Goal: Task Accomplishment & Management: Use online tool/utility

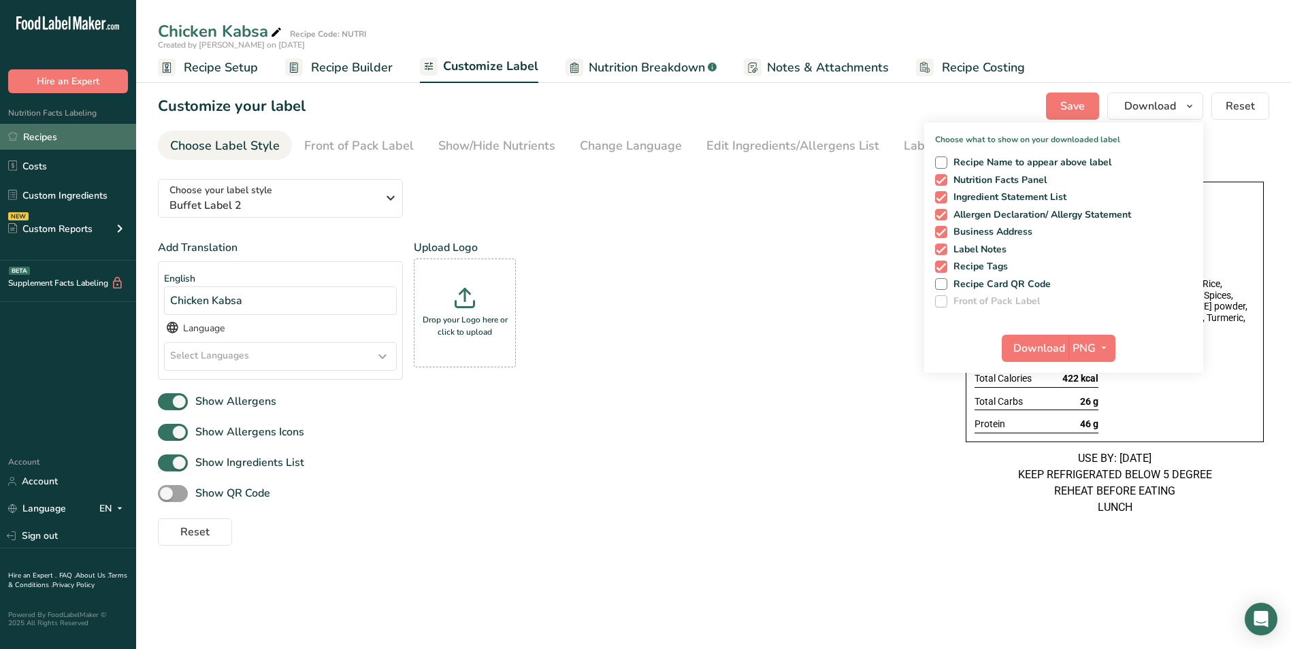
click at [68, 136] on link "Recipes" at bounding box center [68, 137] width 136 height 26
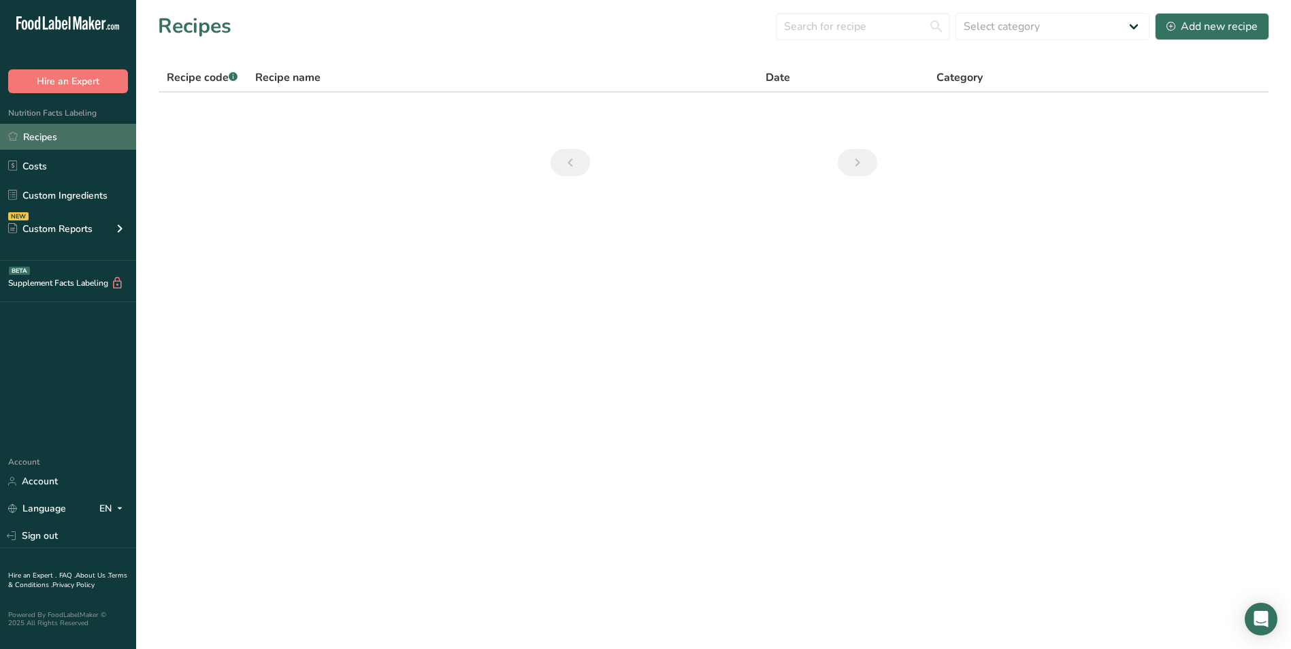
click at [49, 145] on link "Recipes" at bounding box center [68, 137] width 136 height 26
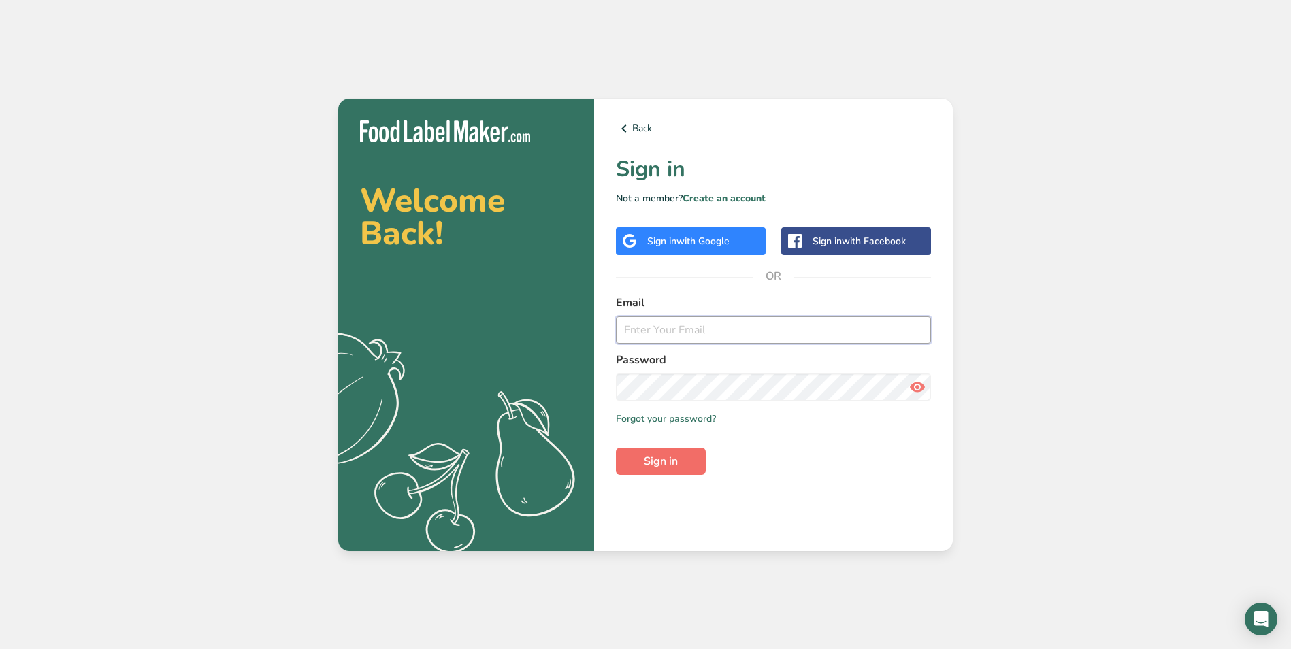
type input "dietrifficnutrition@gmail.com"
click at [650, 469] on span "Sign in" at bounding box center [661, 461] width 34 height 16
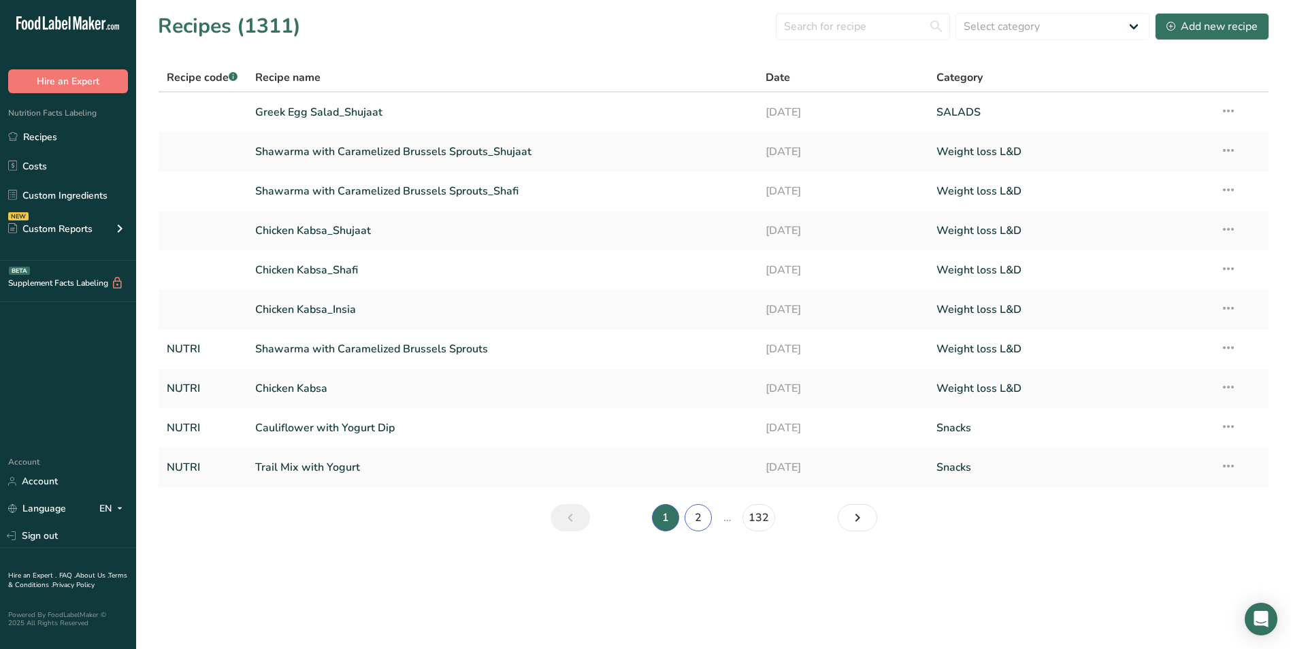
click at [694, 516] on link "2" at bounding box center [697, 517] width 27 height 27
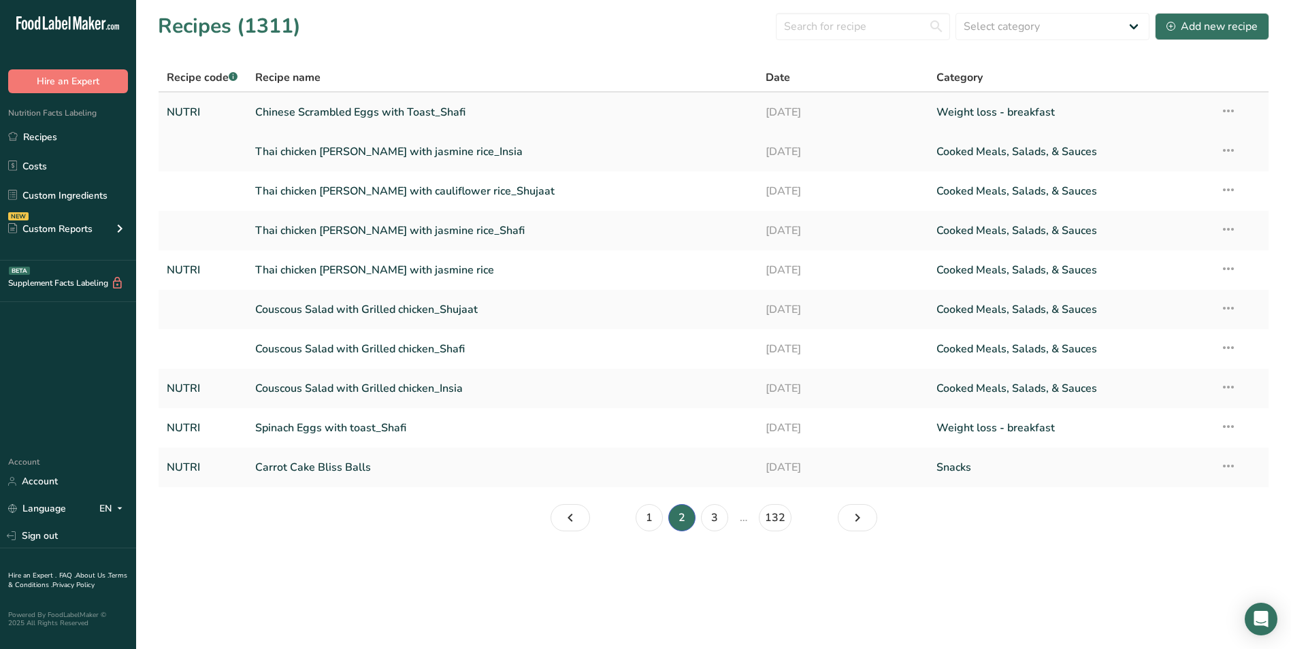
click at [356, 115] on link "Chinese Scrambled Eggs with Toast_Shafi" at bounding box center [502, 112] width 495 height 29
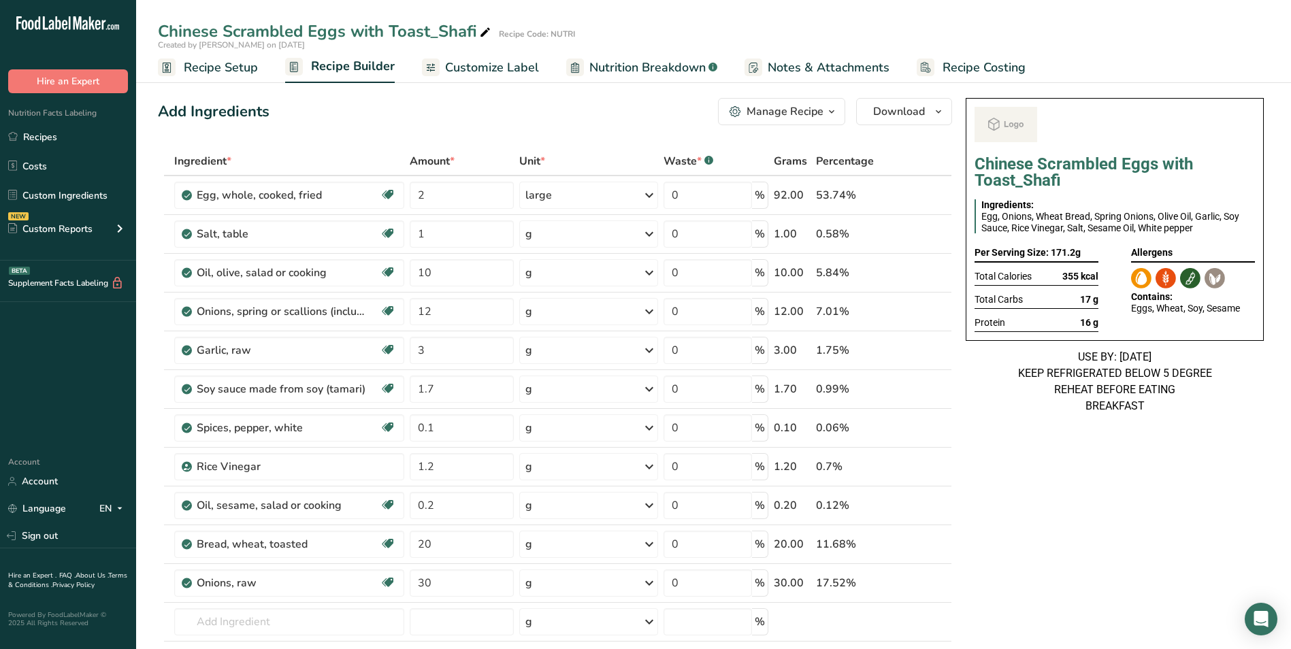
click at [953, 64] on span "Recipe Costing" at bounding box center [983, 68] width 83 height 18
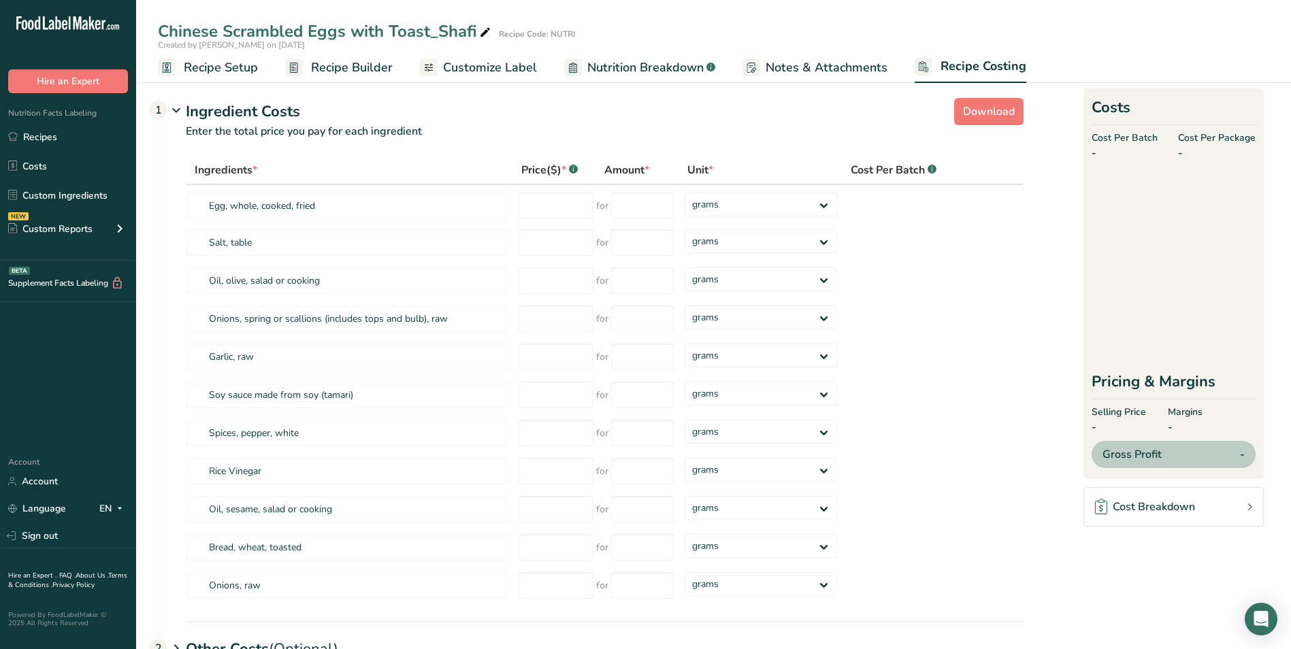
click at [521, 65] on span "Customize Label" at bounding box center [490, 68] width 94 height 18
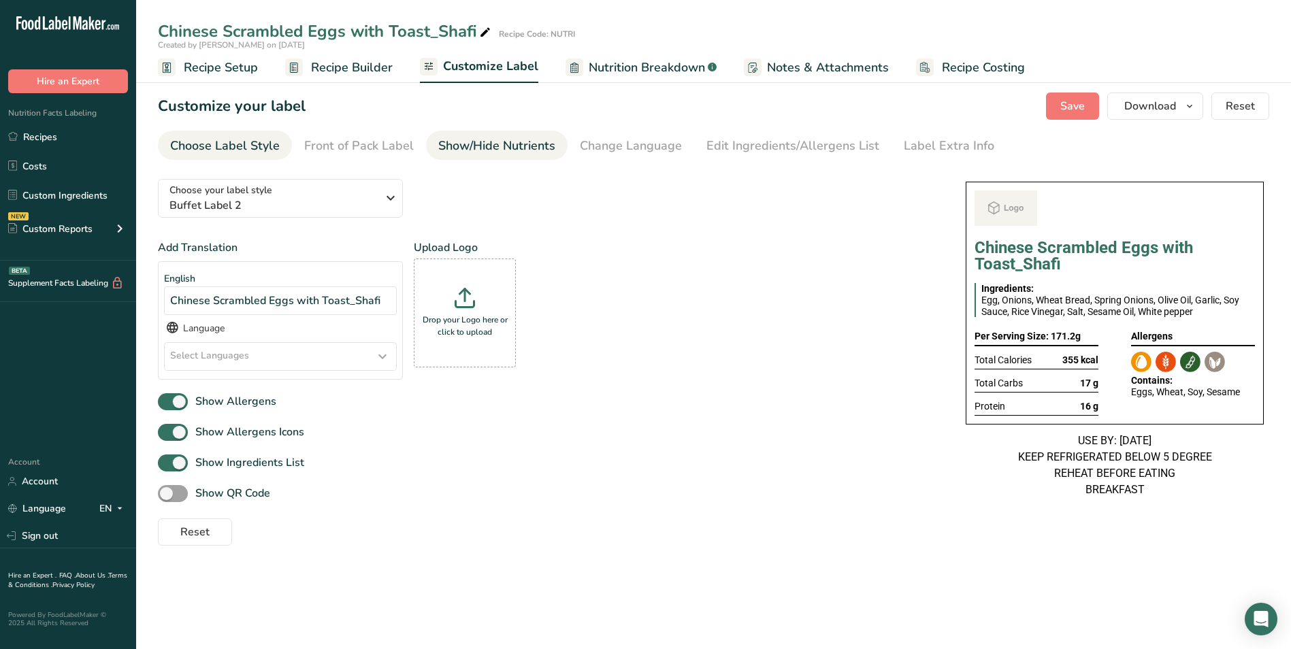
click at [484, 152] on div "Show/Hide Nutrients" at bounding box center [496, 146] width 117 height 18
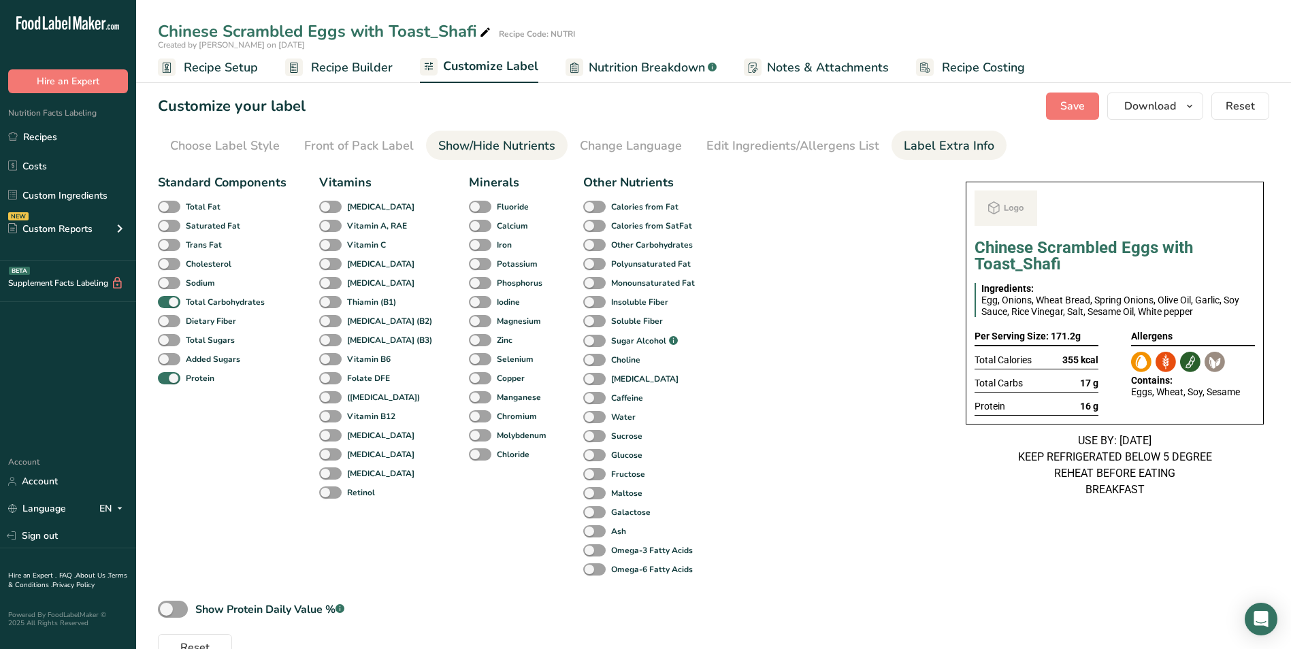
click at [945, 150] on div "Label Extra Info" at bounding box center [949, 146] width 90 height 18
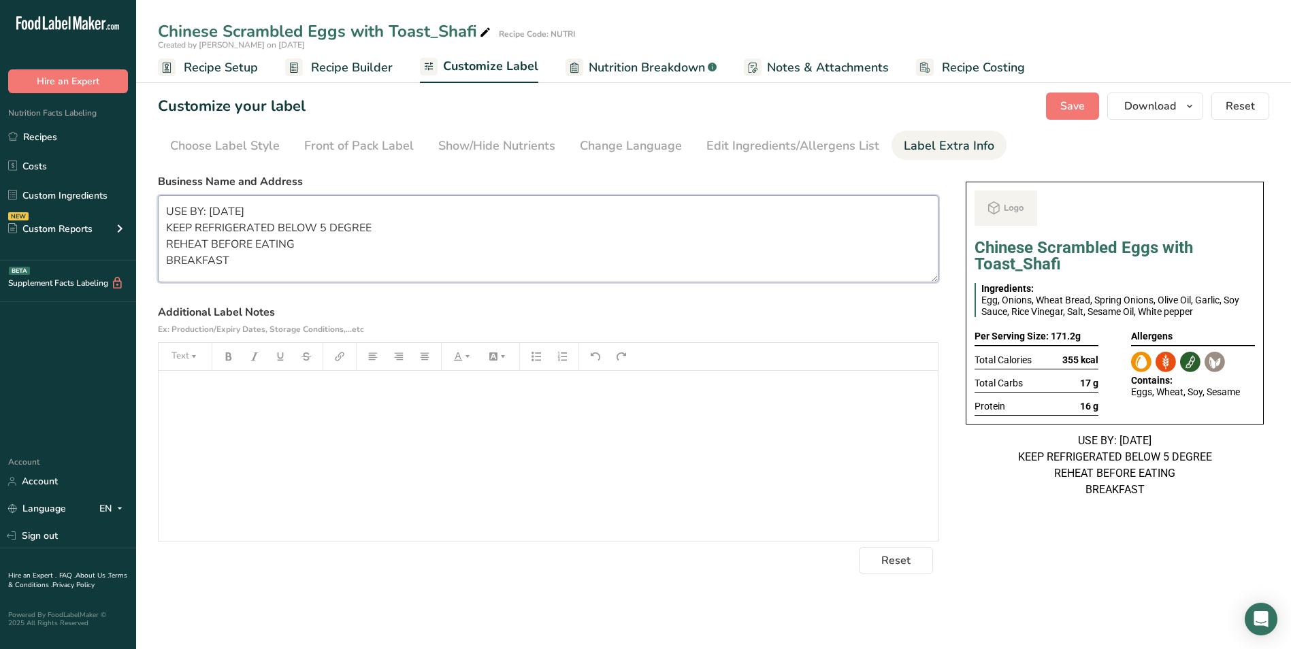
click at [218, 211] on textarea "USE BY: 22/08/2025 KEEP REFRIGERATED BELOW 5 DEGREE REHEAT BEFORE EATING BREAKF…" at bounding box center [548, 238] width 780 height 87
type textarea "USE BY: [DATE] KEEP REFRIGERATED BELOW 5 DEGREE REHEAT BEFORE EATING BREAKFAST"
click at [1085, 101] on span "Save" at bounding box center [1072, 106] width 24 height 16
click at [1158, 115] on button "Download" at bounding box center [1155, 106] width 96 height 27
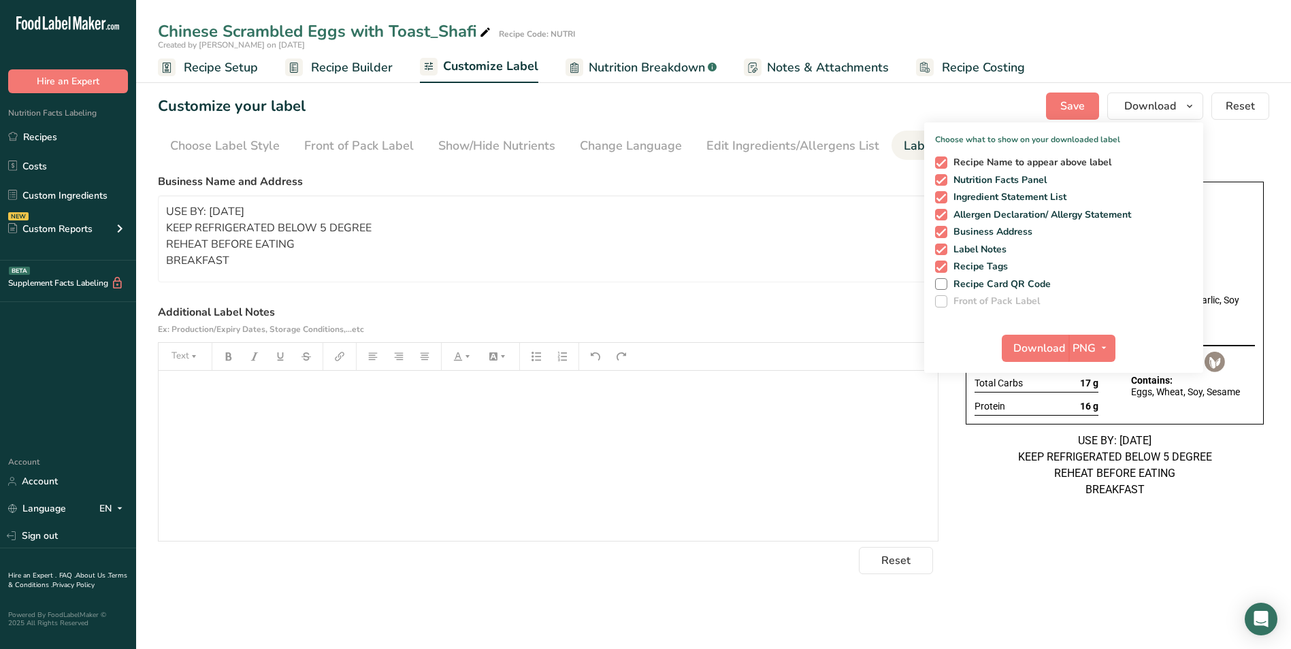
click at [950, 156] on span "Recipe Name to appear above label" at bounding box center [1029, 162] width 165 height 12
click at [944, 158] on input "Recipe Name to appear above label" at bounding box center [939, 162] width 9 height 9
checkbox input "false"
click at [1050, 352] on span "Download" at bounding box center [1039, 348] width 52 height 16
click at [67, 139] on link "Recipes" at bounding box center [68, 137] width 136 height 26
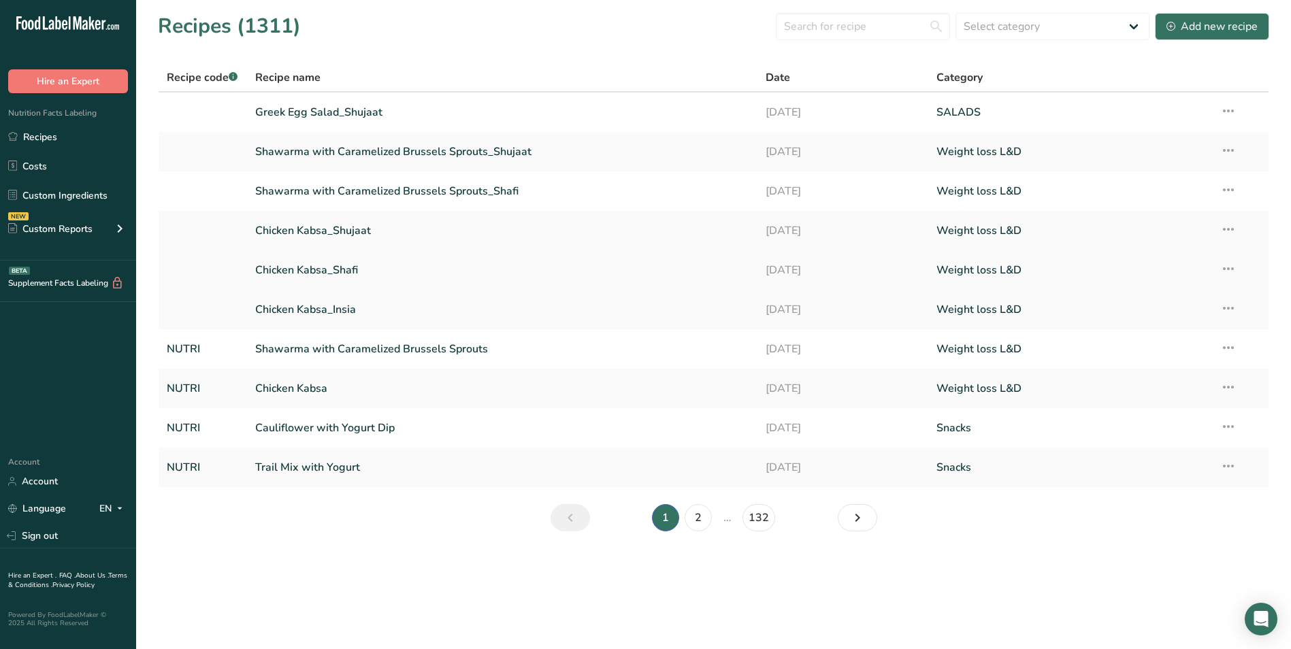
click at [313, 276] on link "Chicken Kabsa_Shafi" at bounding box center [502, 270] width 495 height 29
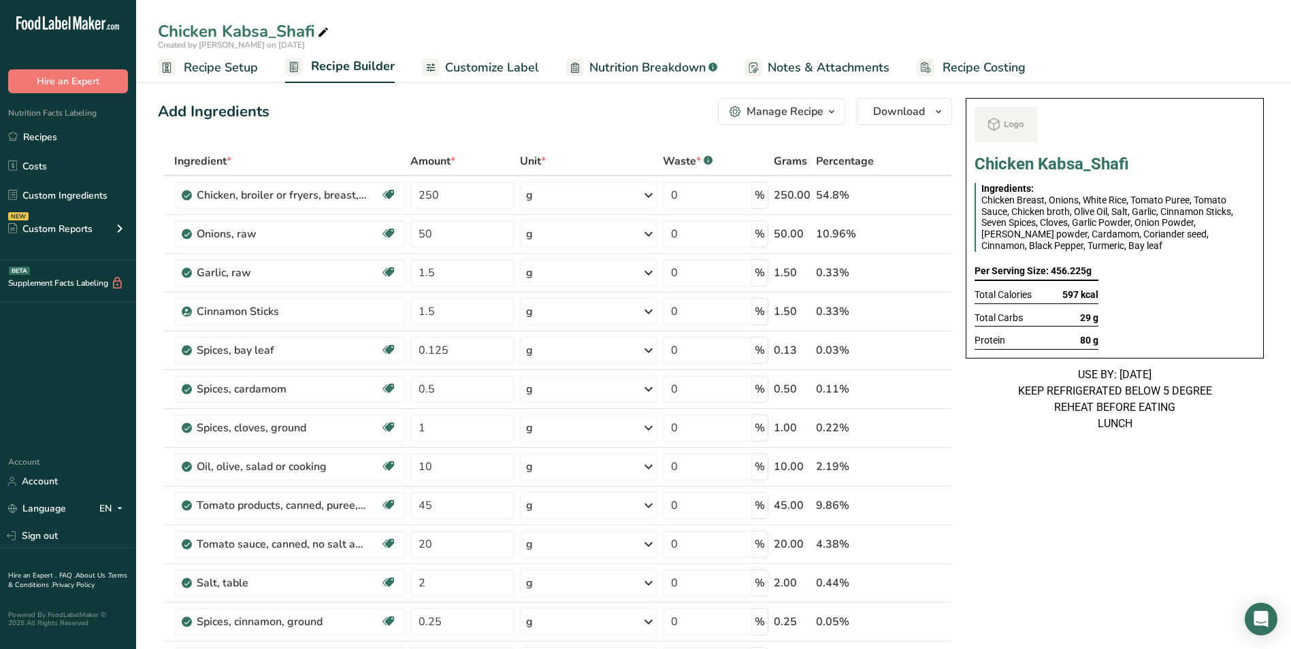
click at [482, 70] on span "Customize Label" at bounding box center [492, 68] width 94 height 18
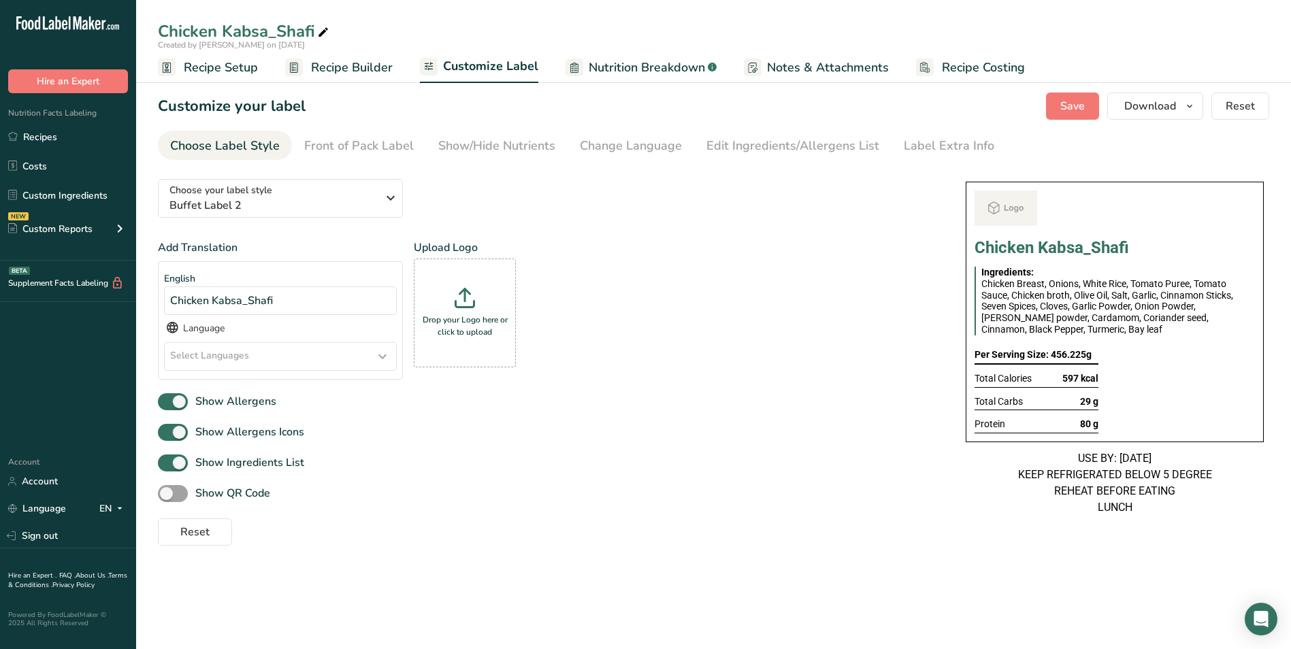
click at [933, 129] on section "Customize your label Save Download Choose what to show on your downloaded label…" at bounding box center [713, 319] width 1155 height 497
click at [928, 156] on link "Label Extra Info" at bounding box center [949, 146] width 90 height 31
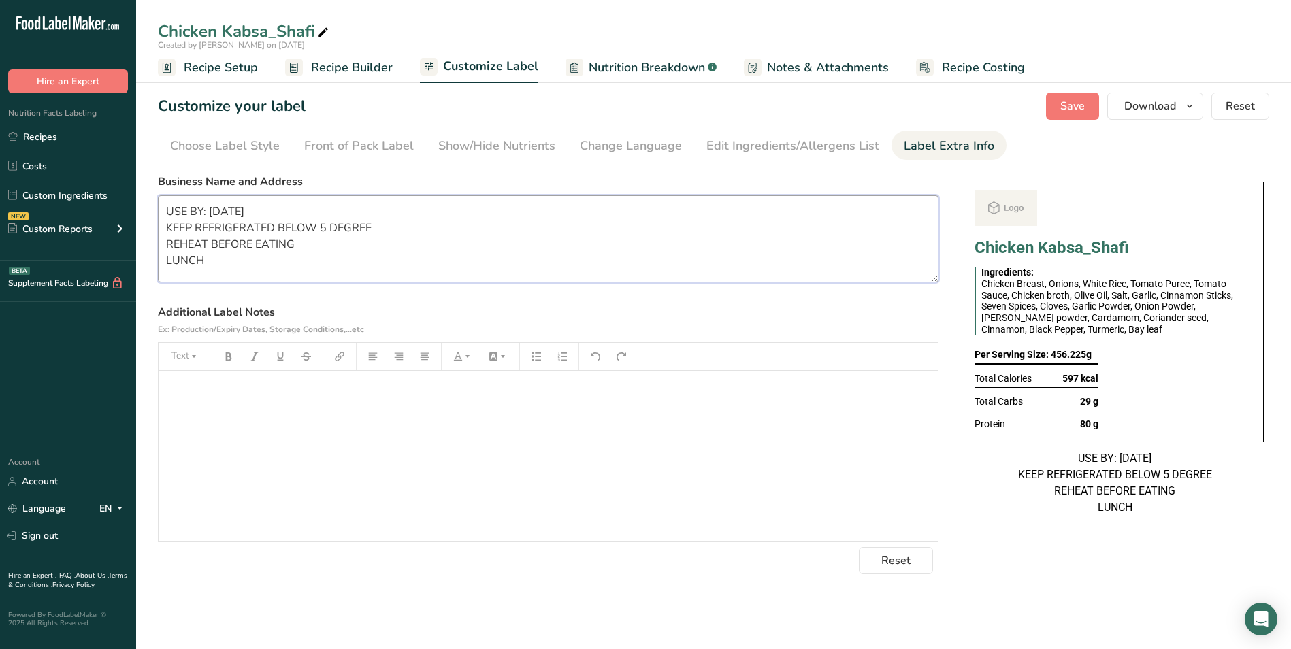
click at [220, 208] on textarea "USE BY: 22/08/2025 KEEP REFRIGERATED BELOW 5 DEGREE REHEAT BEFORE EATING LUNCH" at bounding box center [548, 238] width 780 height 87
type textarea "USE BY: 23/08/2025 KEEP REFRIGERATED BELOW 5 DEGREE REHEAT BEFORE EATING LUNCH"
click at [342, 181] on label "Business Name and Address" at bounding box center [548, 181] width 780 height 16
click at [1153, 108] on span "Download" at bounding box center [1150, 106] width 52 height 16
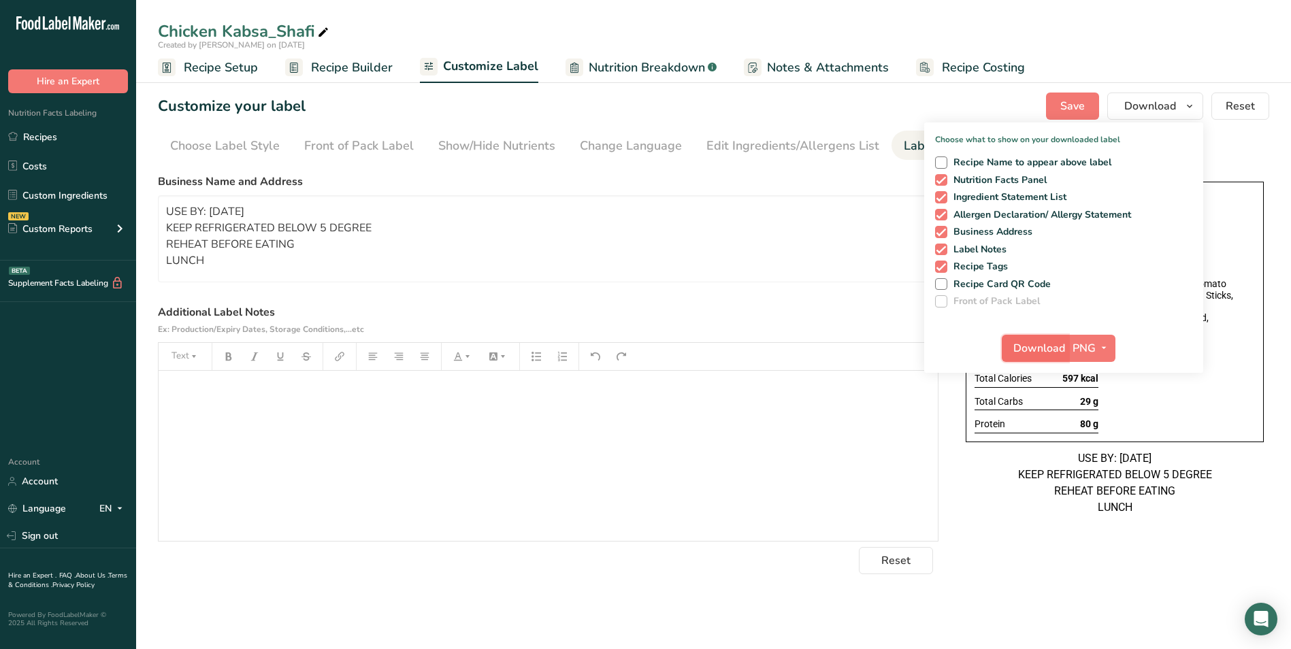
click at [1036, 350] on span "Download" at bounding box center [1039, 348] width 52 height 16
click at [1047, 350] on span "Download" at bounding box center [1039, 348] width 52 height 16
click at [57, 133] on link "Recipes" at bounding box center [68, 137] width 136 height 26
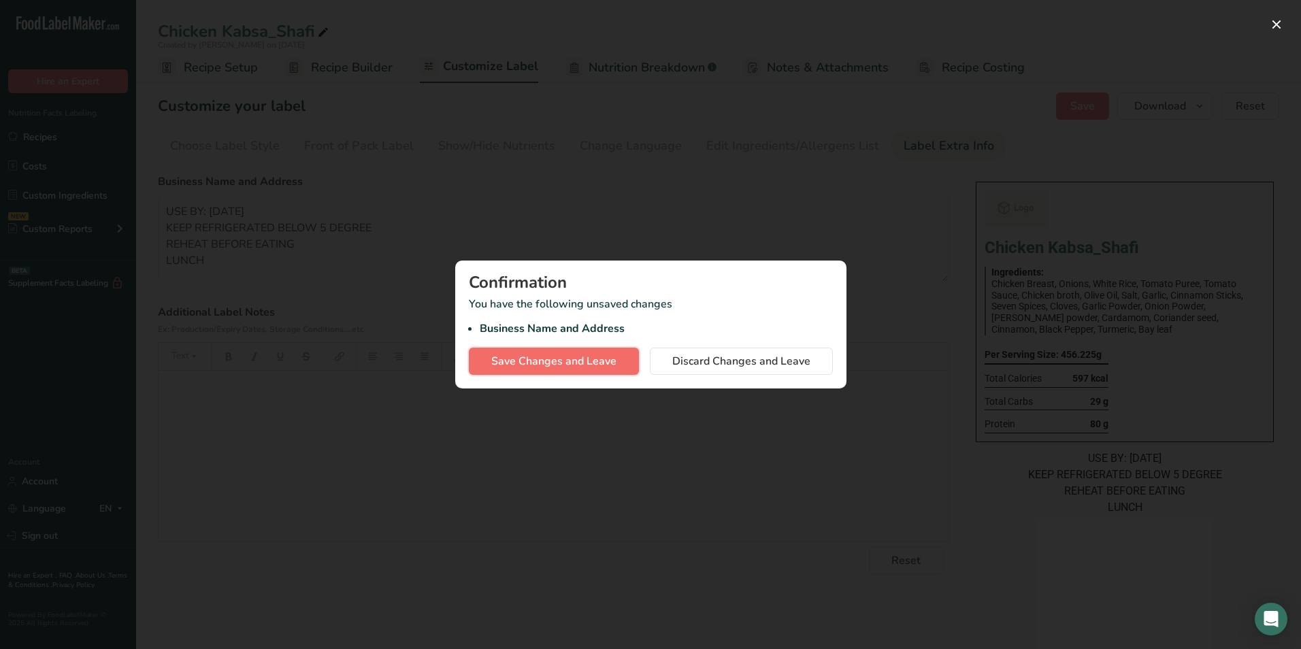
click at [596, 359] on span "Save Changes and Leave" at bounding box center [553, 361] width 125 height 16
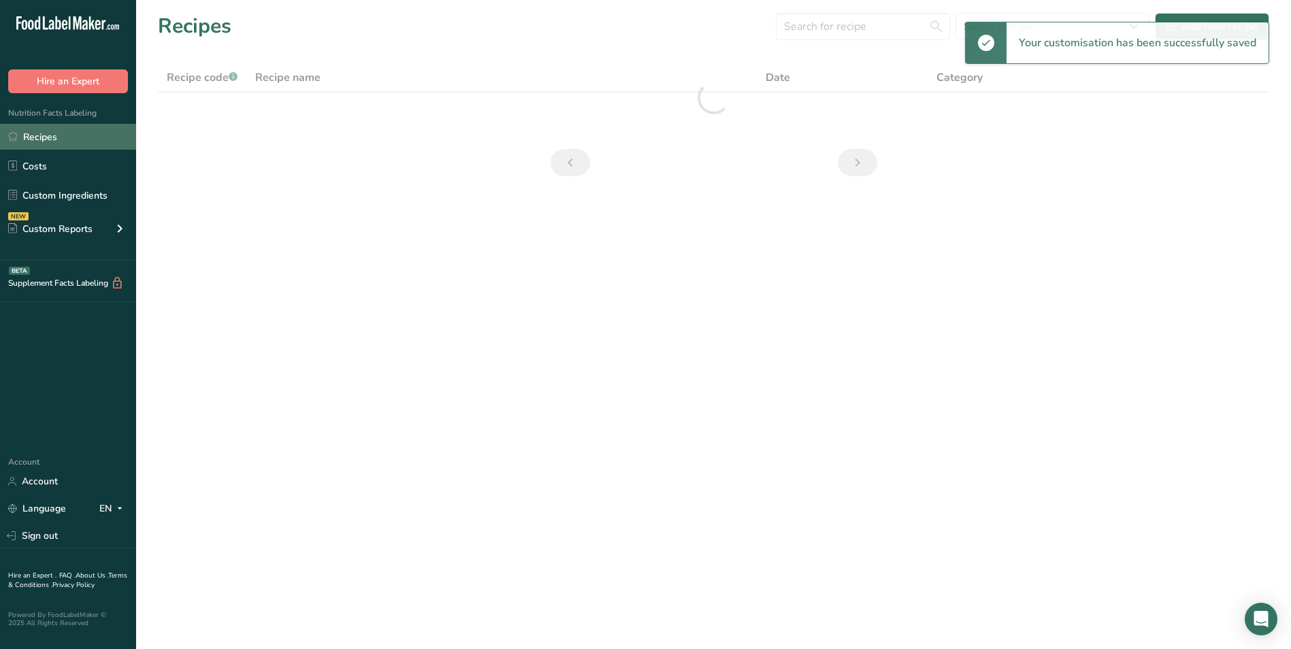
click at [39, 138] on link "Recipes" at bounding box center [68, 137] width 136 height 26
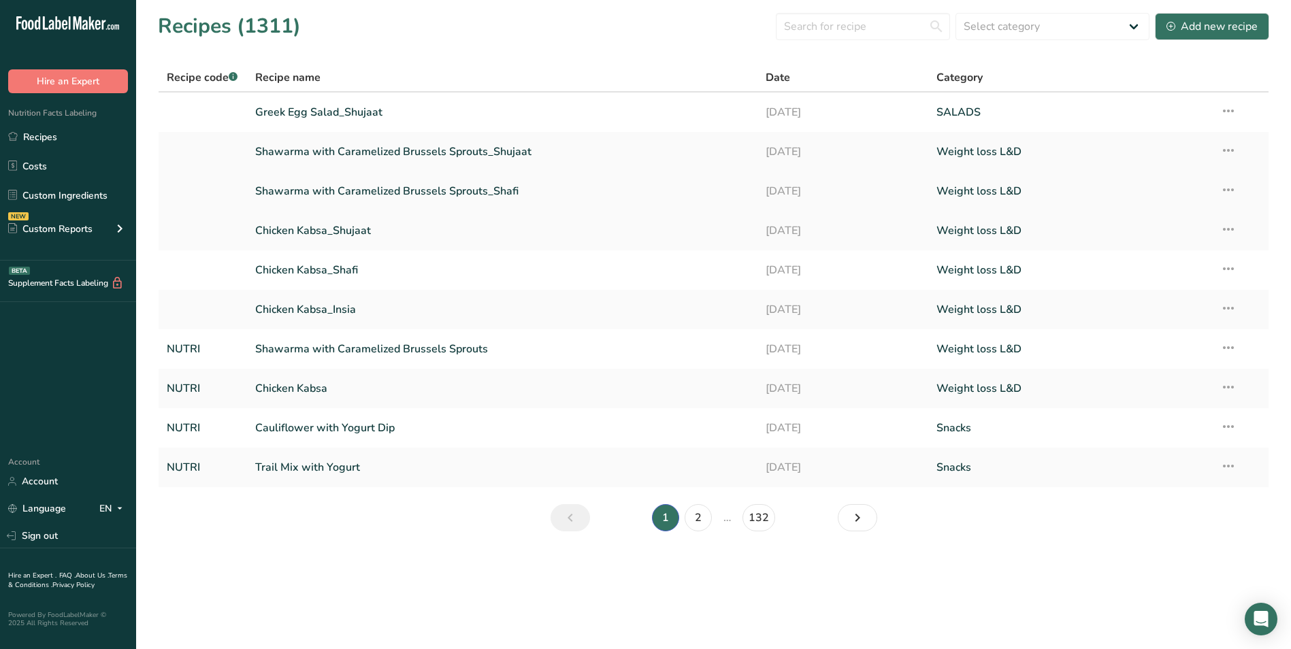
click at [376, 184] on link "Shawarma with Caramelized Brussels Sprouts_Shafi" at bounding box center [502, 191] width 495 height 29
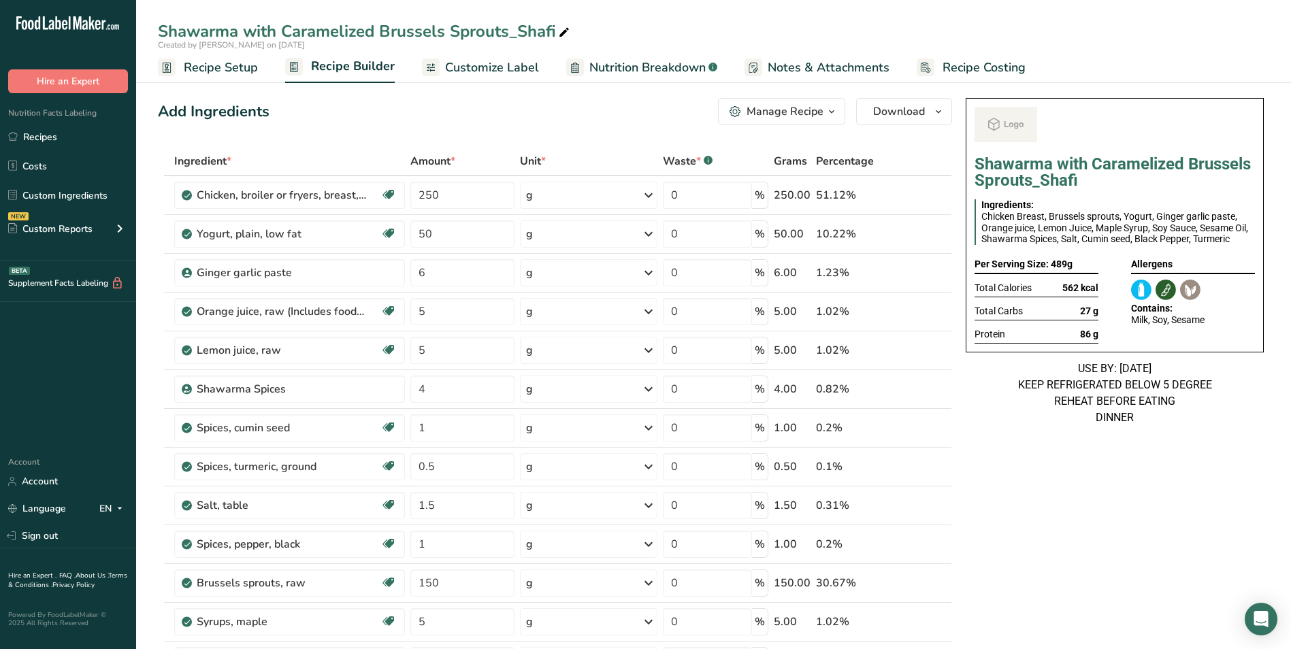
click at [478, 71] on span "Customize Label" at bounding box center [492, 68] width 94 height 18
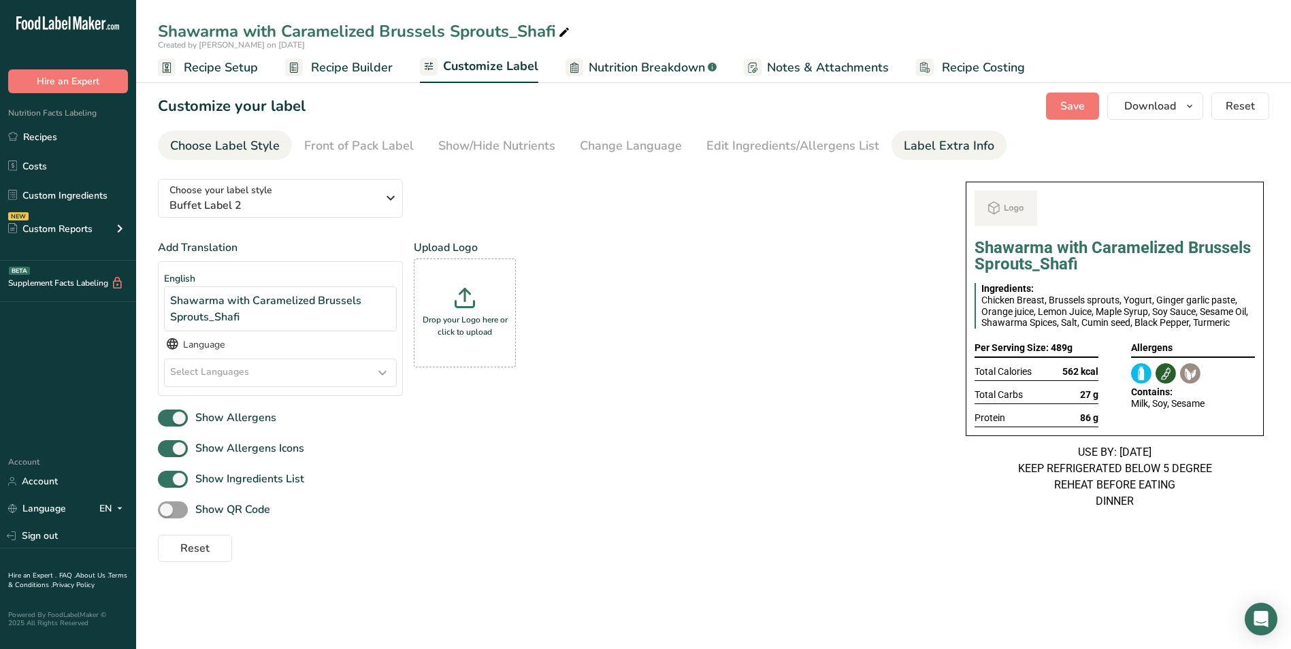
click at [913, 150] on div "Label Extra Info" at bounding box center [949, 146] width 90 height 18
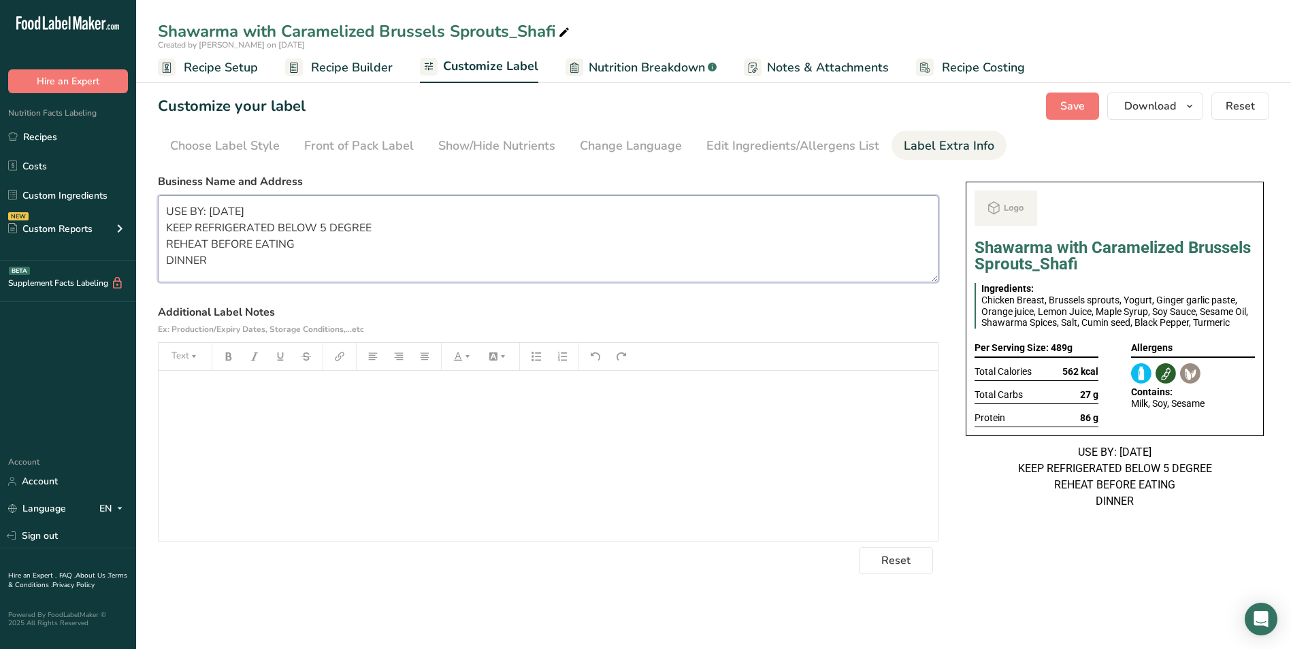
click at [218, 210] on textarea "USE BY: 22/08/2025 KEEP REFRIGERATED BELOW 5 DEGREE REHEAT BEFORE EATING DINNER" at bounding box center [548, 238] width 780 height 87
type textarea "USE BY: 23/08/2025 KEEP REFRIGERATED BELOW 5 DEGREE REHEAT BEFORE EATING DINNER"
click at [1085, 112] on span "Save" at bounding box center [1072, 106] width 24 height 16
click at [1177, 102] on button "Download" at bounding box center [1155, 106] width 96 height 27
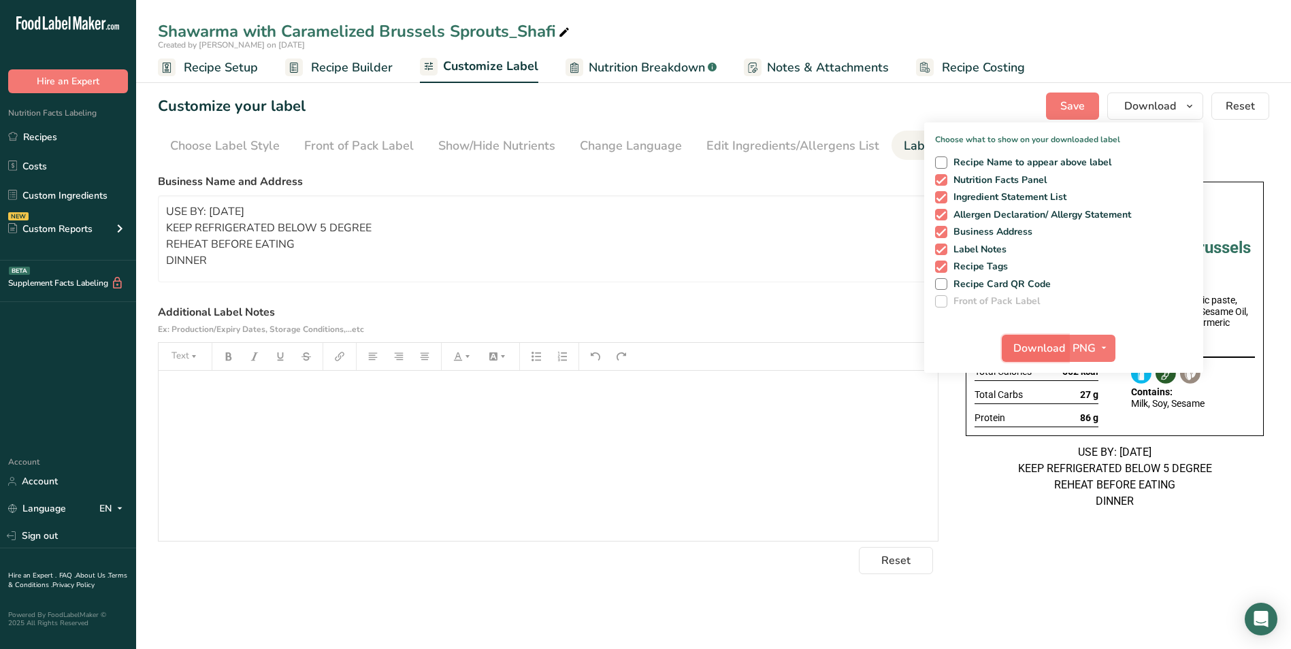
click at [1040, 354] on span "Download" at bounding box center [1039, 348] width 52 height 16
click at [70, 138] on link "Recipes" at bounding box center [68, 137] width 136 height 26
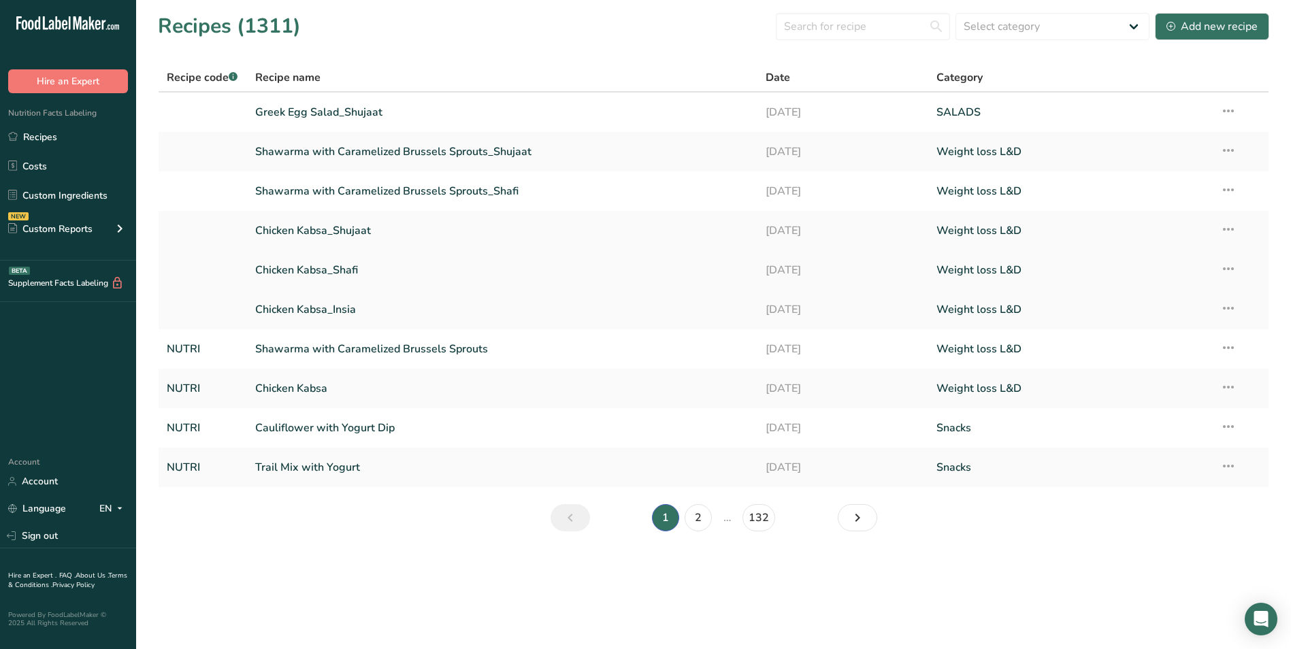
click at [367, 273] on link "Chicken Kabsa_Shafi" at bounding box center [502, 270] width 495 height 29
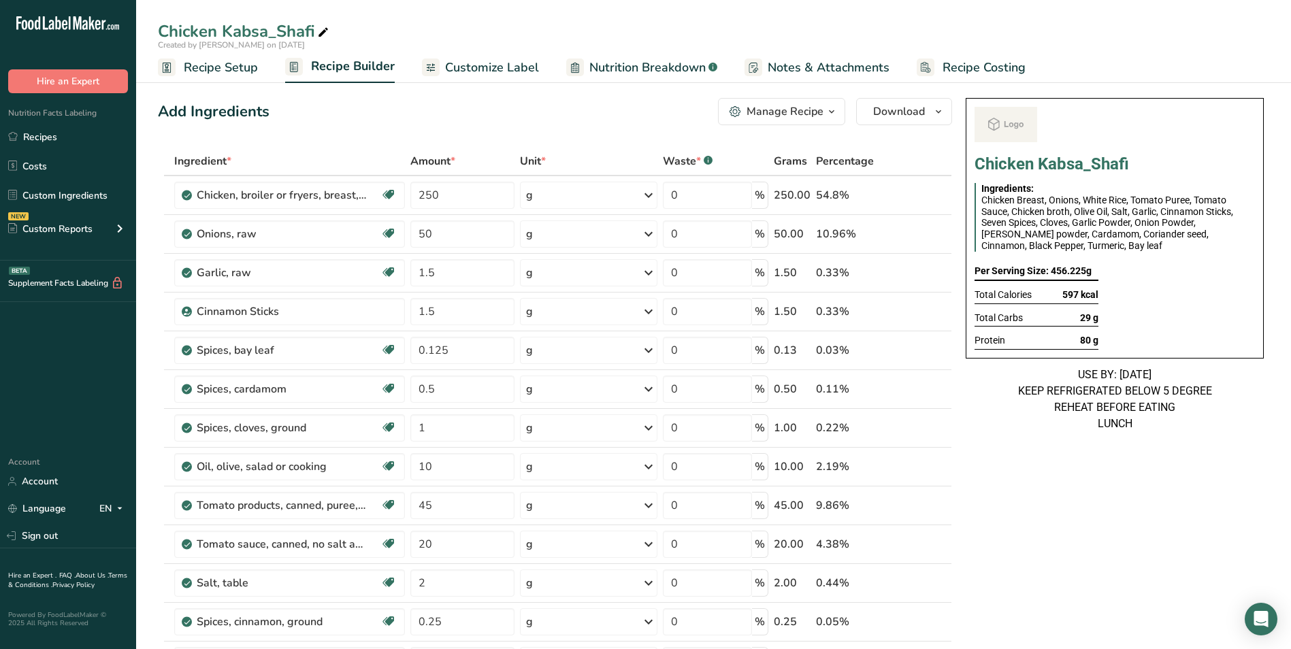
click at [523, 65] on span "Customize Label" at bounding box center [492, 68] width 94 height 18
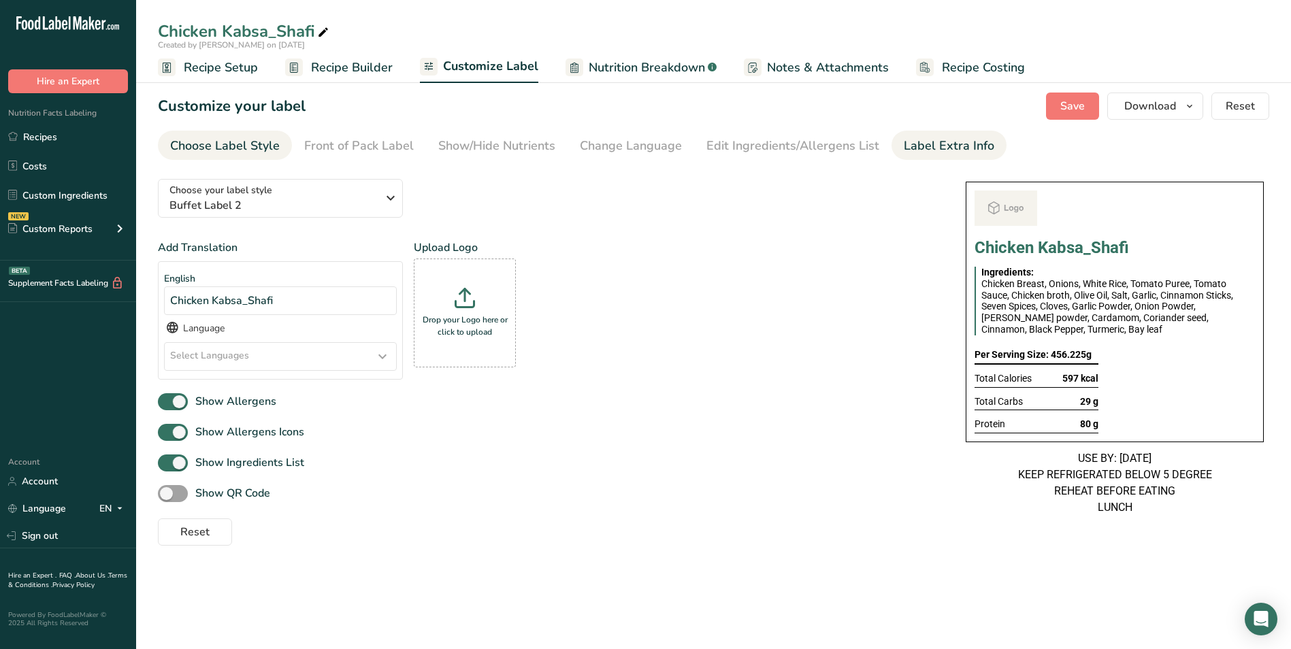
click at [947, 146] on div "Label Extra Info" at bounding box center [949, 146] width 90 height 18
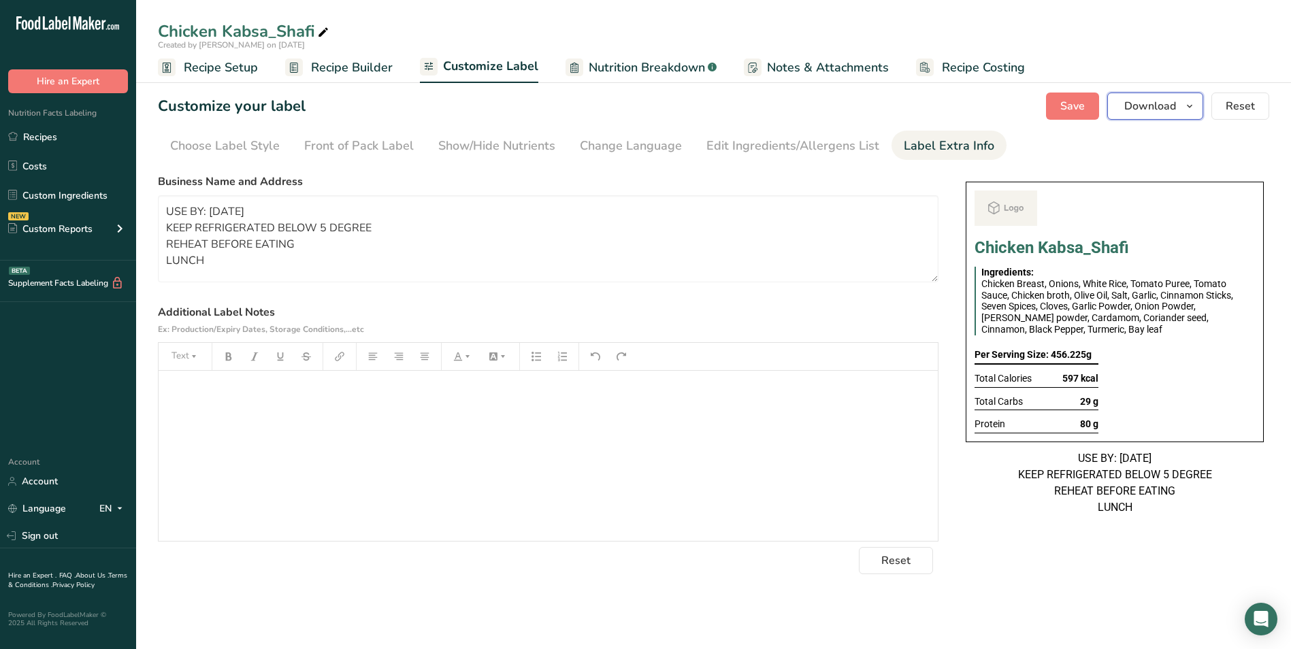
click at [1186, 110] on icon "button" at bounding box center [1189, 106] width 11 height 17
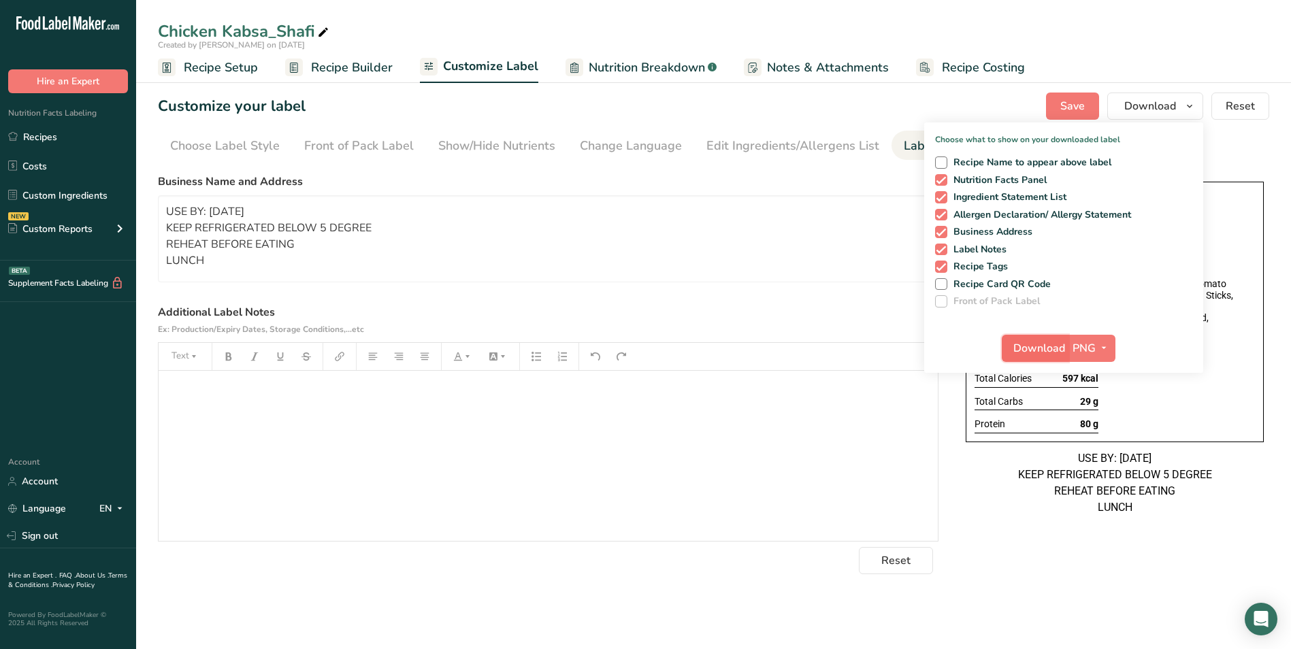
click at [1034, 346] on span "Download" at bounding box center [1039, 348] width 52 height 16
click at [41, 137] on link "Recipes" at bounding box center [68, 137] width 136 height 26
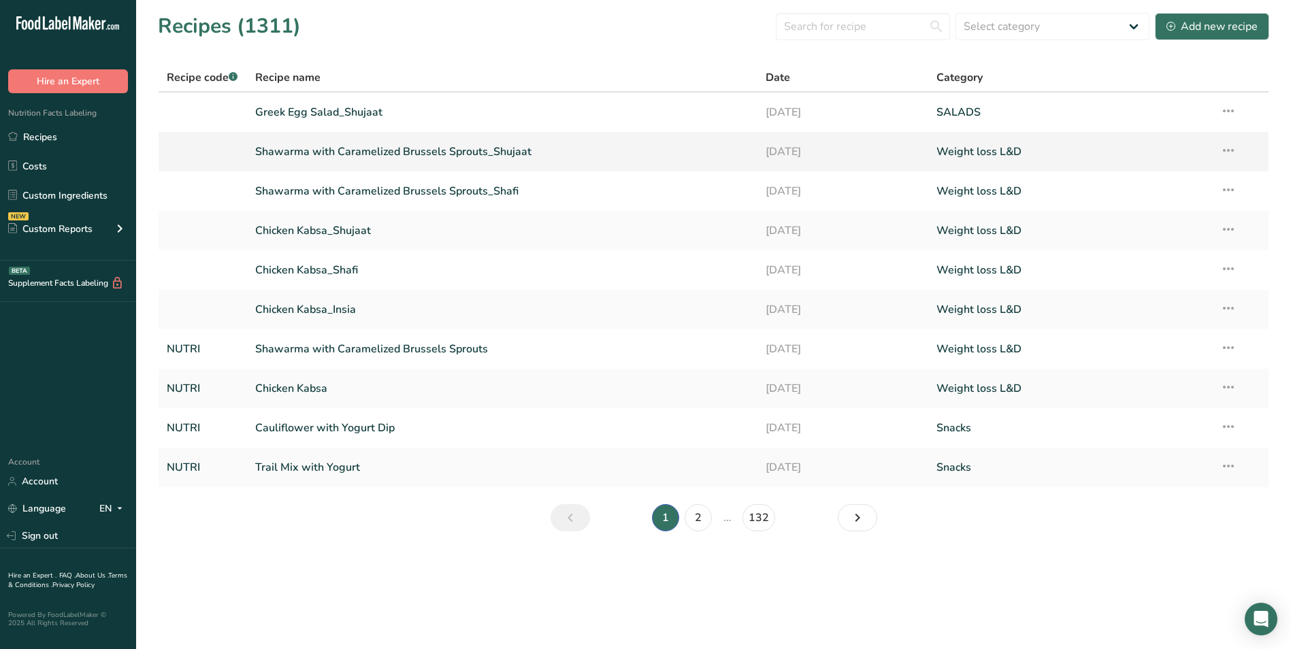
click at [376, 155] on link "Shawarma with Caramelized Brussels Sprouts_Shujaat" at bounding box center [502, 151] width 495 height 29
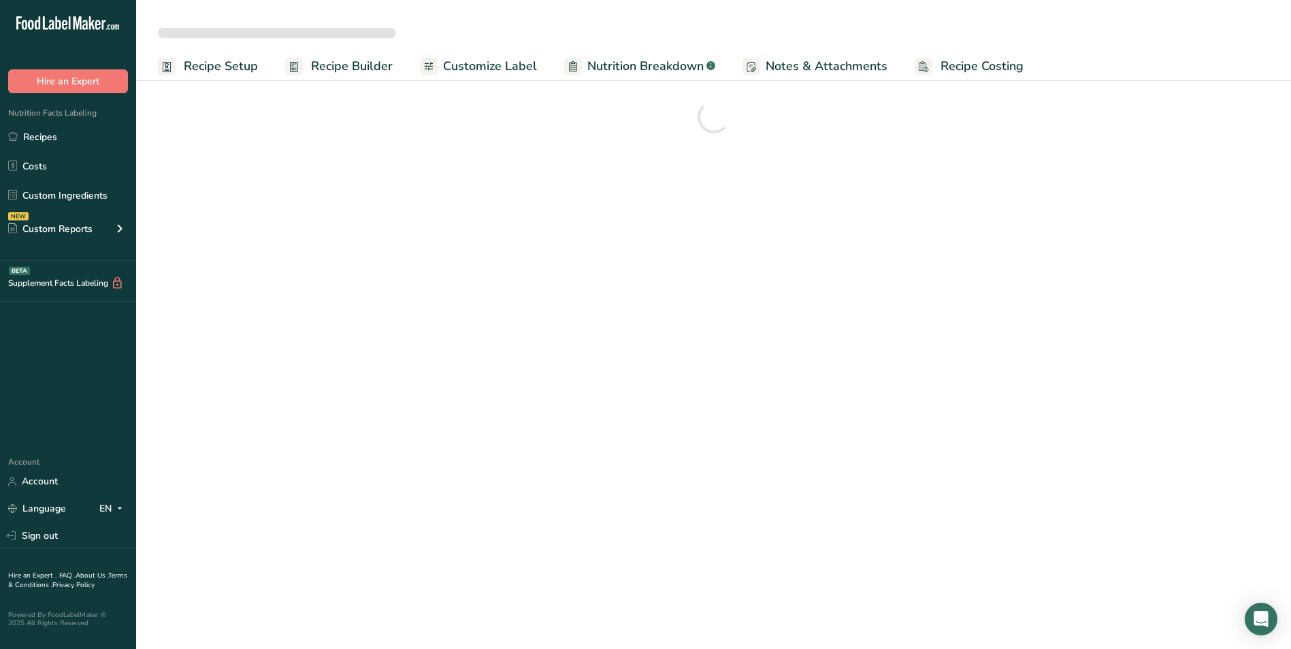
click at [465, 63] on span "Customize Label" at bounding box center [490, 66] width 94 height 18
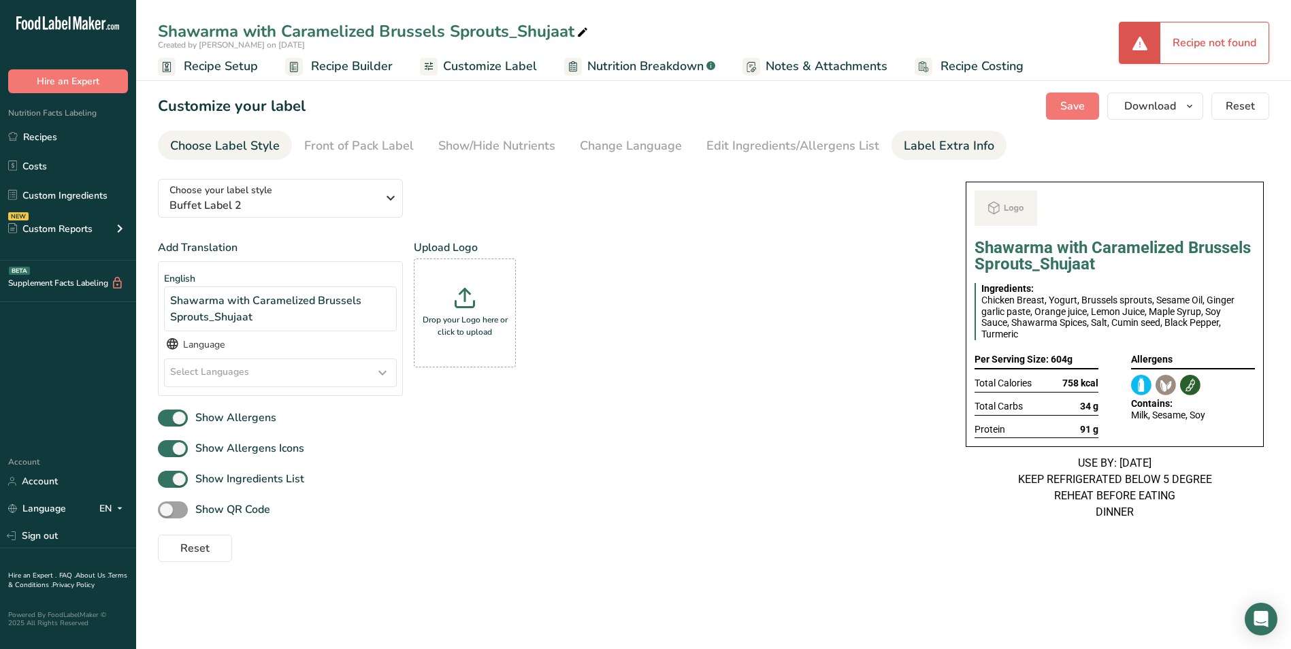
click at [950, 143] on div "Label Extra Info" at bounding box center [949, 146] width 90 height 18
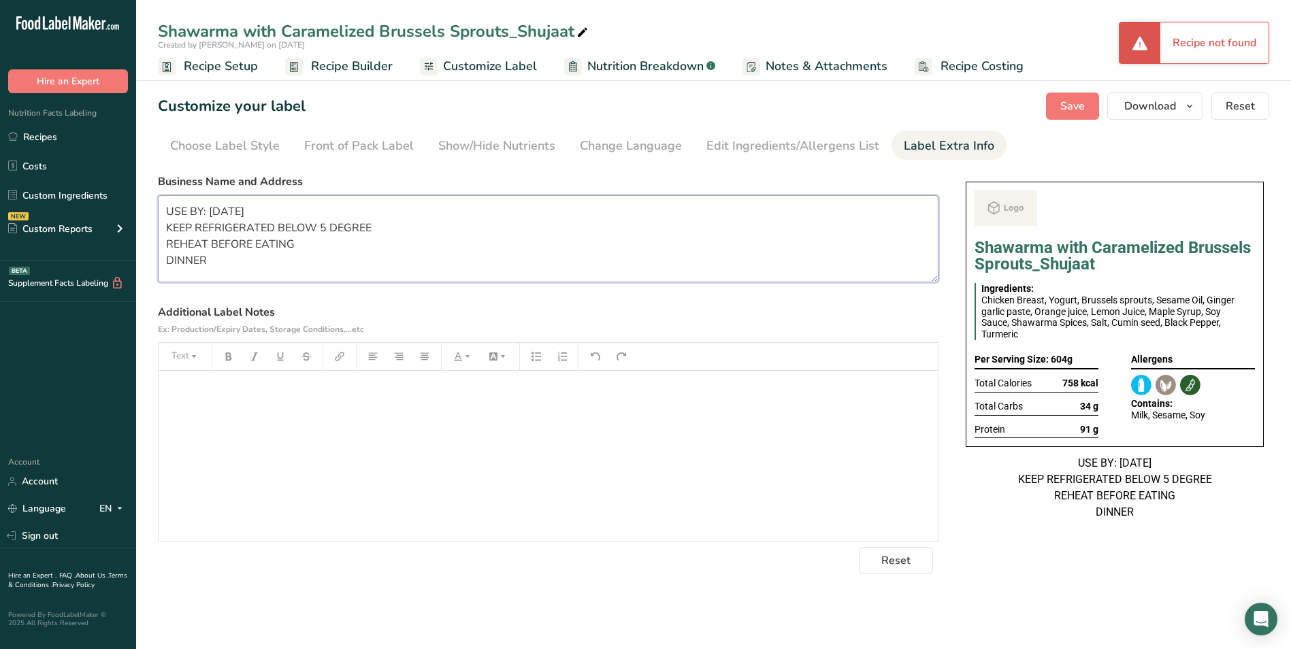
click at [224, 208] on textarea "USE BY: 22/08/2025 KEEP REFRIGERATED BELOW 5 DEGREE REHEAT BEFORE EATING DINNER" at bounding box center [548, 238] width 780 height 87
type textarea "USE BY: 23/08/2025 KEEP REFRIGERATED BELOW 5 DEGREE REHEAT BEFORE EATING DINNER"
click at [1066, 112] on span "Save" at bounding box center [1072, 106] width 24 height 16
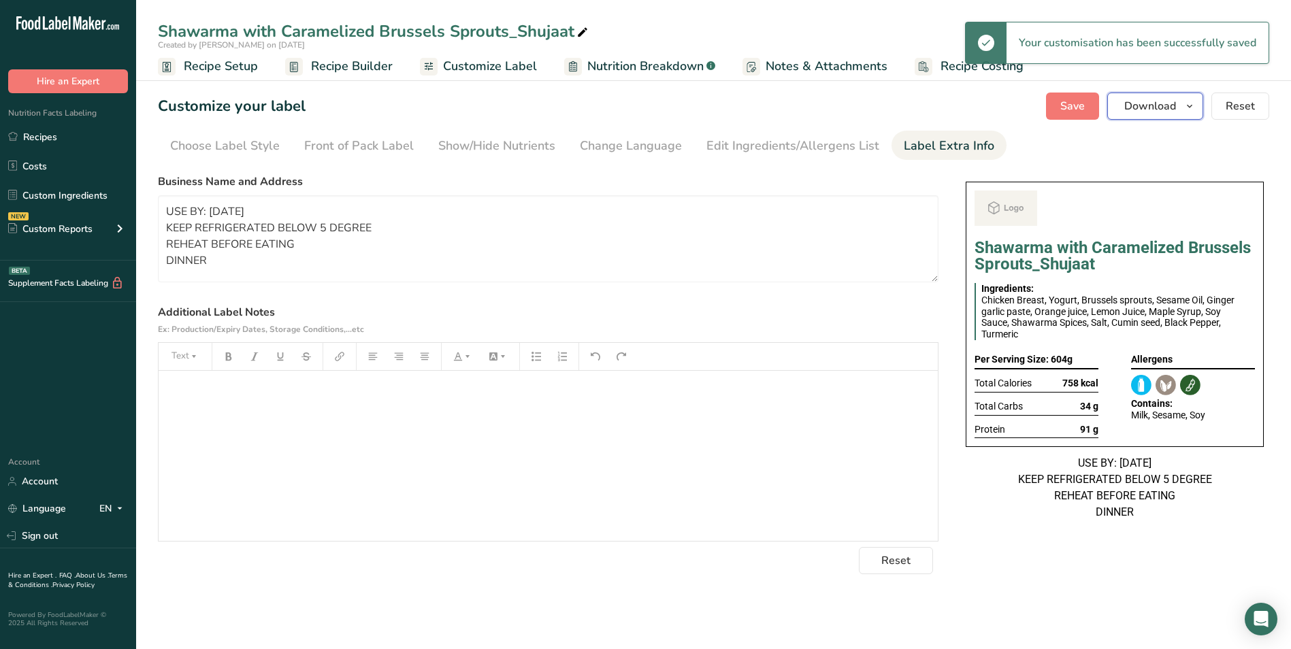
click at [1155, 101] on span "Download" at bounding box center [1150, 106] width 52 height 16
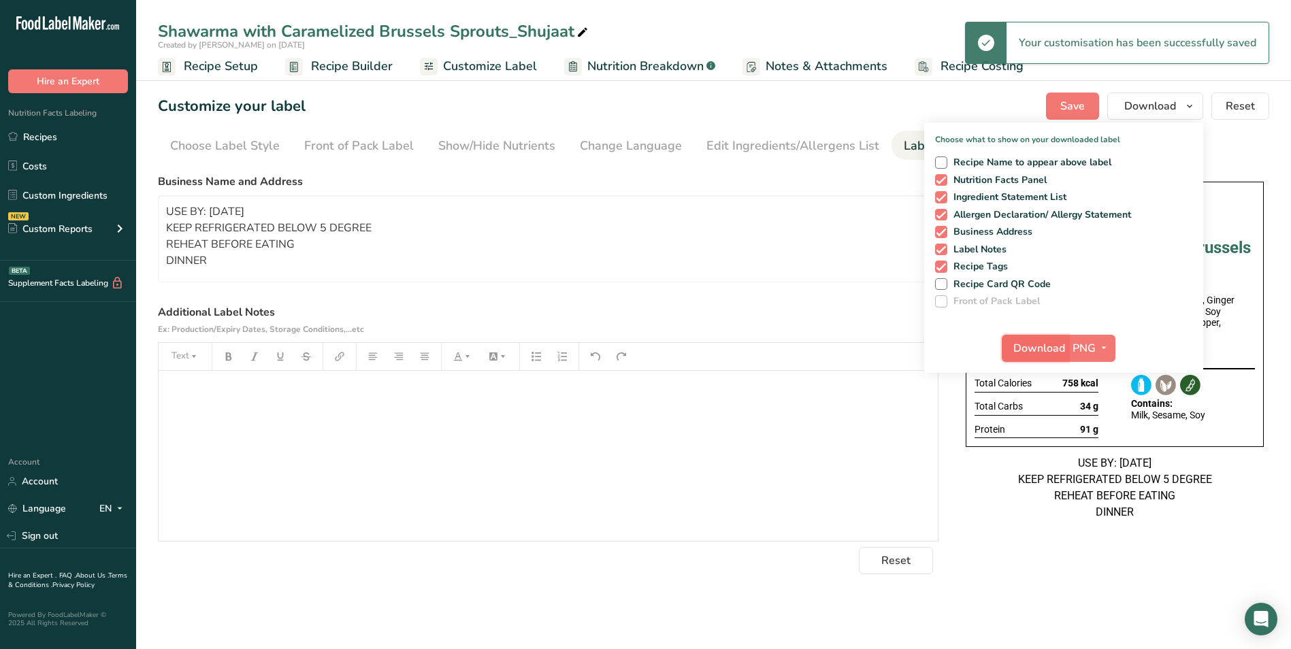
click at [1039, 350] on span "Download" at bounding box center [1039, 348] width 52 height 16
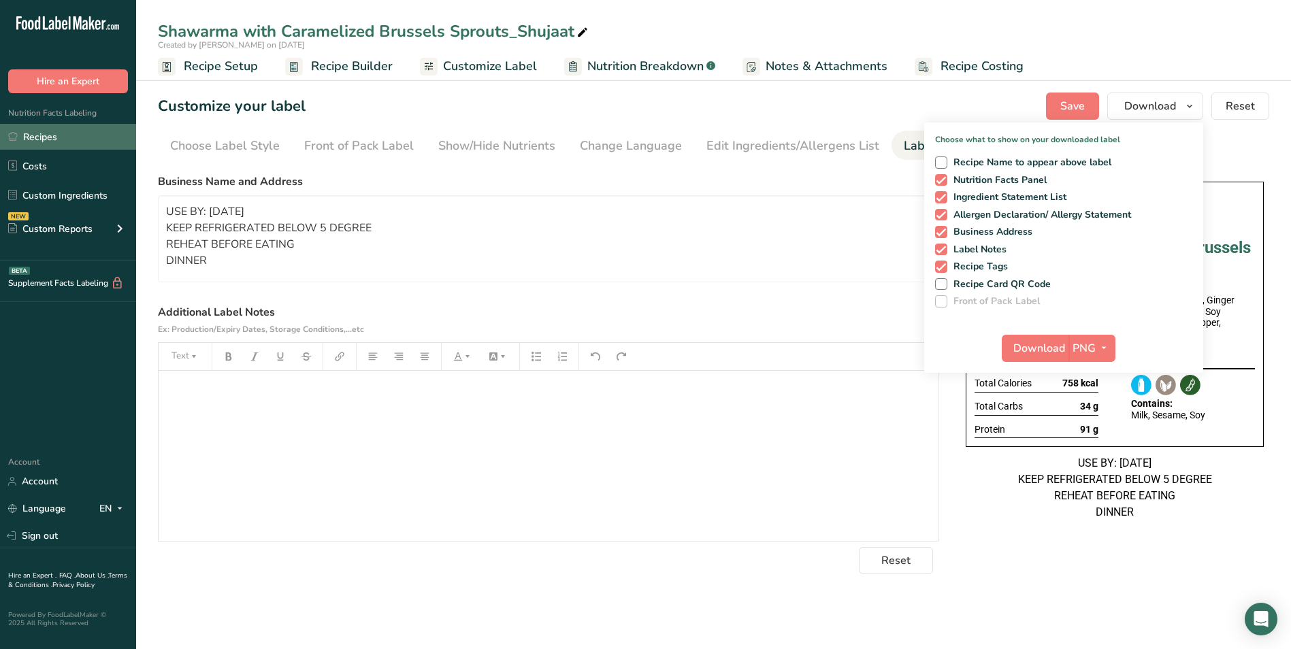
click at [104, 136] on link "Recipes" at bounding box center [68, 137] width 136 height 26
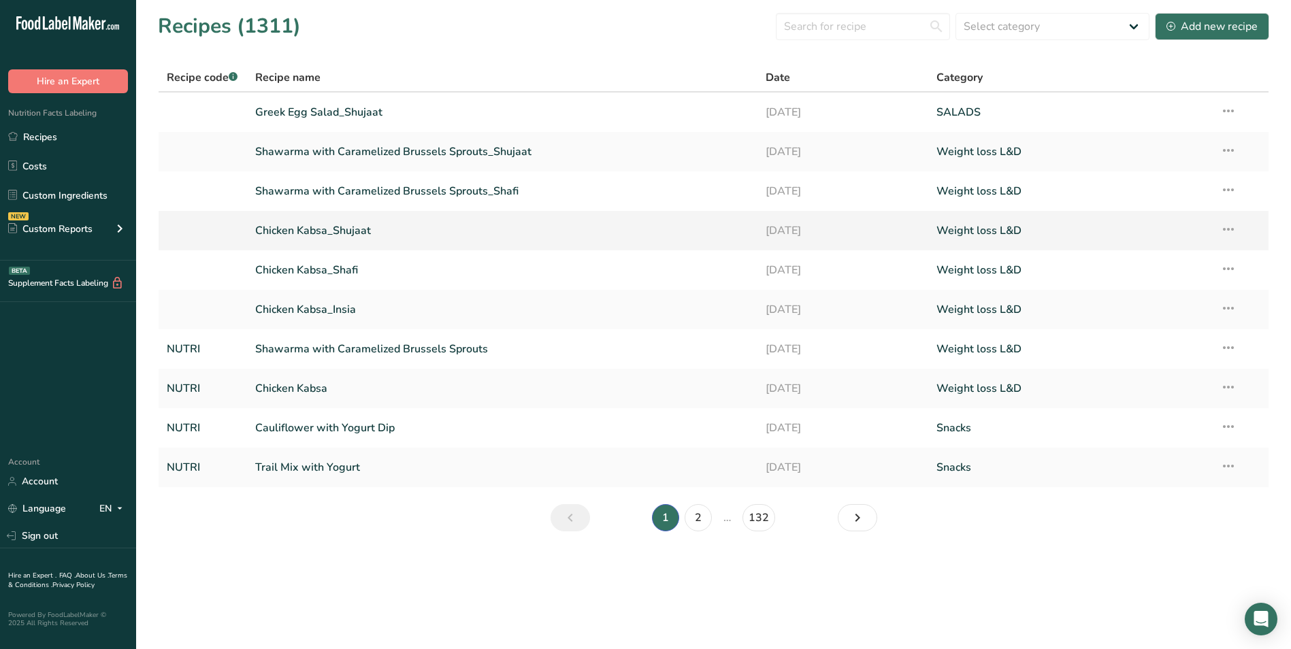
click at [352, 237] on link "Chicken Kabsa_Shujaat" at bounding box center [502, 230] width 495 height 29
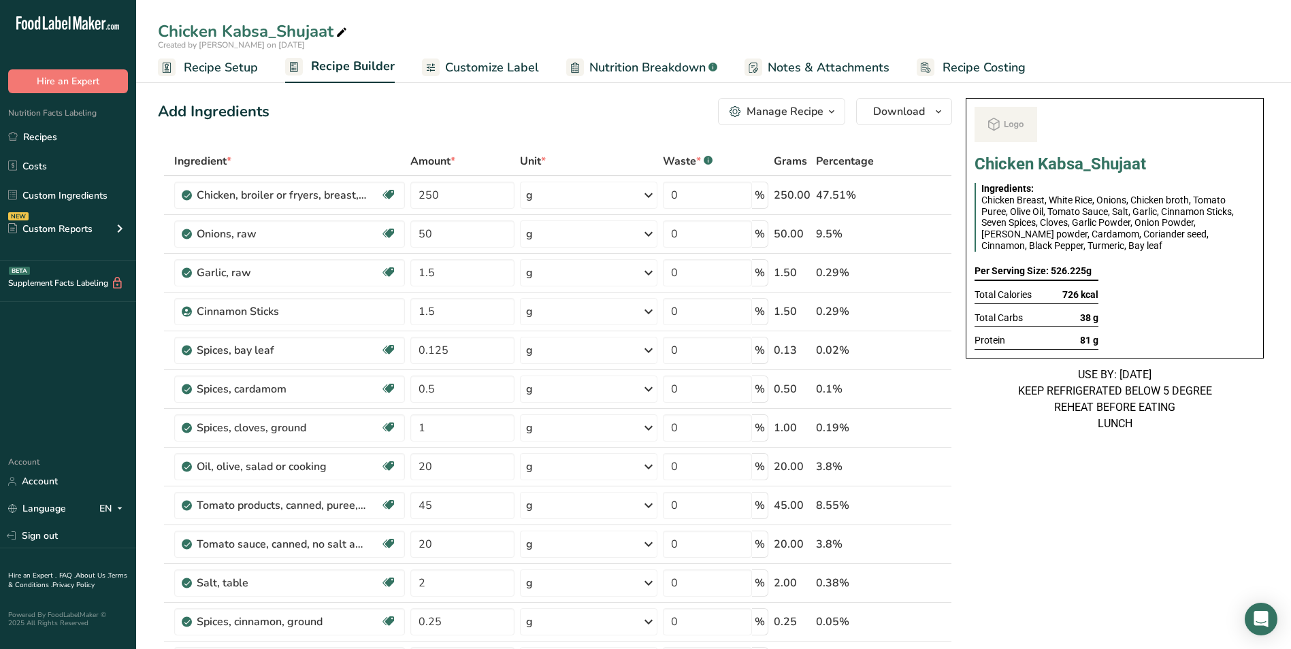
click at [496, 76] on span "Customize Label" at bounding box center [492, 68] width 94 height 18
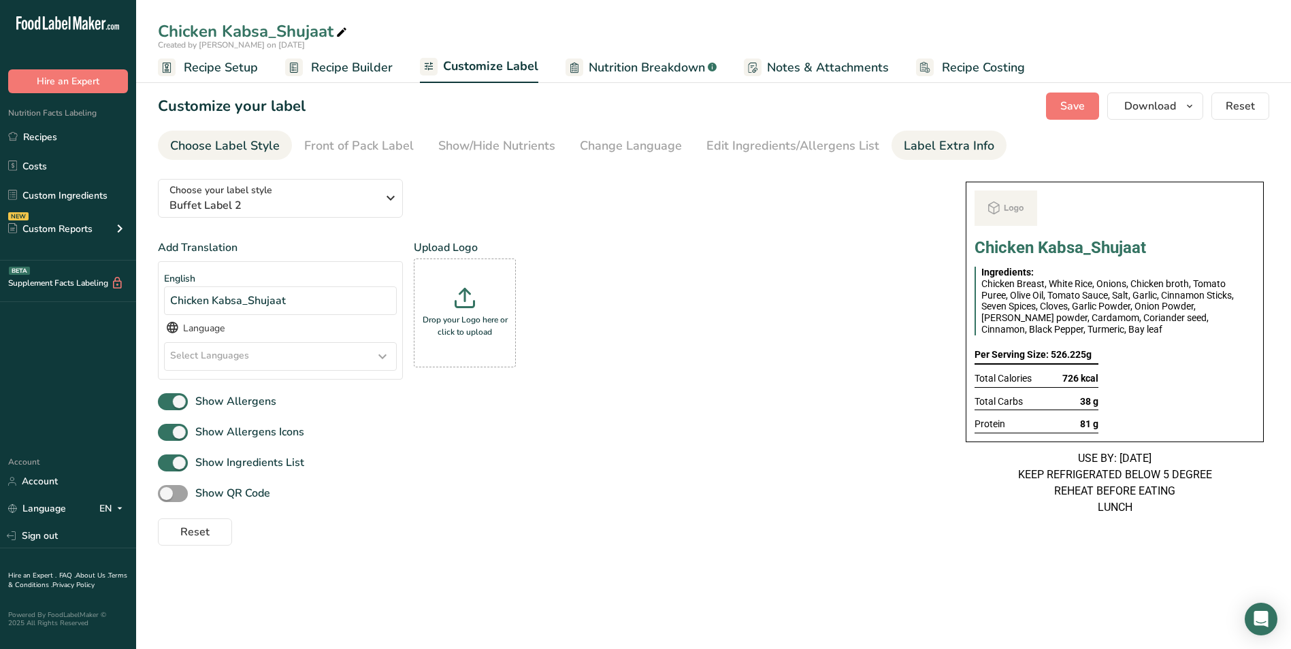
click at [954, 144] on div "Label Extra Info" at bounding box center [949, 146] width 90 height 18
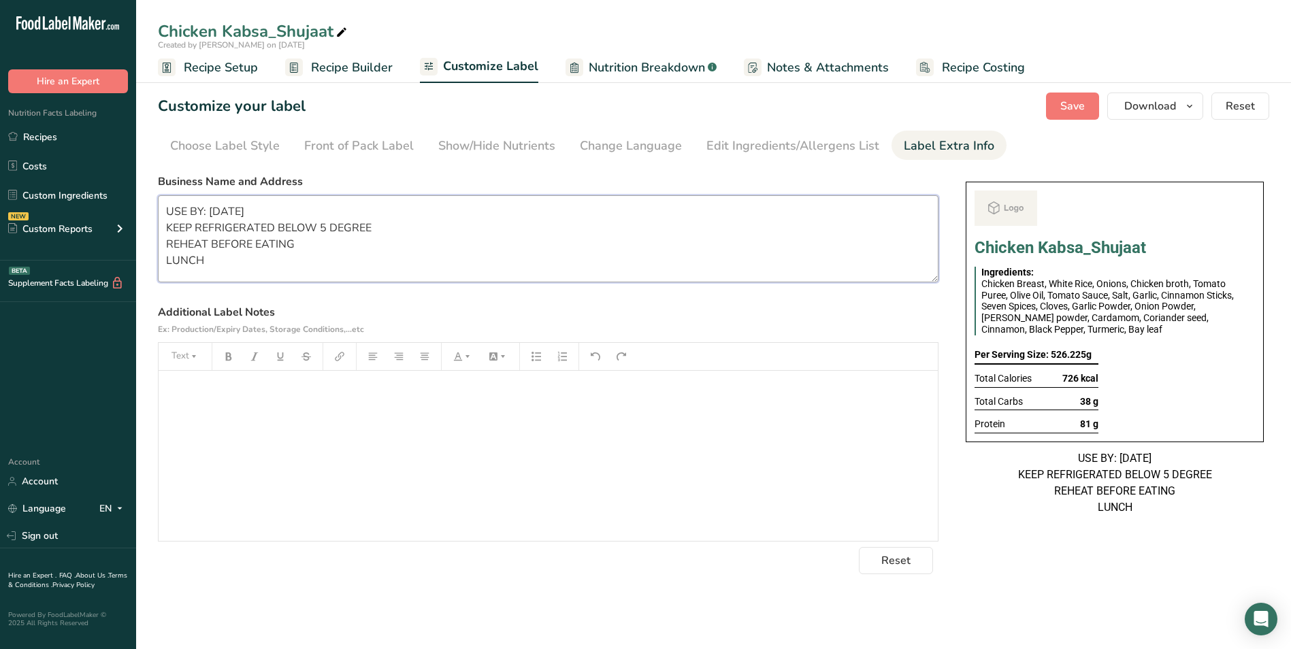
click at [219, 212] on textarea "USE BY: 22/08/2025 KEEP REFRIGERATED BELOW 5 DEGREE REHEAT BEFORE EATING LUNCH" at bounding box center [548, 238] width 780 height 87
type textarea "USE BY: 23/08/2025 KEEP REFRIGERATED BELOW 5 DEGREE REHEAT BEFORE EATING LUNCH"
click at [1079, 101] on span "Save" at bounding box center [1072, 106] width 24 height 16
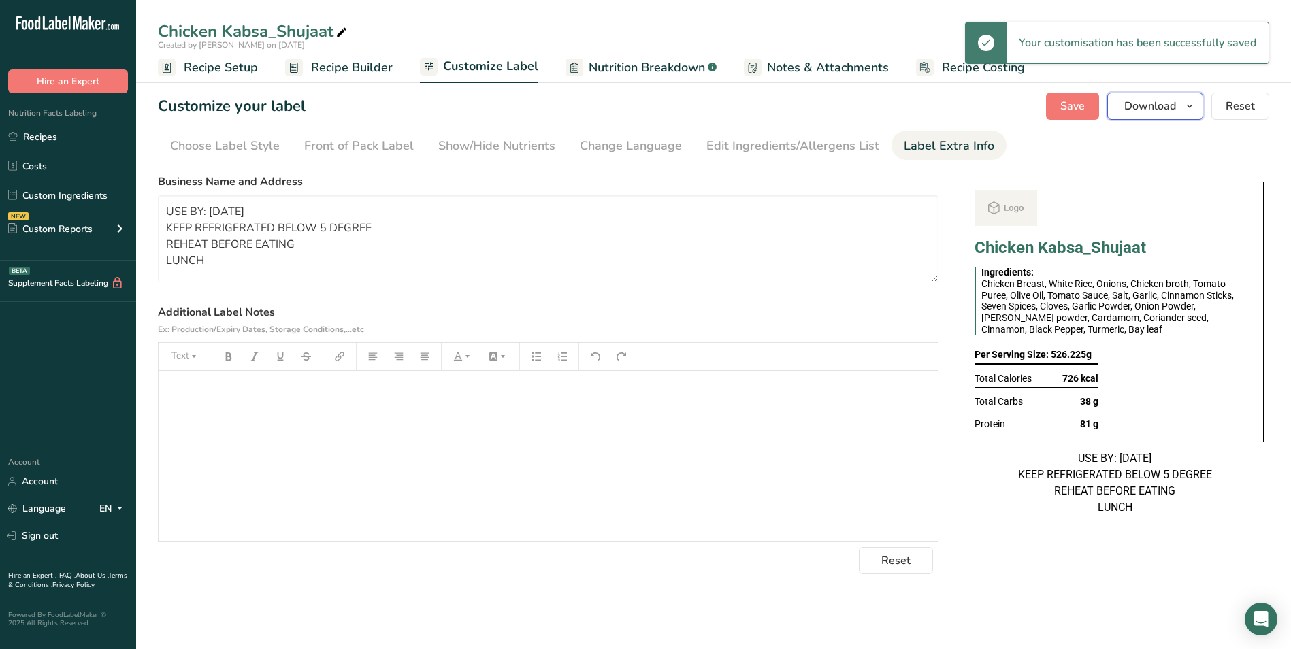
click at [1159, 102] on span "Download" at bounding box center [1150, 106] width 52 height 16
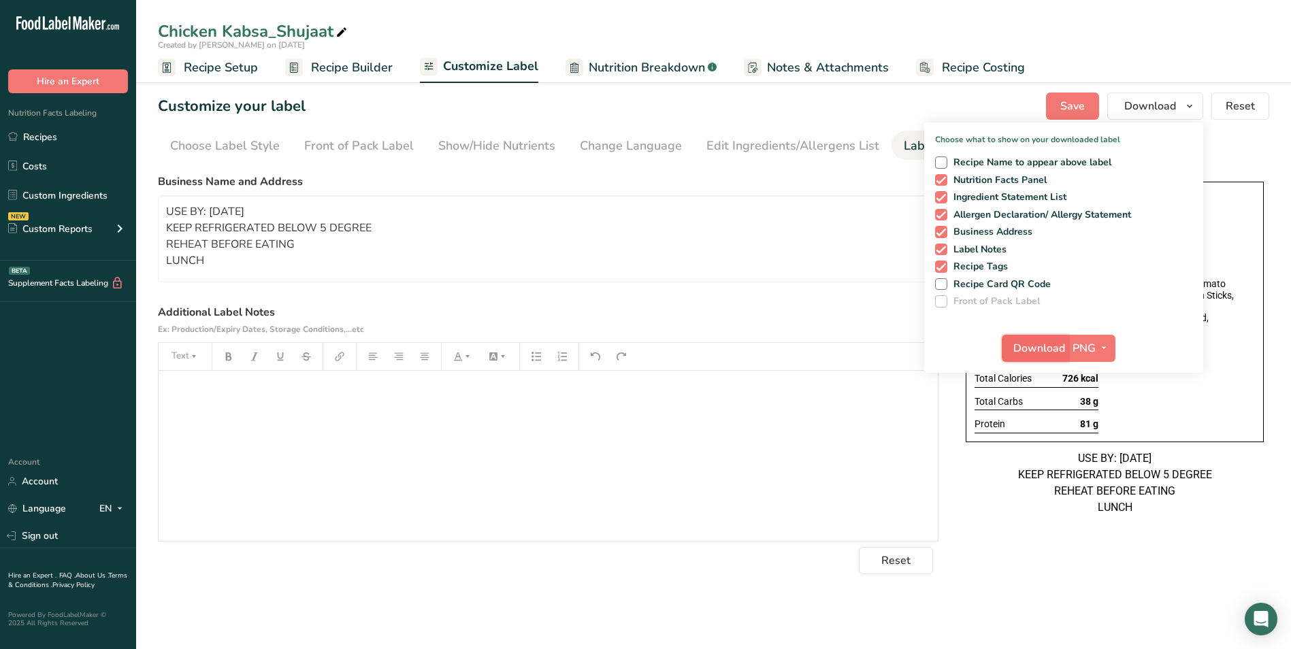
click at [1042, 354] on span "Download" at bounding box center [1039, 348] width 52 height 16
click at [39, 145] on link "Recipes" at bounding box center [68, 137] width 136 height 26
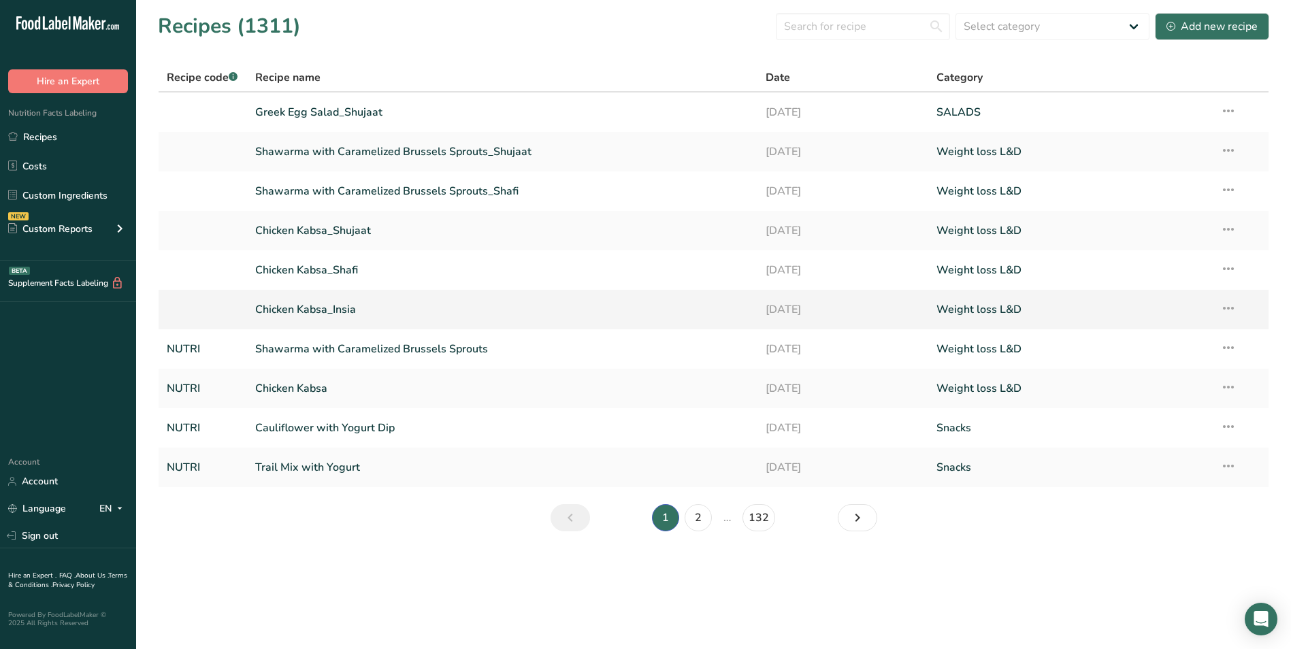
click at [345, 312] on link "Chicken Kabsa_Insia" at bounding box center [502, 309] width 495 height 29
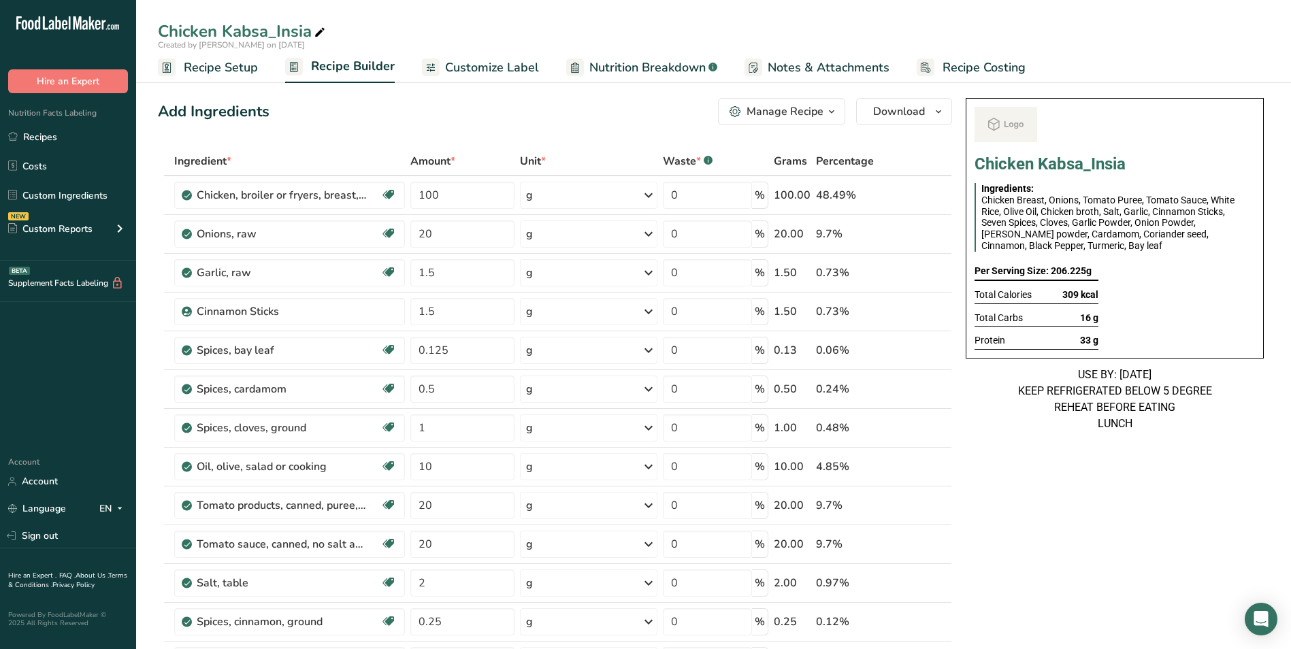
click at [514, 68] on span "Customize Label" at bounding box center [492, 68] width 94 height 18
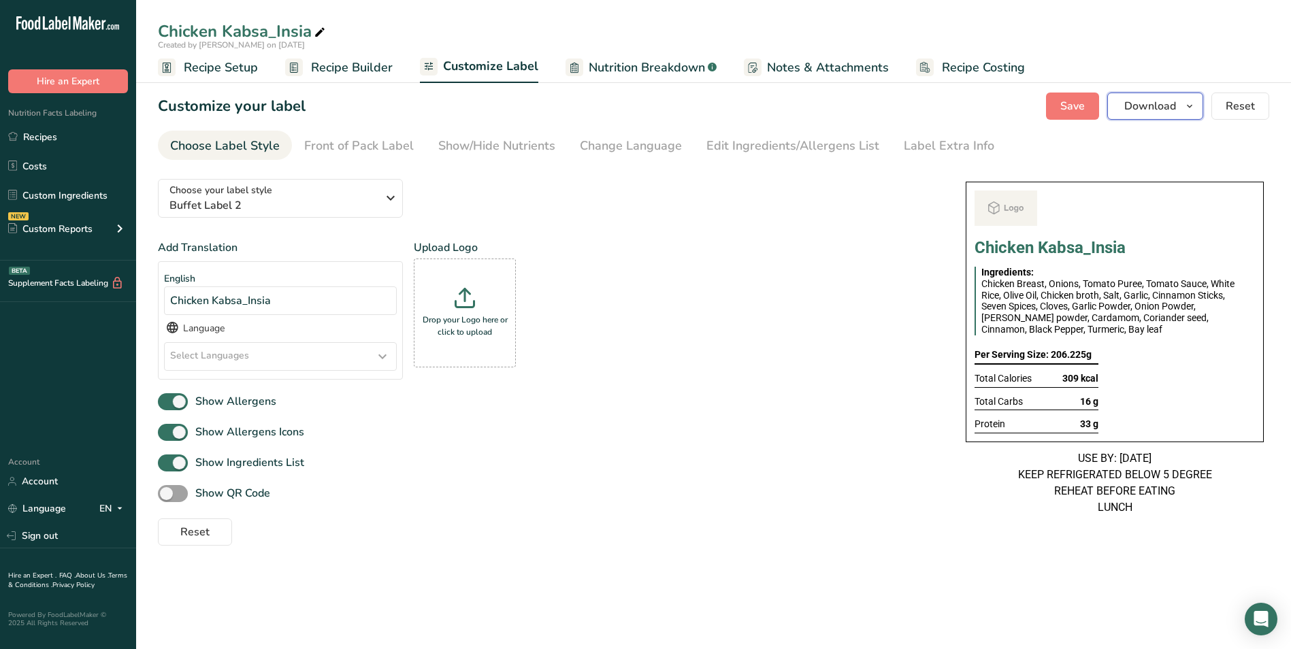
click at [1189, 107] on icon "button" at bounding box center [1189, 106] width 11 height 17
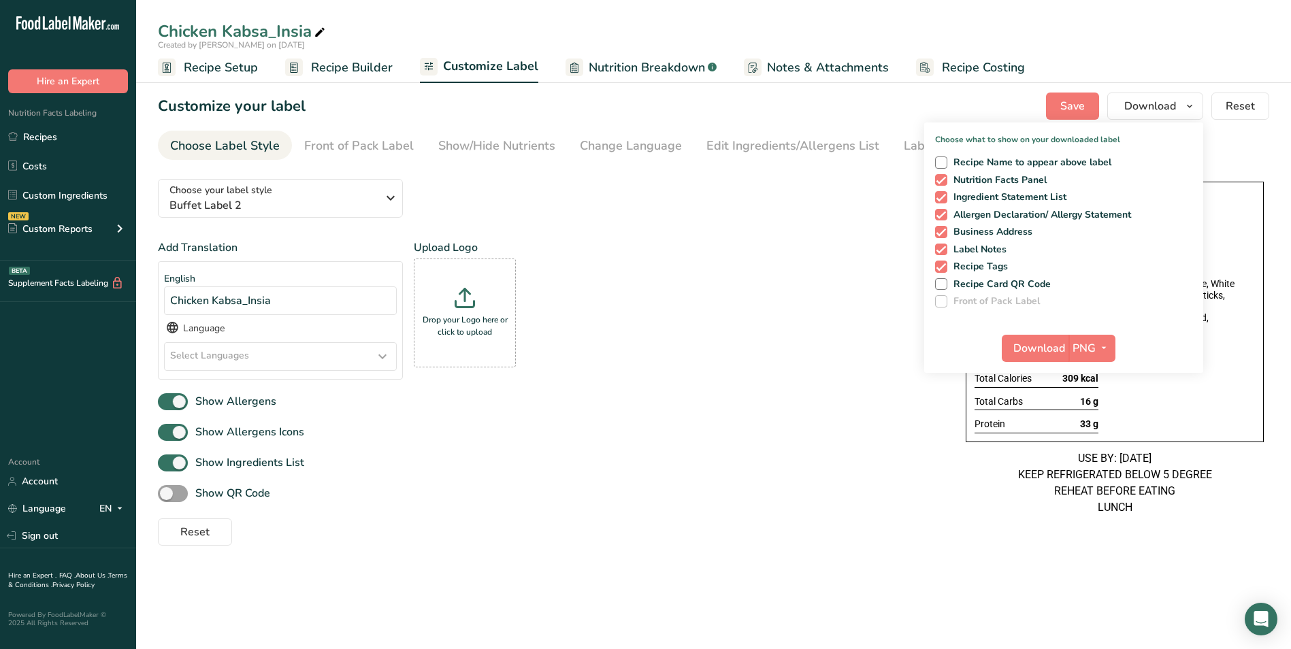
click at [846, 176] on div "Choose your label style Buffet Label 2 USA (FDA) Standard FDA label Tabular FDA…" at bounding box center [548, 357] width 780 height 378
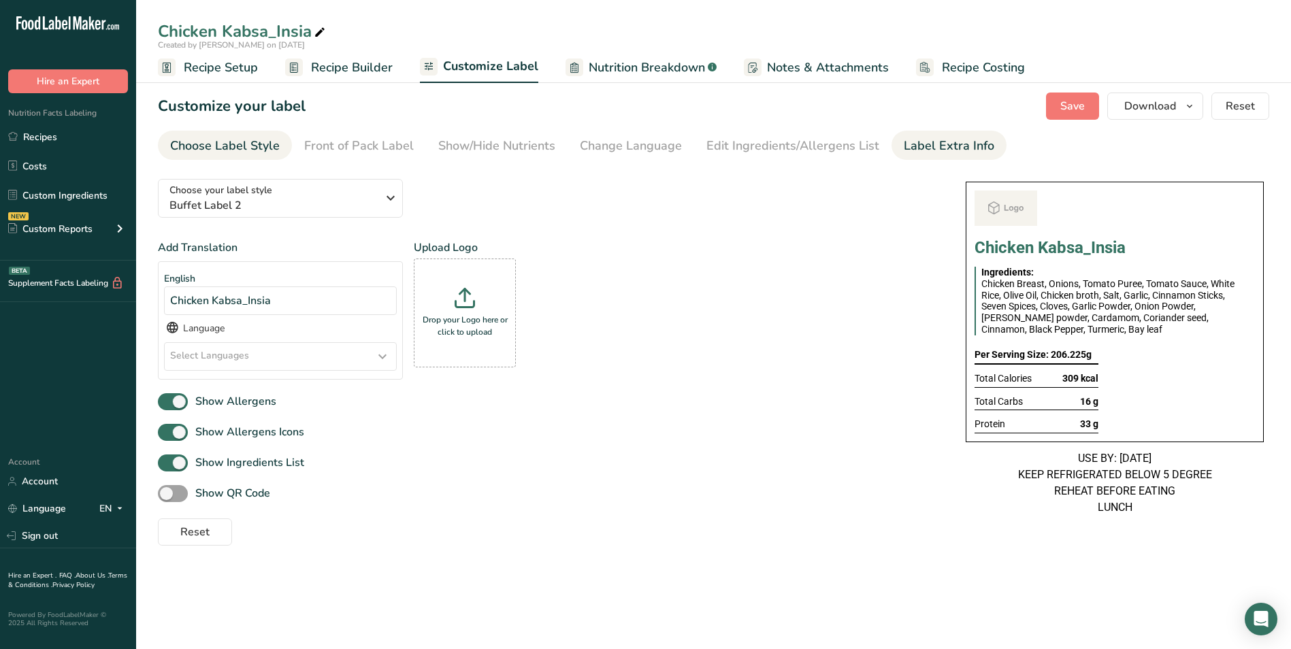
click at [932, 135] on link "Label Extra Info" at bounding box center [949, 146] width 90 height 31
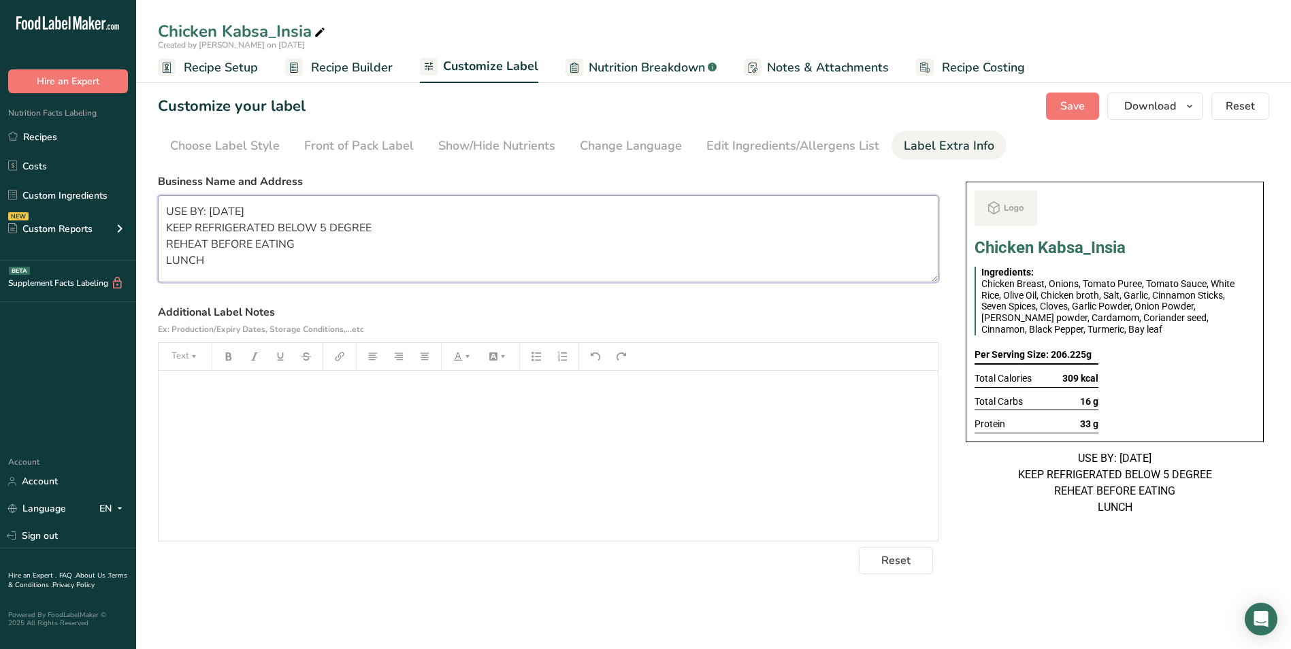
click at [222, 213] on textarea "USE BY: 22/08/2025 KEEP REFRIGERATED BELOW 5 DEGREE REHEAT BEFORE EATING LUNCH" at bounding box center [548, 238] width 780 height 87
type textarea "USE BY: 23/08/2025 KEEP REFRIGERATED BELOW 5 DEGREE REHEAT BEFORE EATING LUNCH"
click at [1063, 116] on button "Save" at bounding box center [1072, 106] width 53 height 27
click at [1178, 103] on button "Download" at bounding box center [1155, 106] width 96 height 27
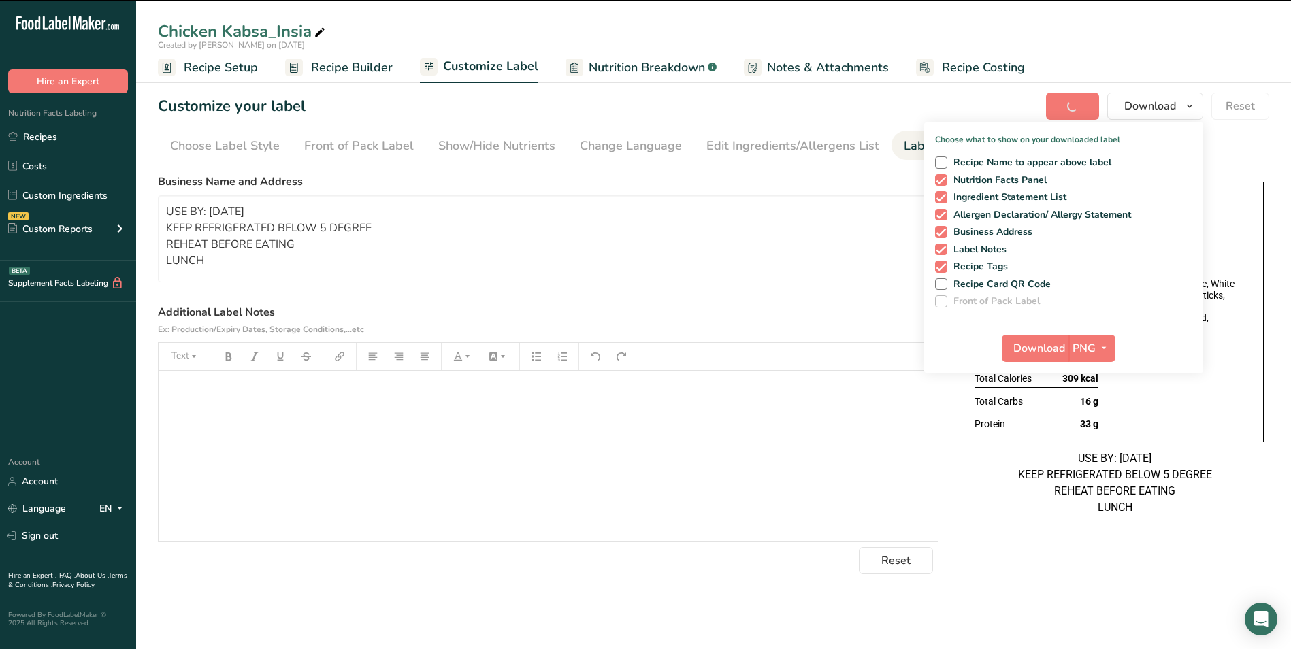
click at [959, 90] on section "Customize your label Save Download Choose what to show on your downloaded label…" at bounding box center [713, 333] width 1155 height 525
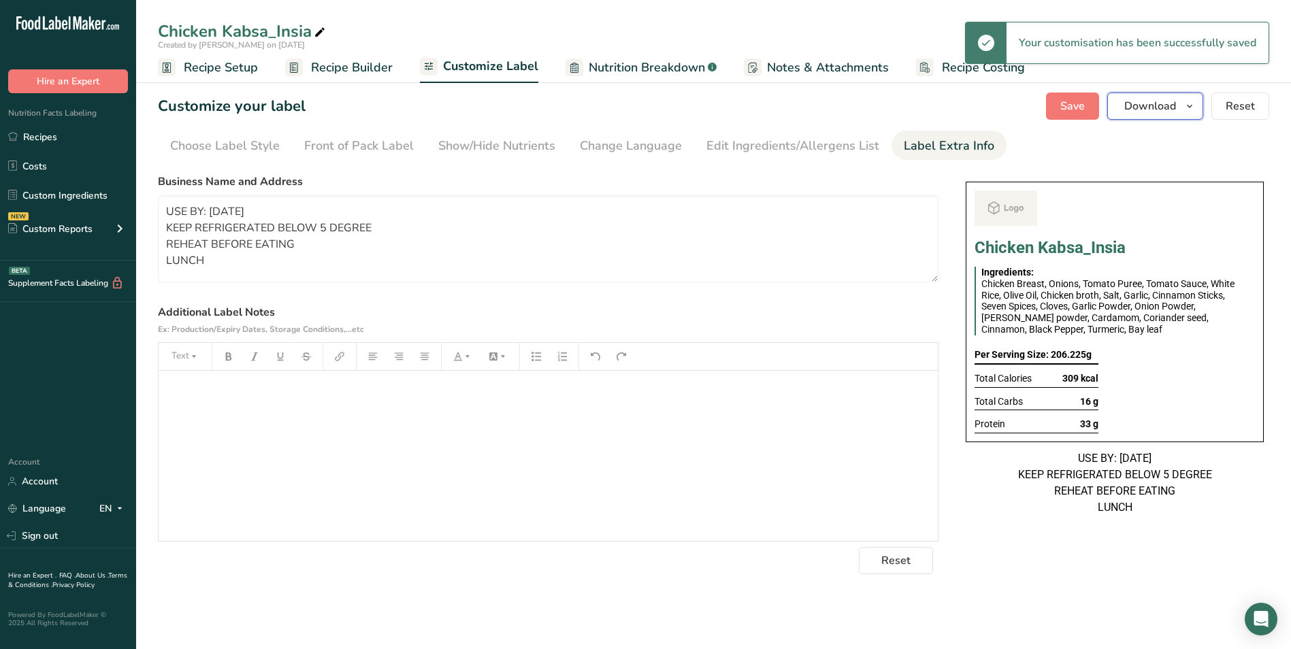
click at [1136, 114] on span "Download" at bounding box center [1150, 106] width 52 height 16
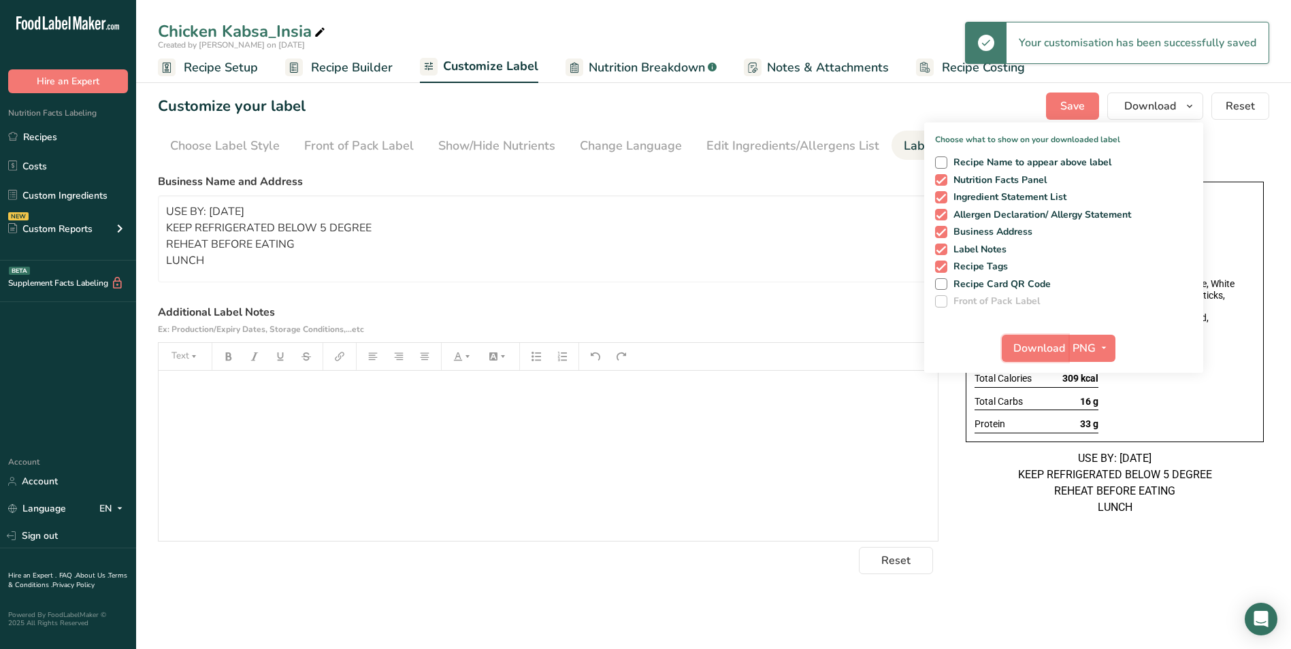
click at [1038, 337] on button "Download" at bounding box center [1035, 348] width 67 height 27
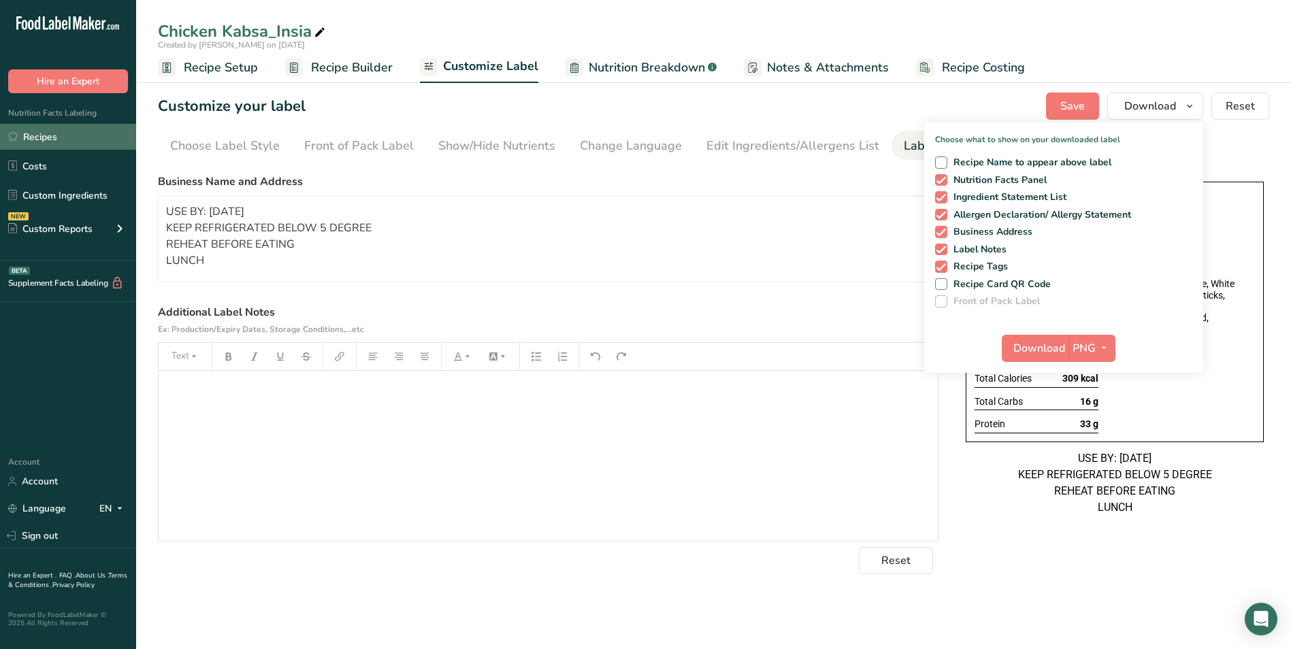
click at [33, 137] on link "Recipes" at bounding box center [68, 137] width 136 height 26
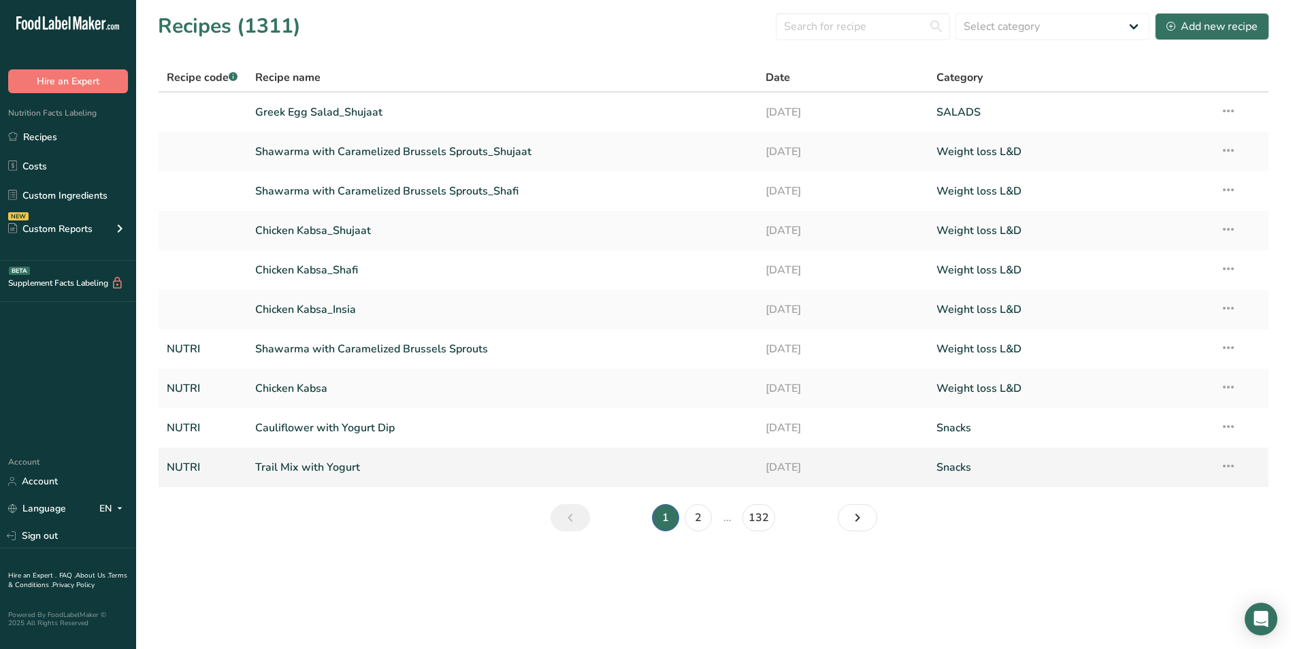
click at [354, 463] on link "Trail Mix with Yogurt" at bounding box center [502, 467] width 495 height 29
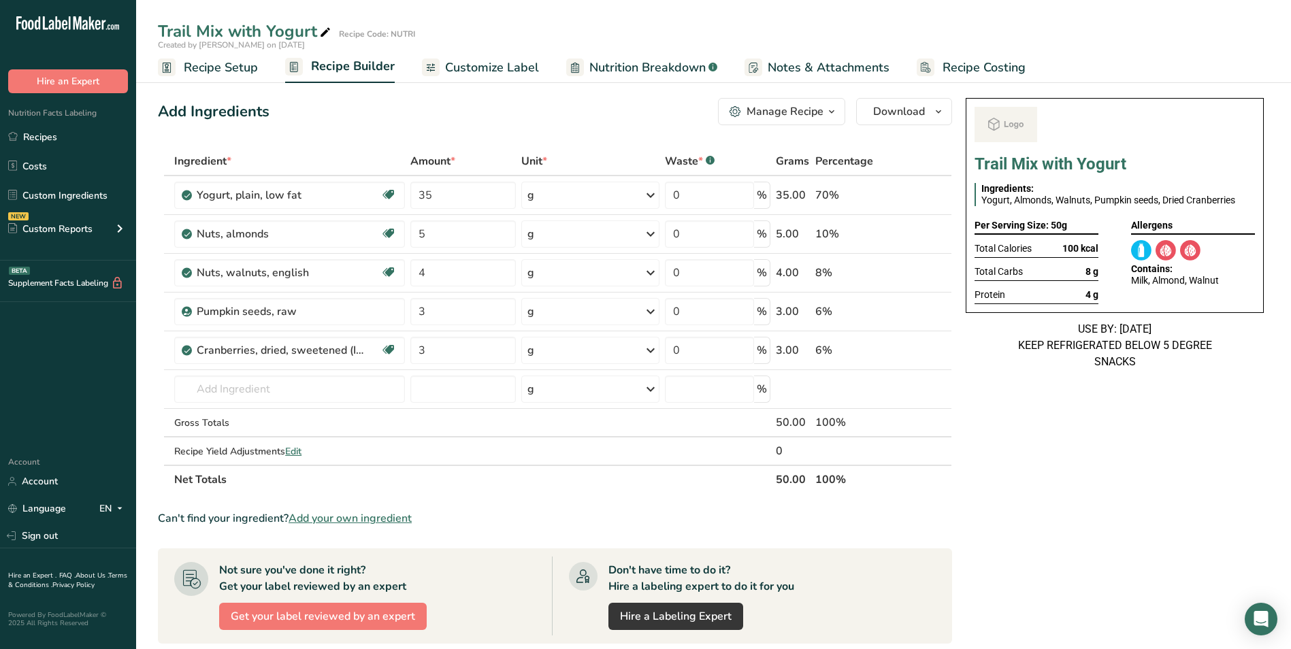
click at [493, 74] on span "Customize Label" at bounding box center [492, 68] width 94 height 18
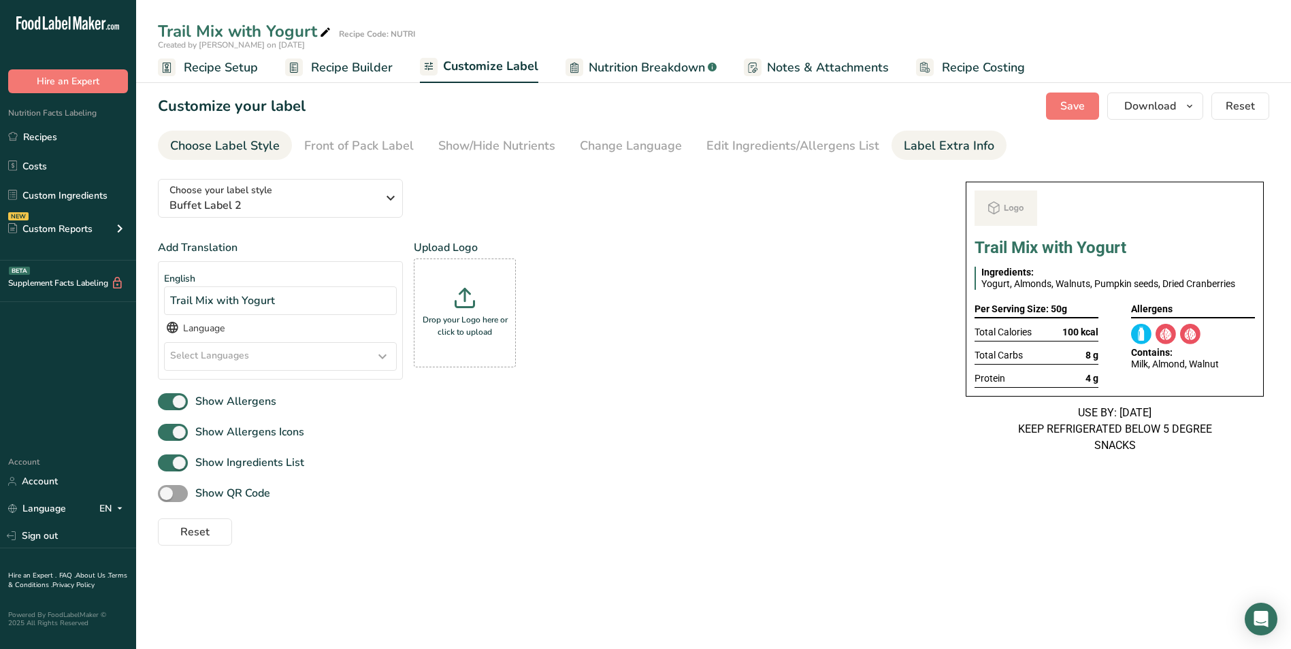
click at [960, 147] on div "Label Extra Info" at bounding box center [949, 146] width 90 height 18
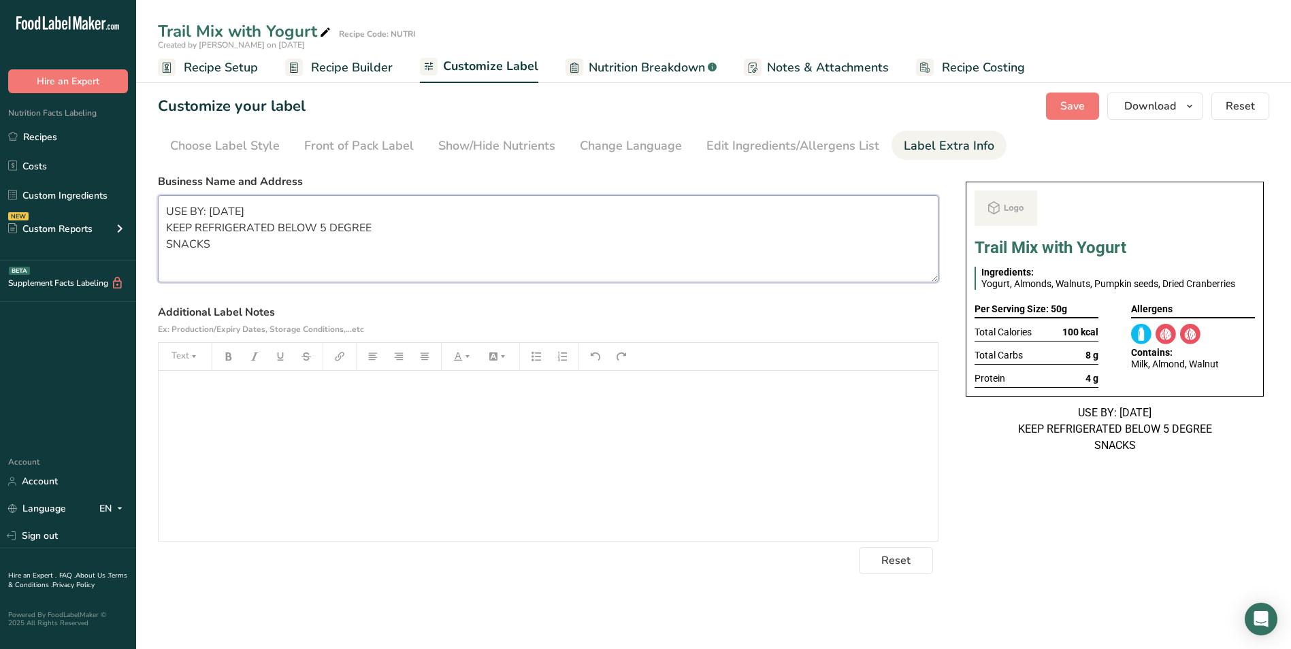
click at [220, 215] on textarea "USE BY: 22/08/2025 KEEP REFRIGERATED BELOW 5 DEGREE SNACKS" at bounding box center [548, 238] width 780 height 87
type textarea "USE BY: 23/08/2025 KEEP REFRIGERATED BELOW 5 DEGREE SNACKS"
click at [1070, 112] on span "Save" at bounding box center [1072, 106] width 24 height 16
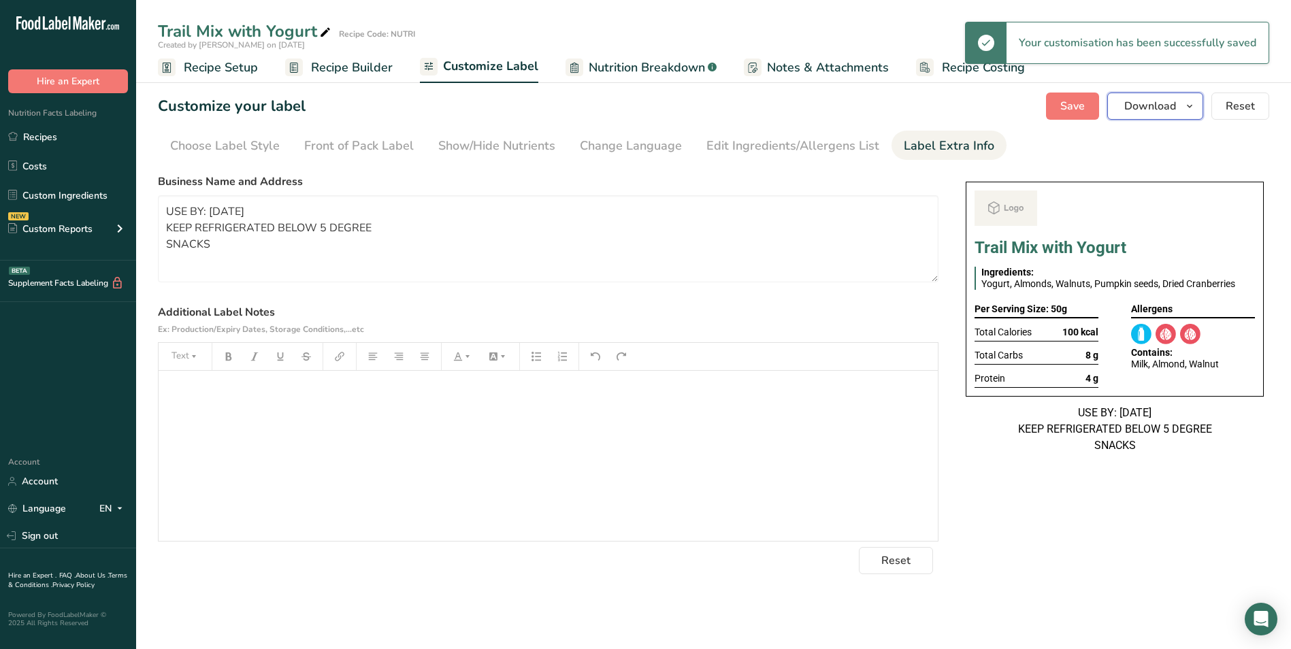
click at [1142, 108] on span "Download" at bounding box center [1150, 106] width 52 height 16
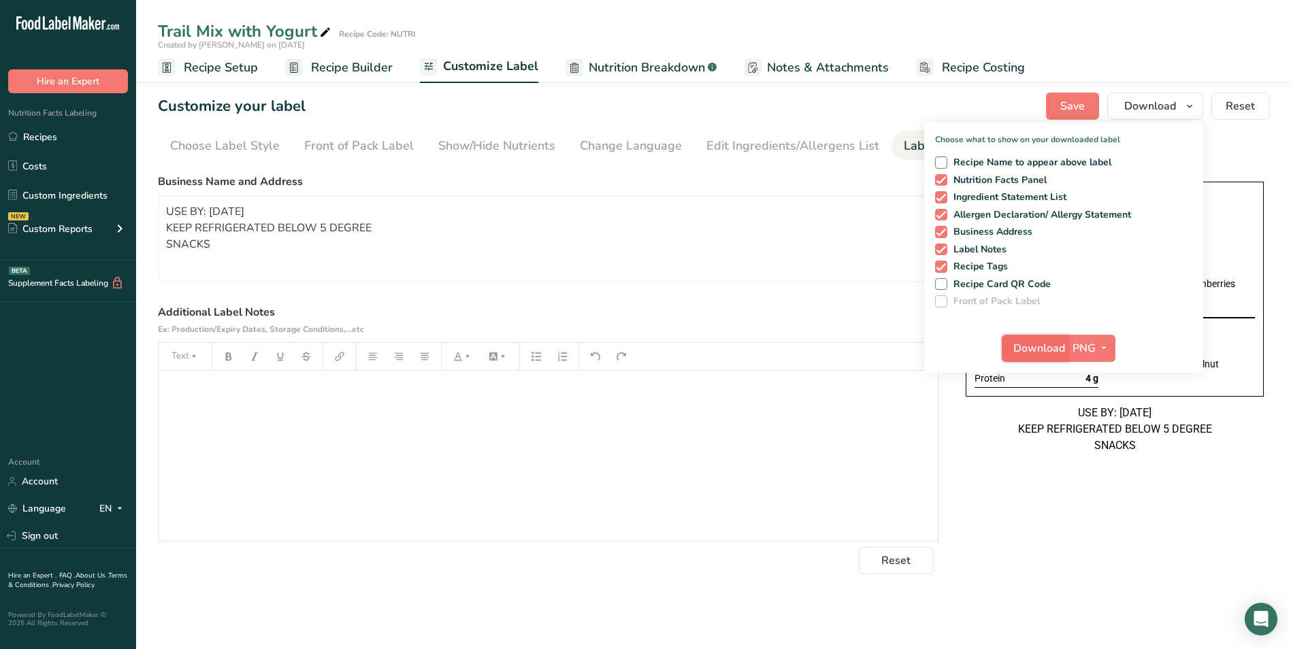
click at [1042, 359] on button "Download" at bounding box center [1035, 348] width 67 height 27
click at [69, 134] on link "Recipes" at bounding box center [68, 137] width 136 height 26
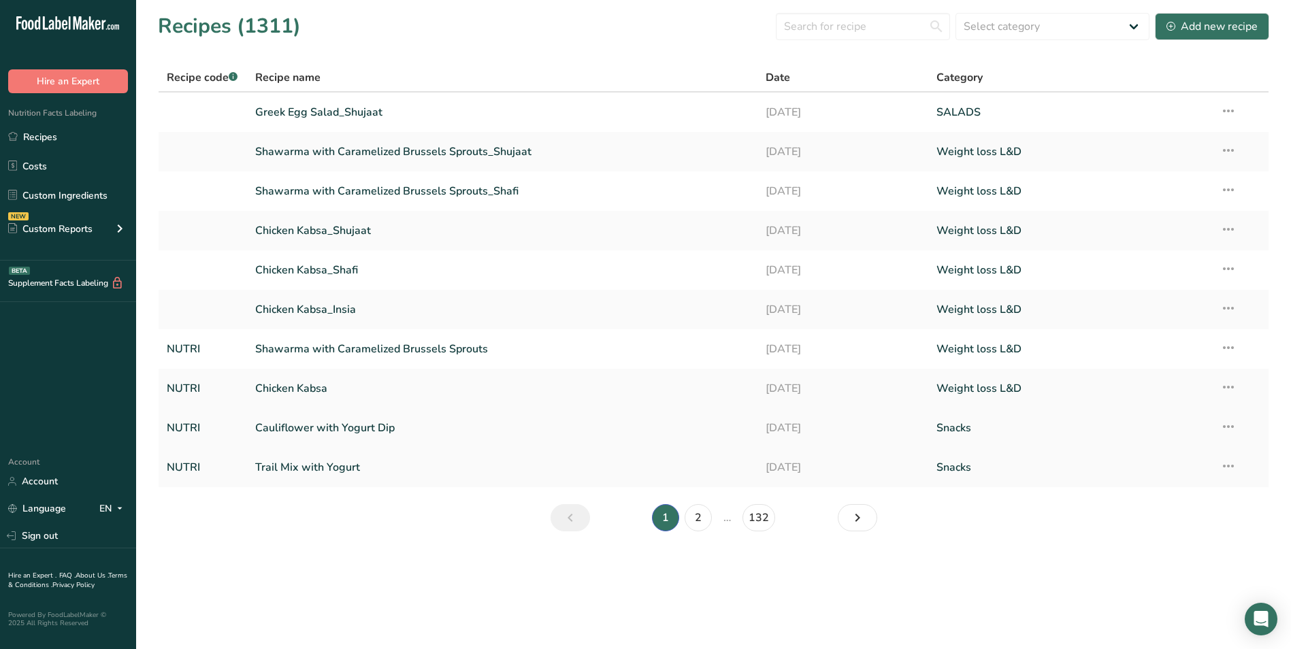
click at [336, 436] on link "Cauliflower with Yogurt Dip" at bounding box center [502, 428] width 495 height 29
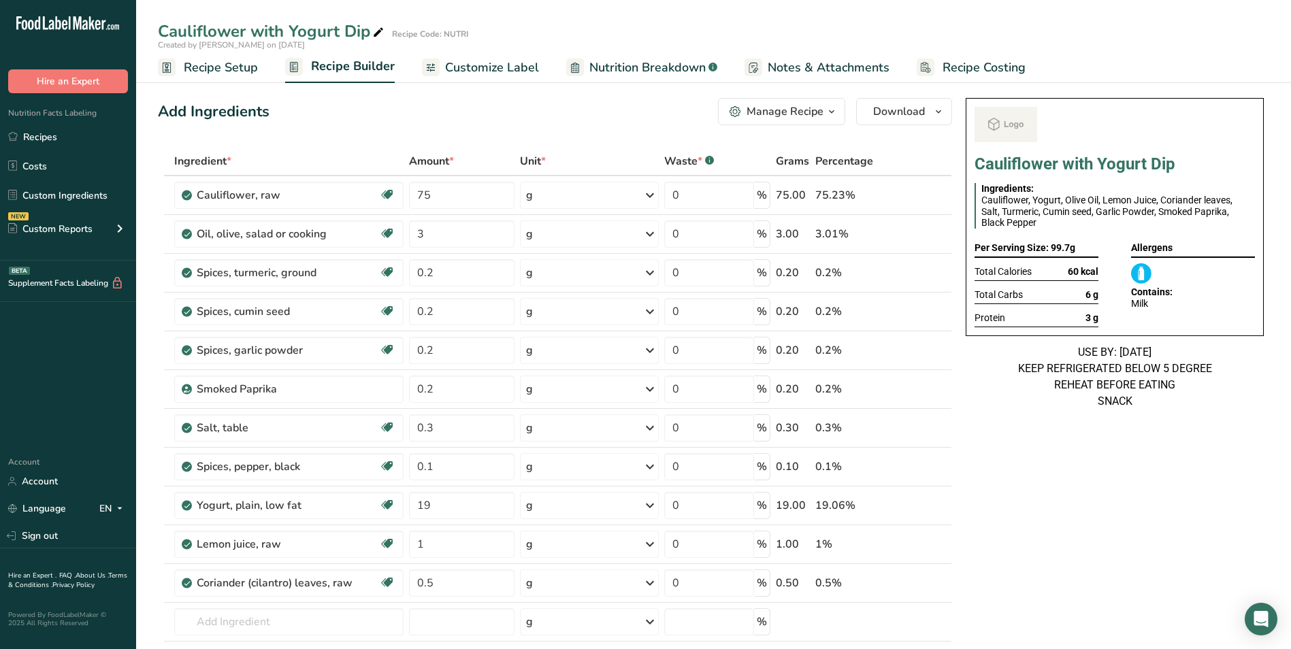
click at [500, 77] on link "Customize Label" at bounding box center [480, 67] width 117 height 31
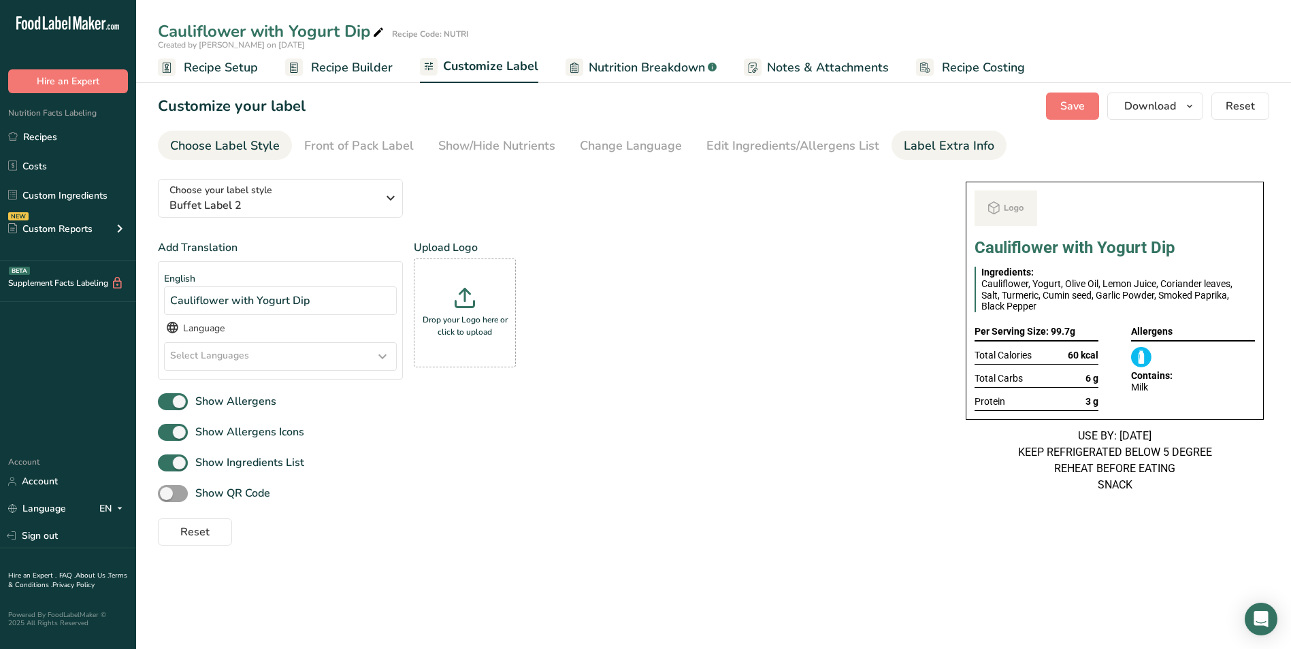
click at [961, 142] on div "Label Extra Info" at bounding box center [949, 146] width 90 height 18
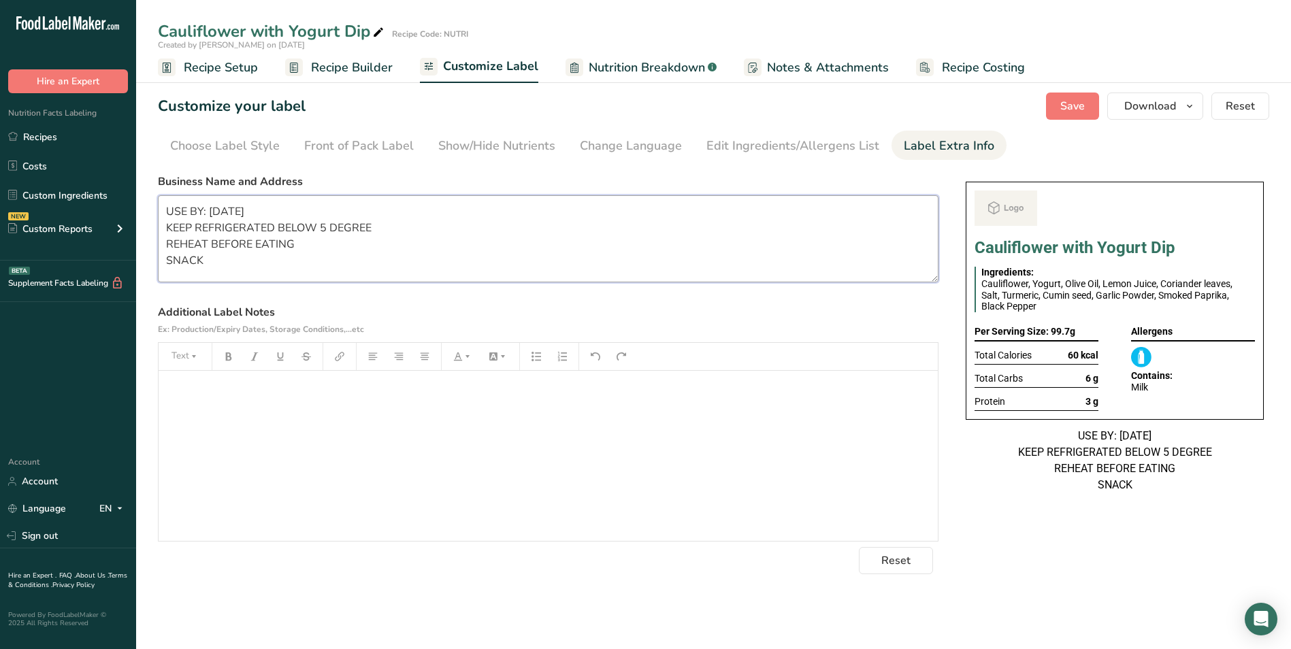
click at [222, 210] on textarea "USE BY: 22/08/2025 KEEP REFRIGERATED BELOW 5 DEGREE REHEAT BEFORE EATING SNACK" at bounding box center [548, 238] width 780 height 87
type textarea "USE BY: 23/08/2025 KEEP REFRIGERATED BELOW 5 DEGREE REHEAT BEFORE EATING SNACK"
click at [1048, 110] on button "Save" at bounding box center [1072, 106] width 53 height 27
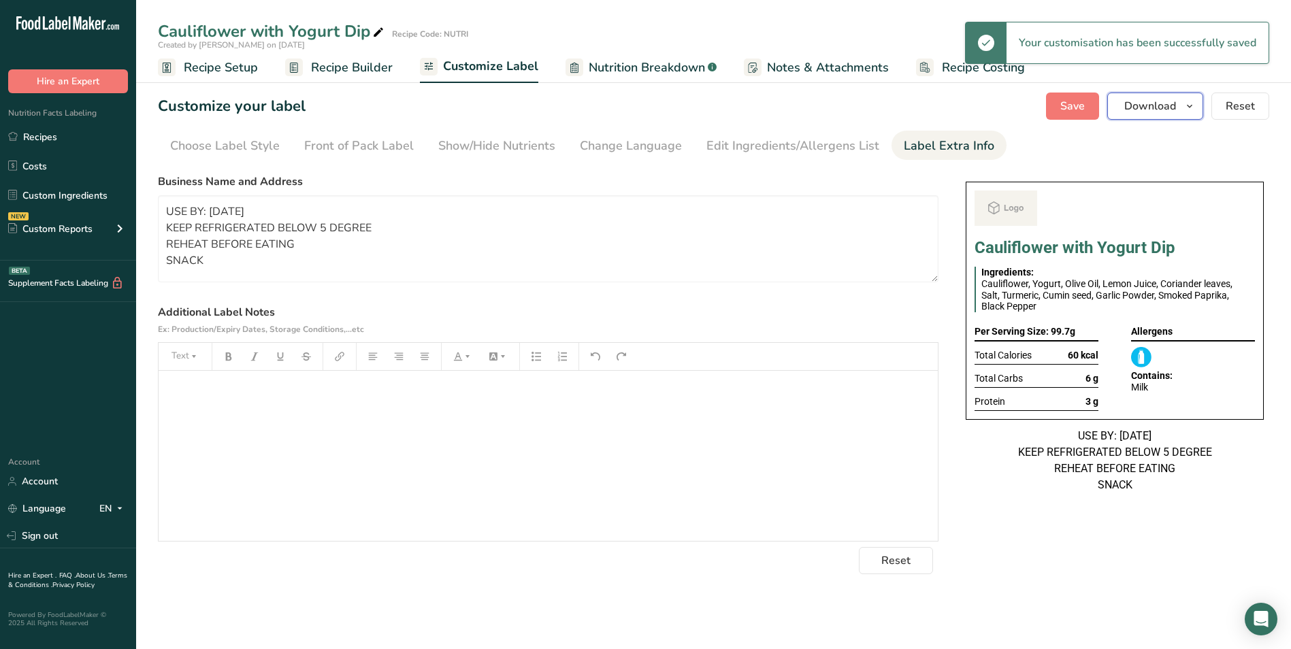
click at [1172, 112] on span "Download" at bounding box center [1150, 106] width 52 height 16
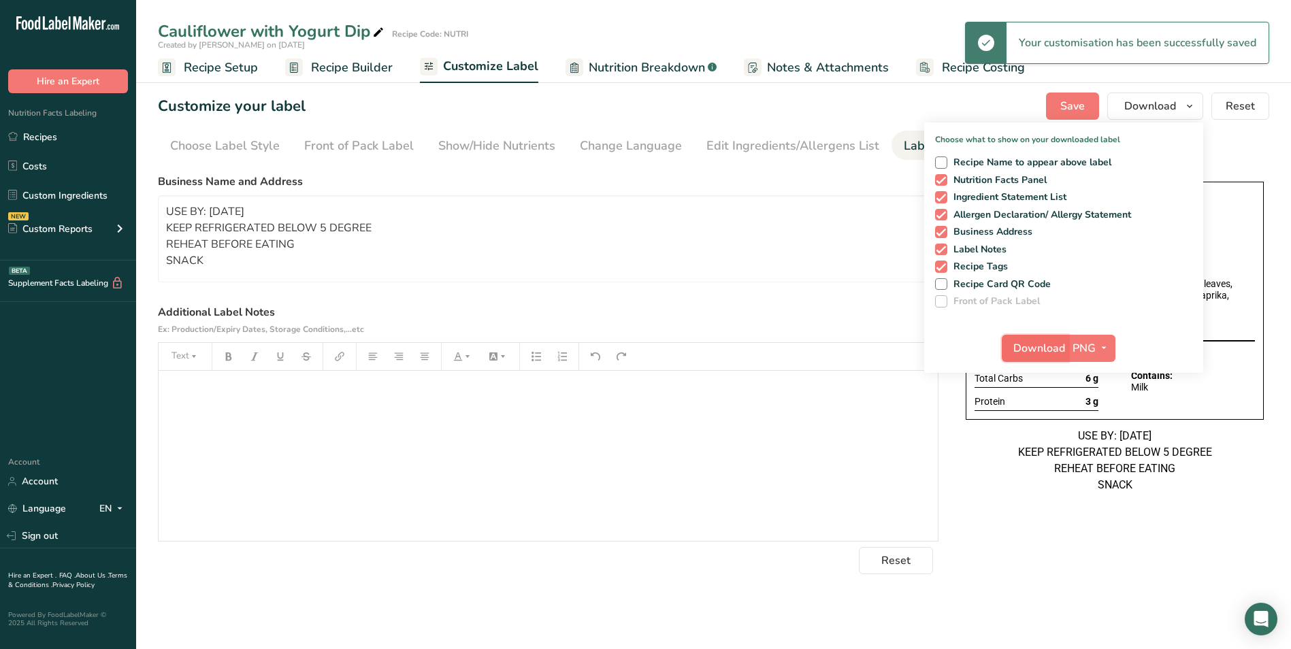
click at [1037, 345] on span "Download" at bounding box center [1039, 348] width 52 height 16
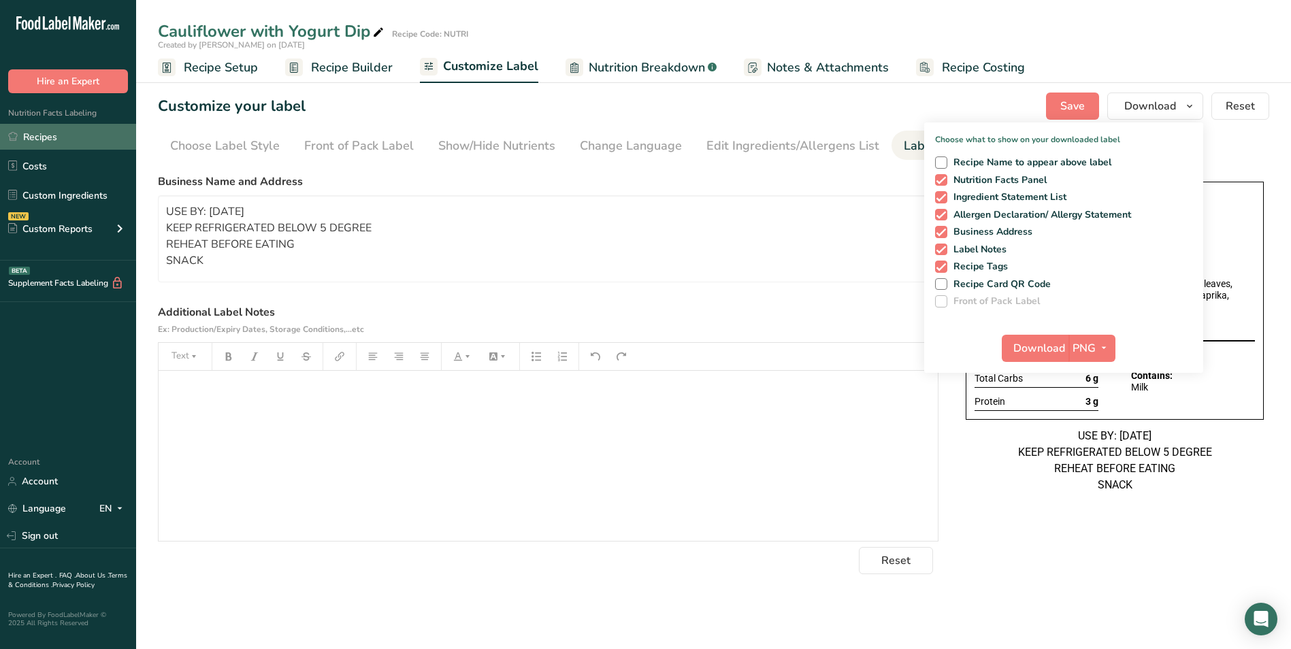
click at [61, 143] on link "Recipes" at bounding box center [68, 137] width 136 height 26
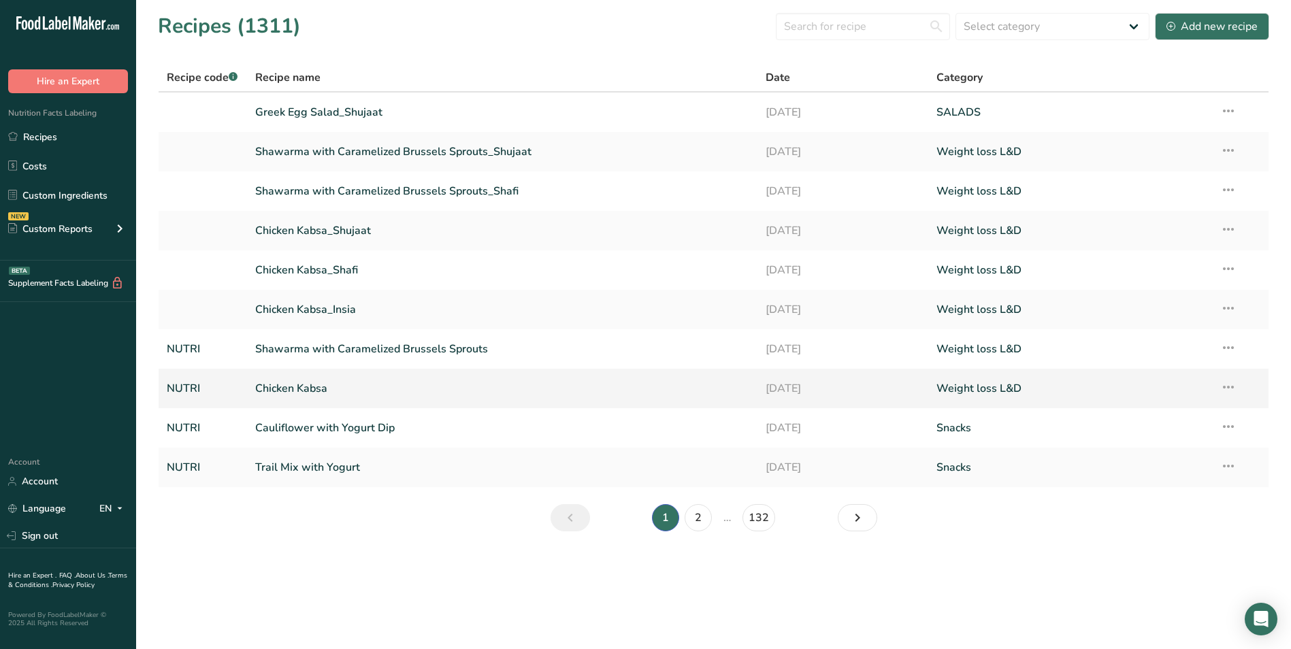
click at [292, 387] on link "Chicken Kabsa" at bounding box center [502, 388] width 495 height 29
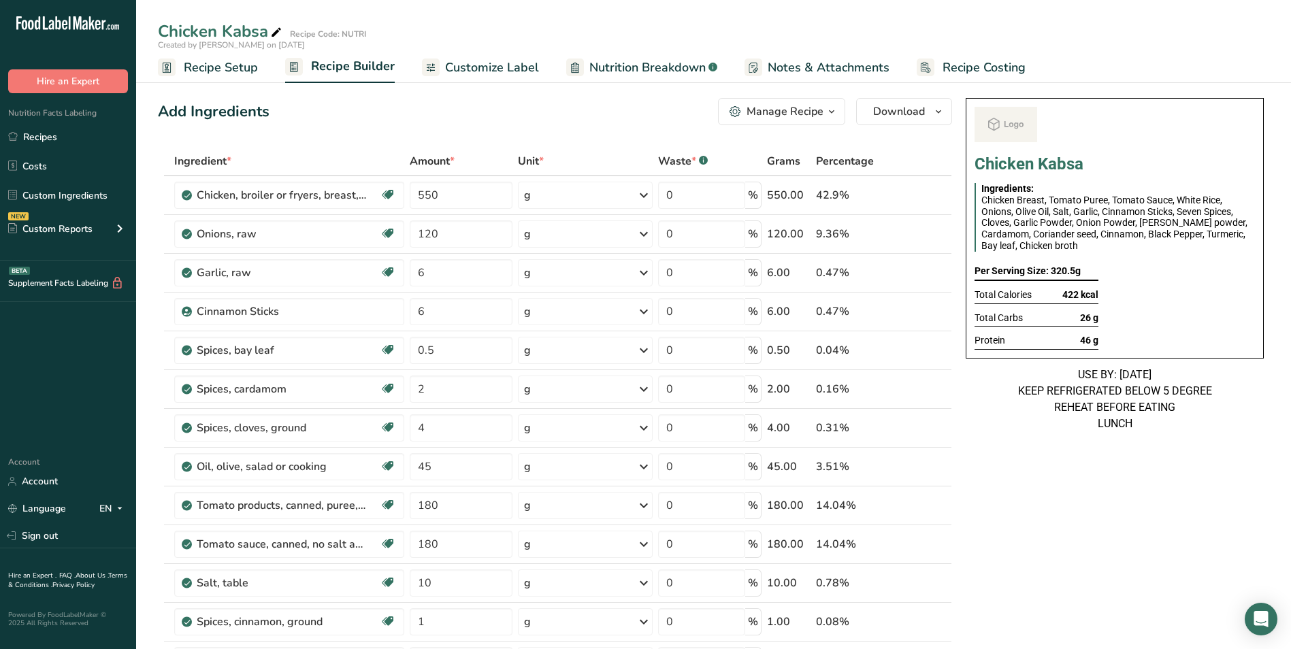
click at [504, 73] on span "Customize Label" at bounding box center [492, 68] width 94 height 18
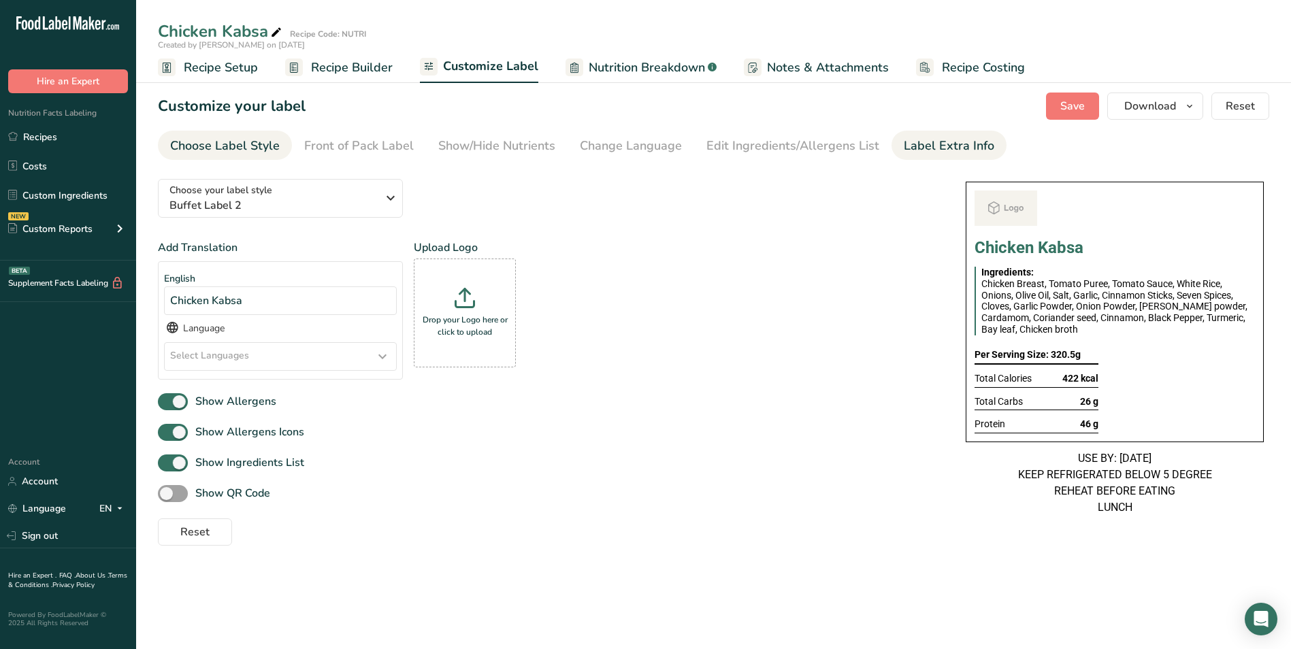
click at [936, 147] on div "Label Extra Info" at bounding box center [949, 146] width 90 height 18
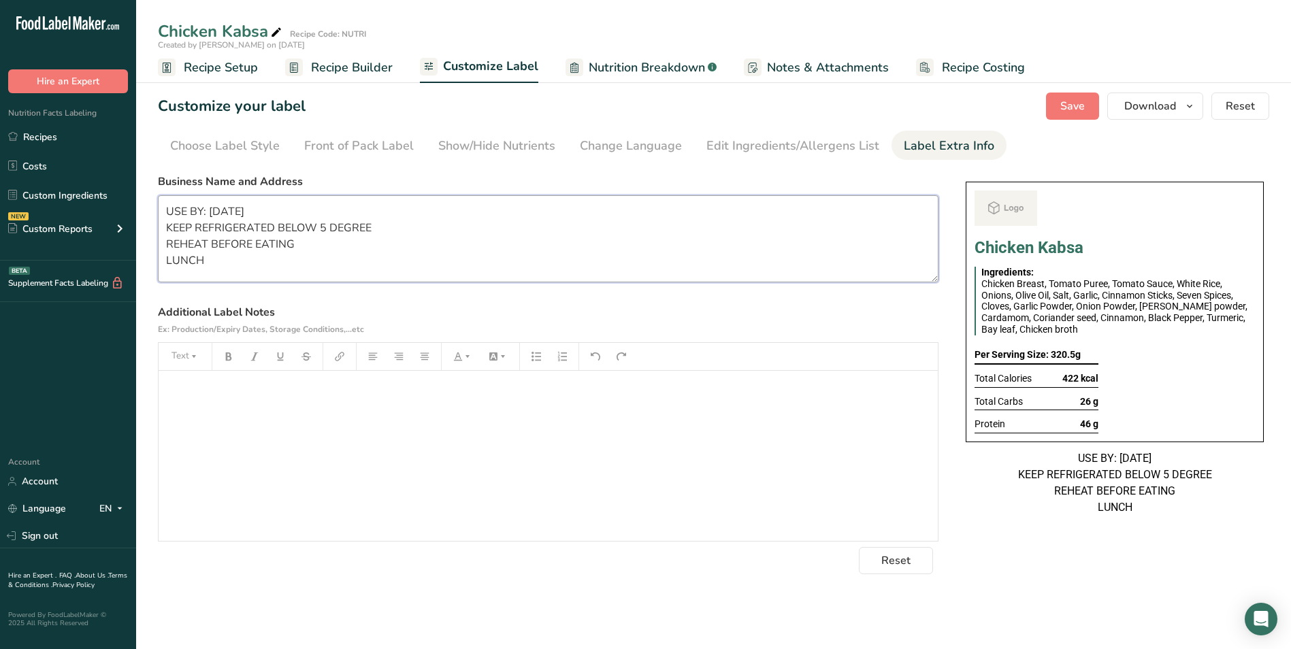
click at [220, 203] on textarea "USE BY: 22/08/2025 KEEP REFRIGERATED BELOW 5 DEGREE REHEAT BEFORE EATING LUNCH" at bounding box center [548, 238] width 780 height 87
type textarea "USE BY: 23/08/2025 KEEP REFRIGERATED BELOW 5 DEGREE REHEAT BEFORE EATING LUNCH"
click at [448, 174] on label "Business Name and Address" at bounding box center [548, 181] width 780 height 16
click at [1069, 101] on span "Save" at bounding box center [1072, 106] width 24 height 16
click at [1143, 101] on span "Download" at bounding box center [1150, 106] width 52 height 16
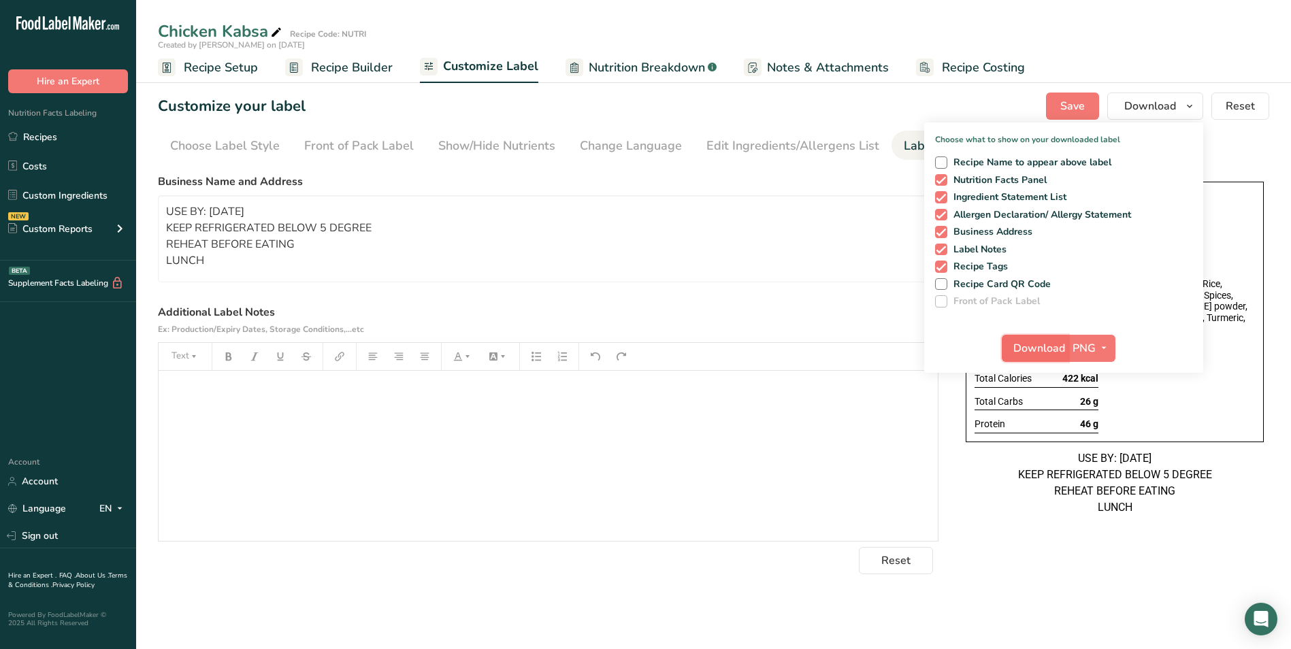
click at [1023, 342] on span "Download" at bounding box center [1039, 348] width 52 height 16
click at [31, 141] on link "Recipes" at bounding box center [68, 137] width 136 height 26
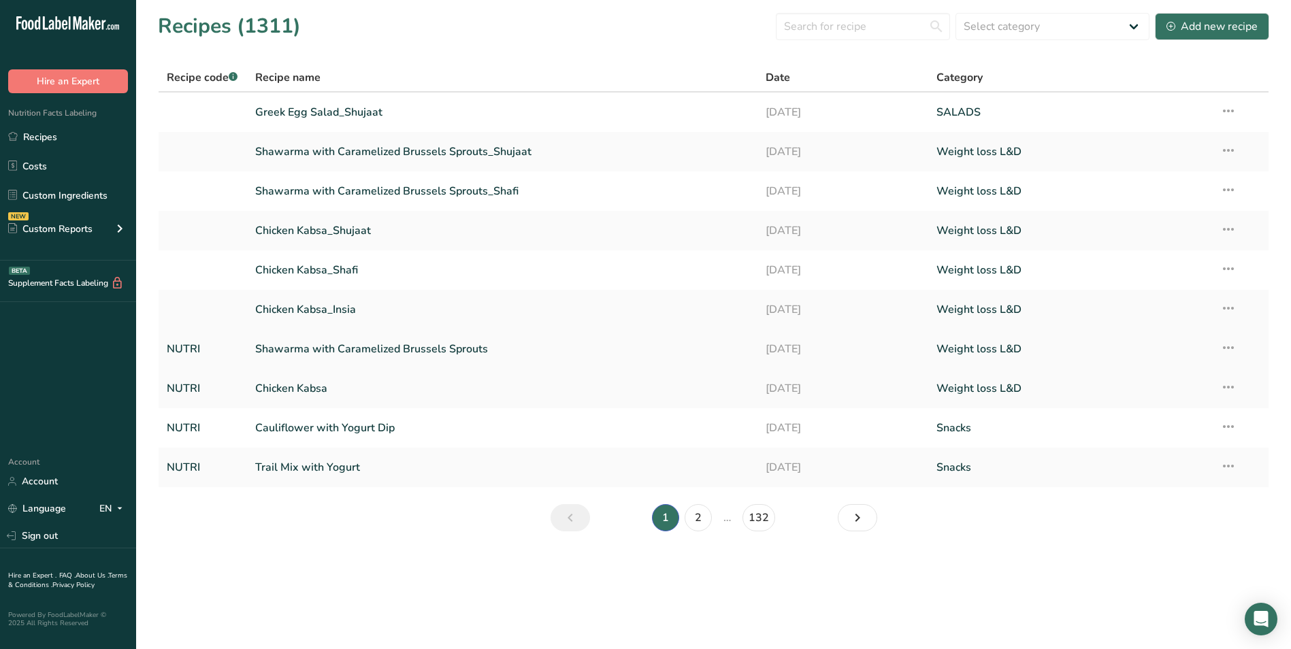
click at [348, 351] on link "Shawarma with Caramelized Brussels Sprouts" at bounding box center [502, 349] width 495 height 29
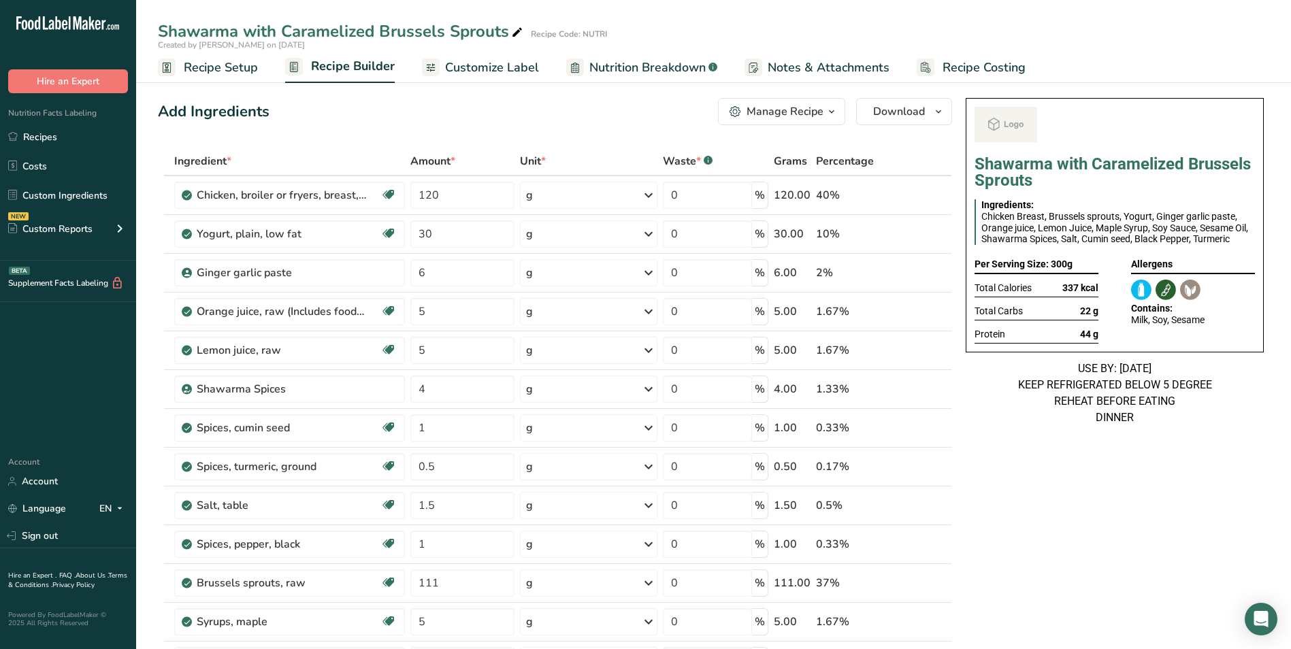
click at [512, 63] on span "Customize Label" at bounding box center [492, 68] width 94 height 18
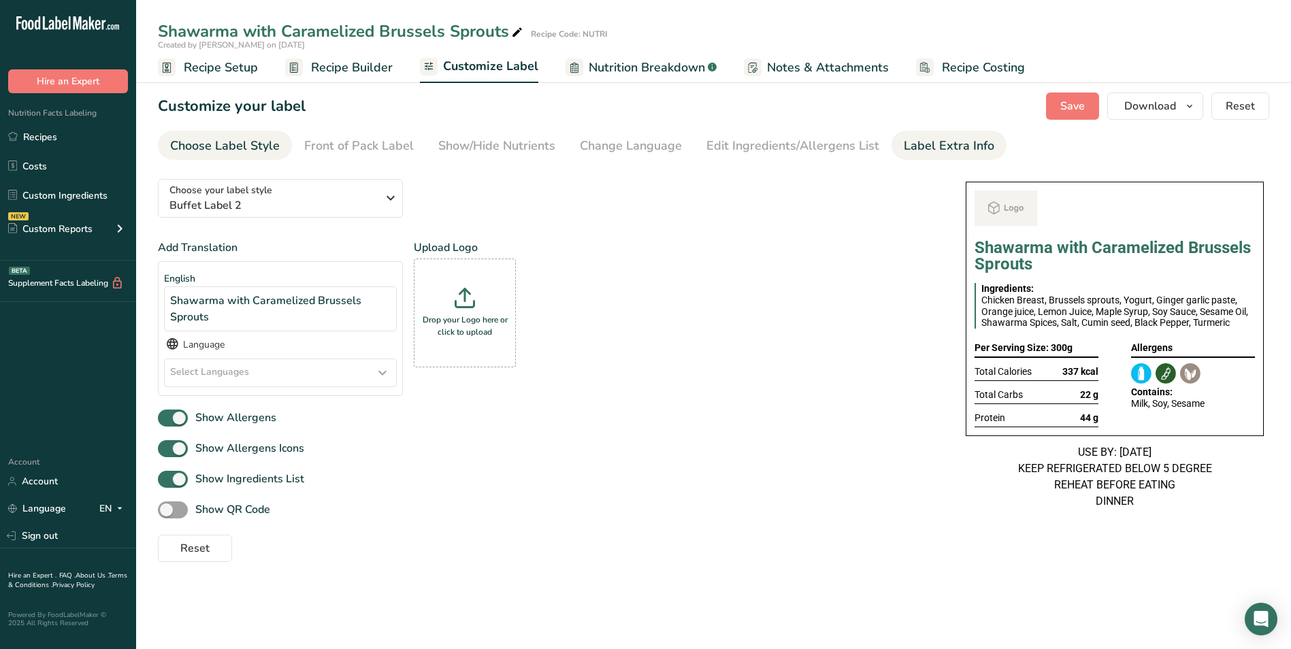
click at [960, 159] on link "Label Extra Info" at bounding box center [949, 146] width 90 height 31
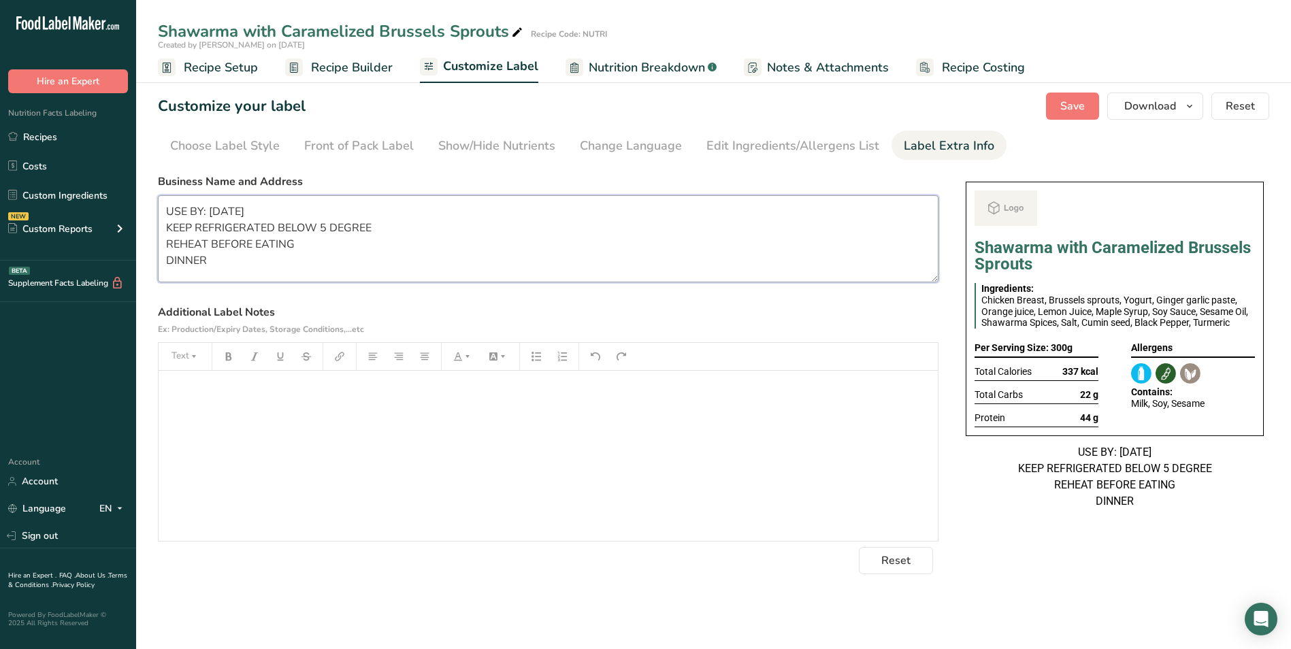
click at [219, 213] on textarea "USE BY: 22/08/2025 KEEP REFRIGERATED BELOW 5 DEGREE REHEAT BEFORE EATING DINNER" at bounding box center [548, 238] width 780 height 87
type textarea "USE BY: 23/08/2025 KEEP REFRIGERATED BELOW 5 DEGREE REHEAT BEFORE EATING DINNER"
click at [1079, 111] on span "Save" at bounding box center [1072, 106] width 24 height 16
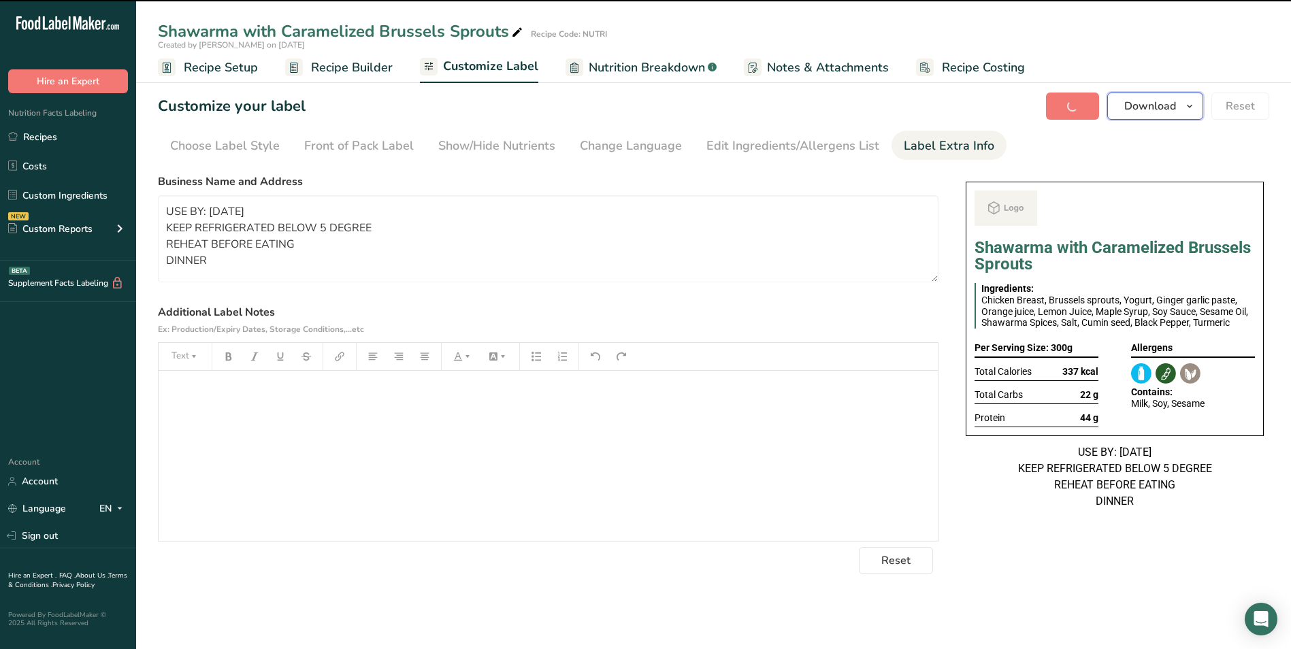
click at [1144, 112] on span "Download" at bounding box center [1150, 106] width 52 height 16
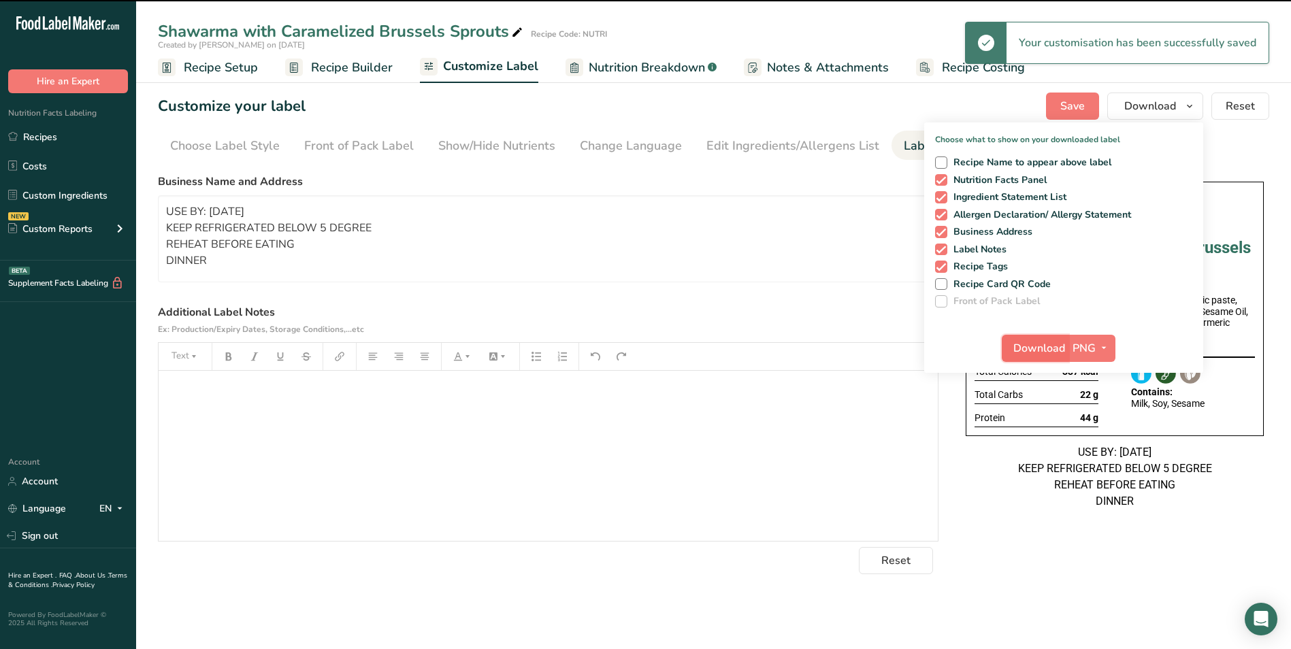
click at [1038, 351] on span "Download" at bounding box center [1039, 348] width 52 height 16
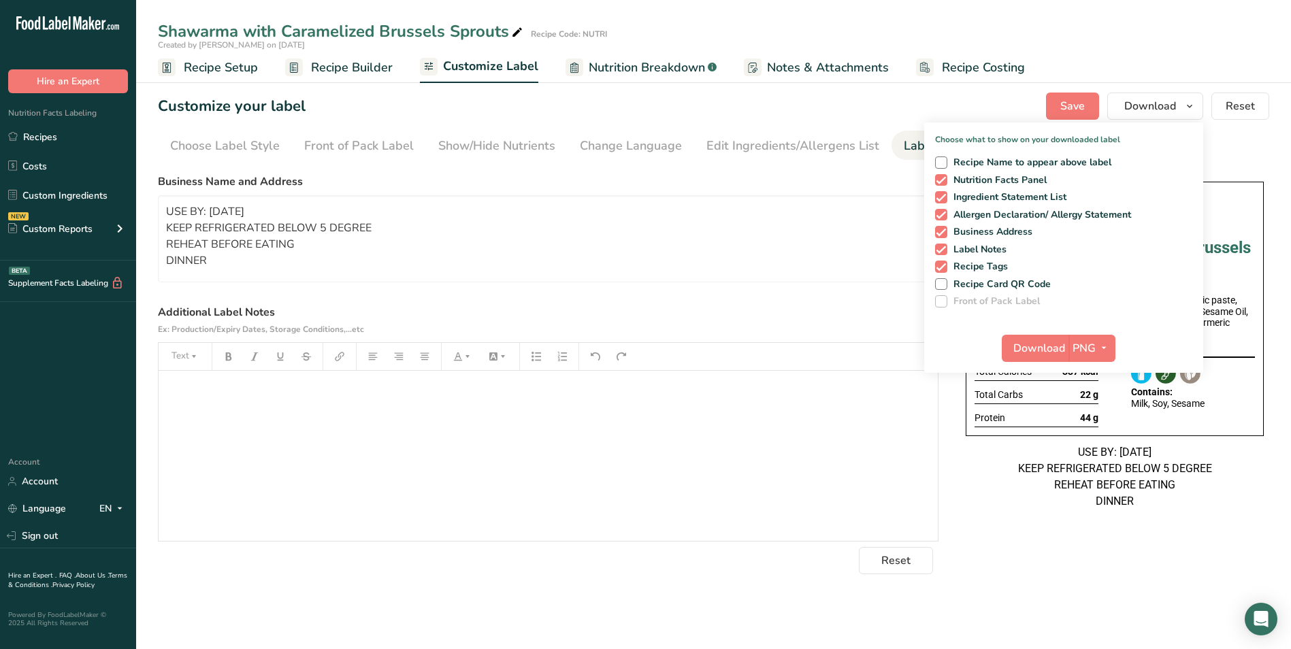
click at [231, 73] on span "Recipe Setup" at bounding box center [221, 68] width 74 height 18
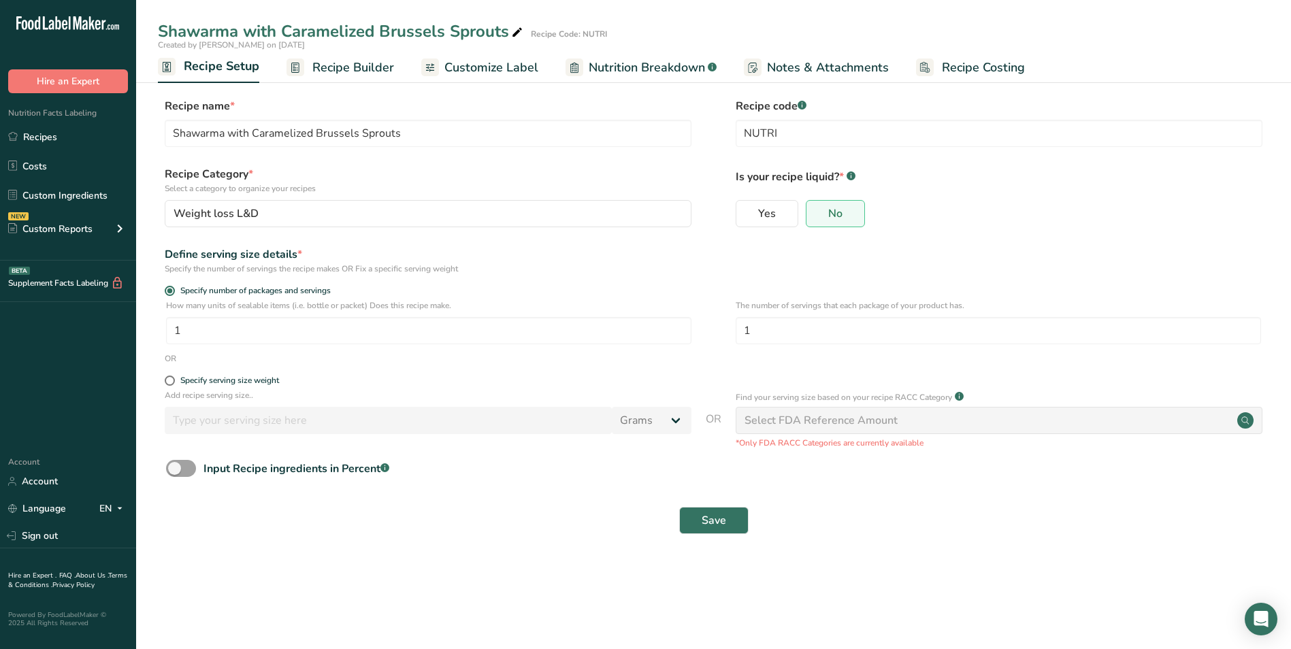
click at [306, 71] on link "Recipe Builder" at bounding box center [339, 67] width 107 height 31
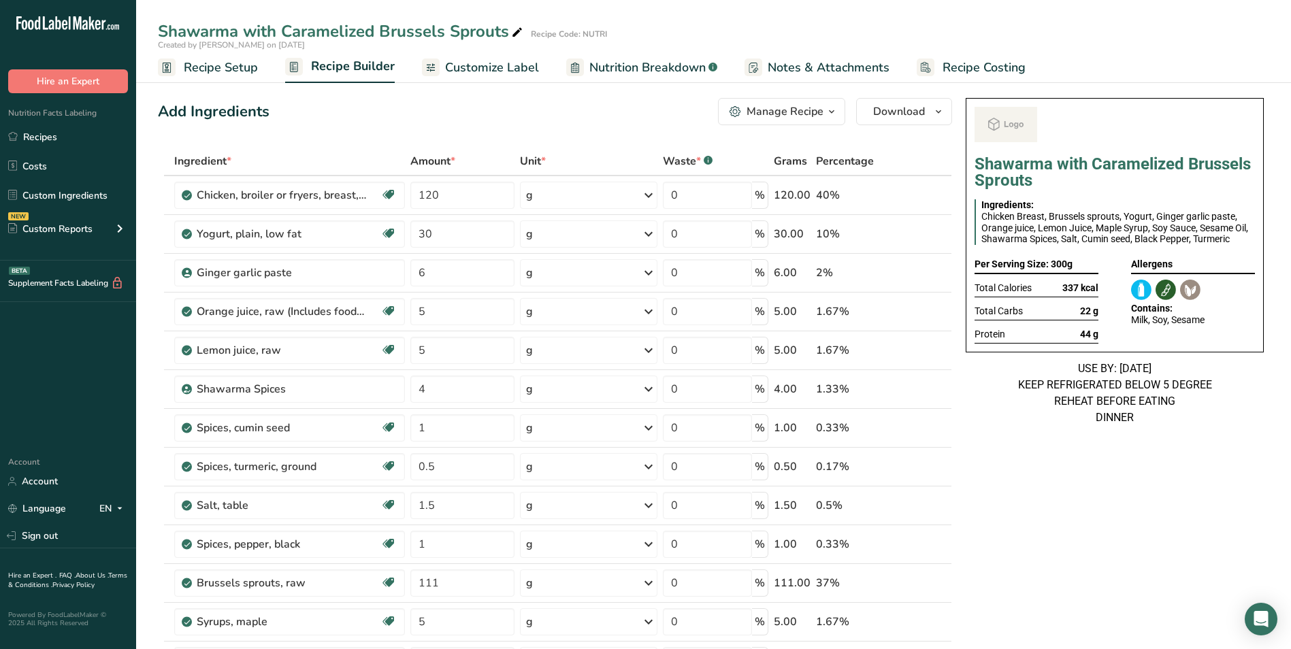
click at [830, 112] on icon "button" at bounding box center [831, 111] width 11 height 17
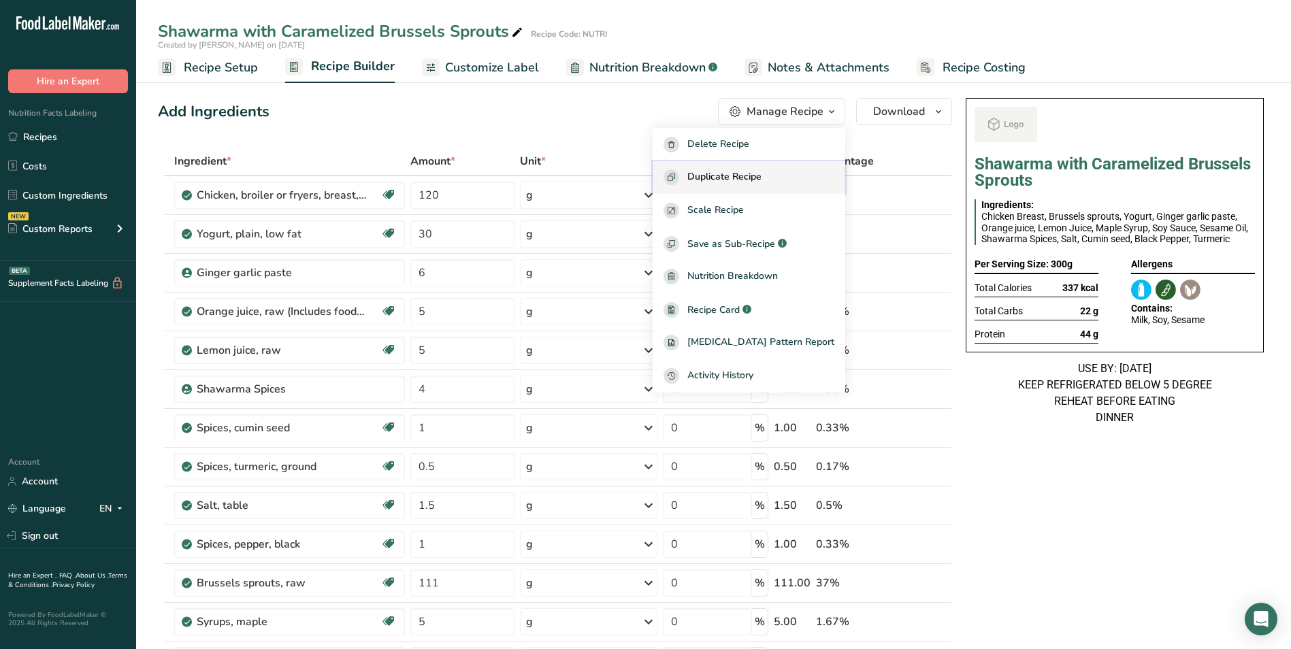
click at [746, 174] on span "Duplicate Recipe" at bounding box center [724, 177] width 74 height 16
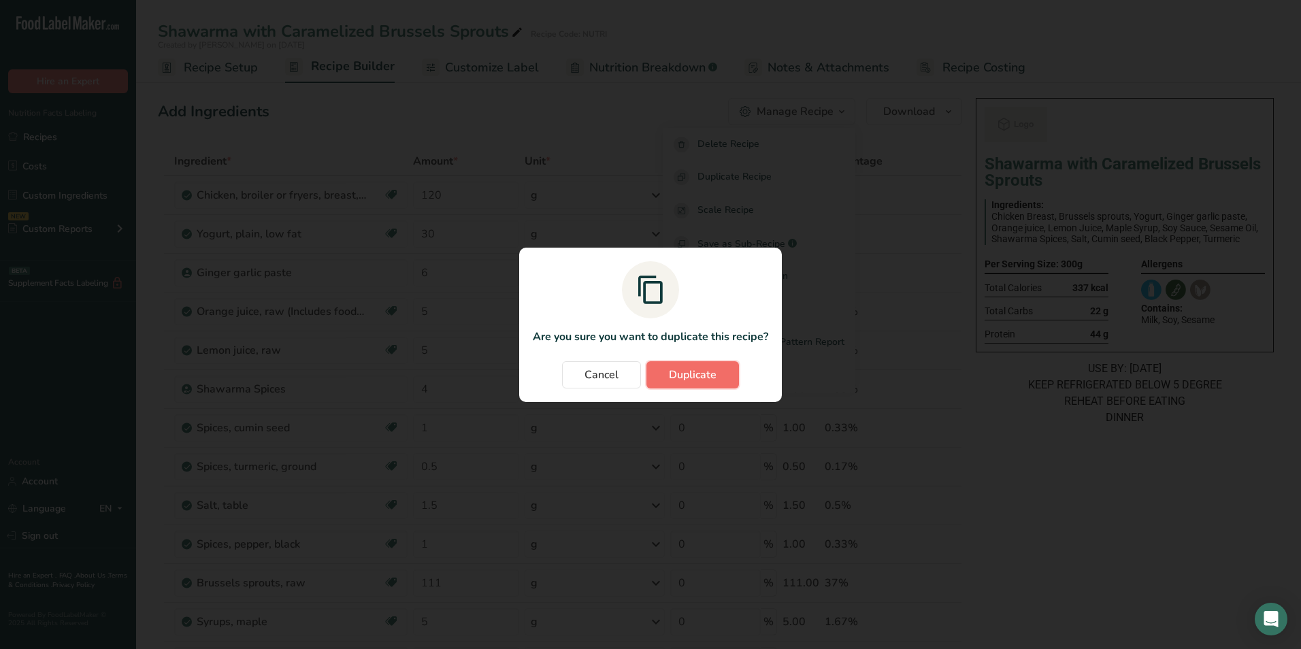
click at [694, 371] on span "Duplicate" at bounding box center [693, 375] width 48 height 16
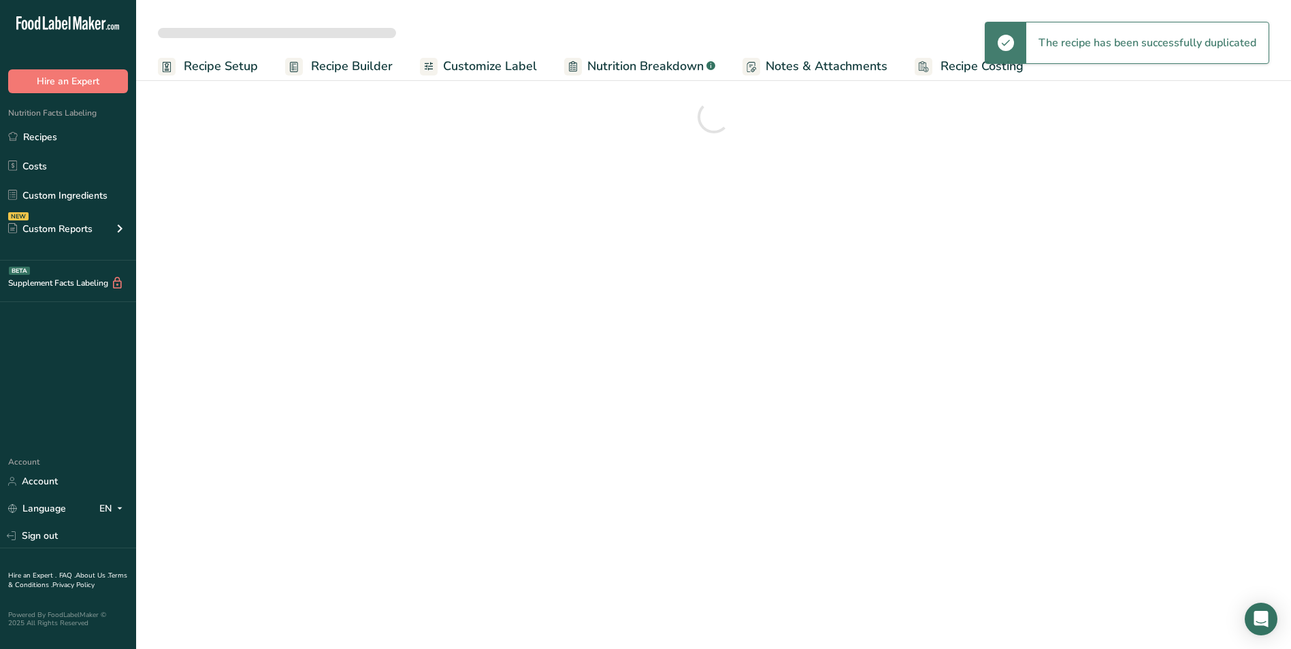
click at [69, 145] on link "Recipes" at bounding box center [68, 137] width 136 height 26
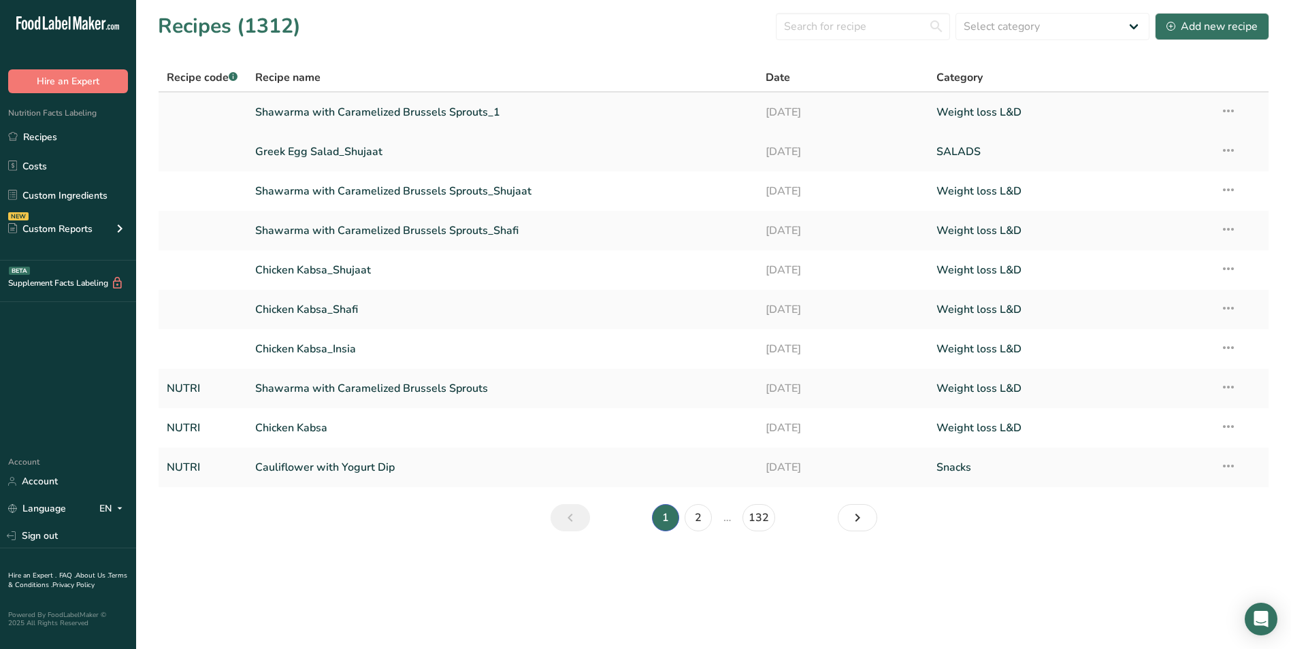
click at [411, 121] on link "Shawarma with Caramelized Brussels Sprouts_1" at bounding box center [502, 112] width 495 height 29
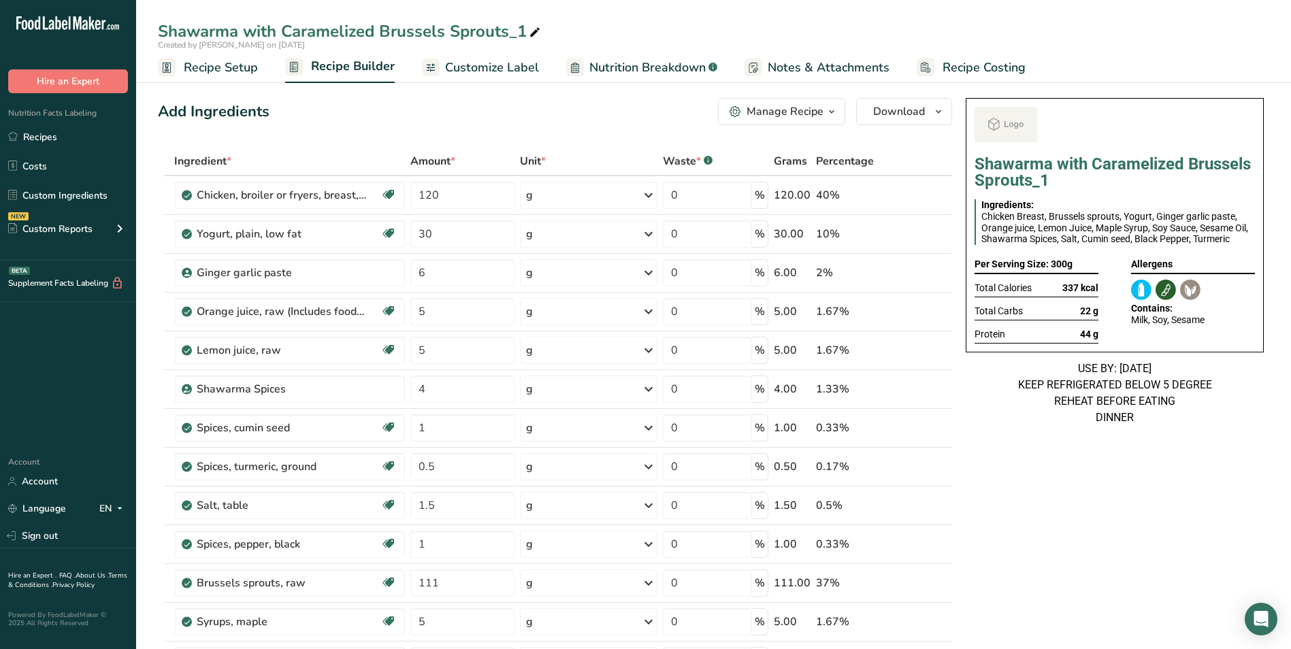
click at [534, 33] on icon at bounding box center [535, 32] width 12 height 19
type input "Shawarma with Salad"
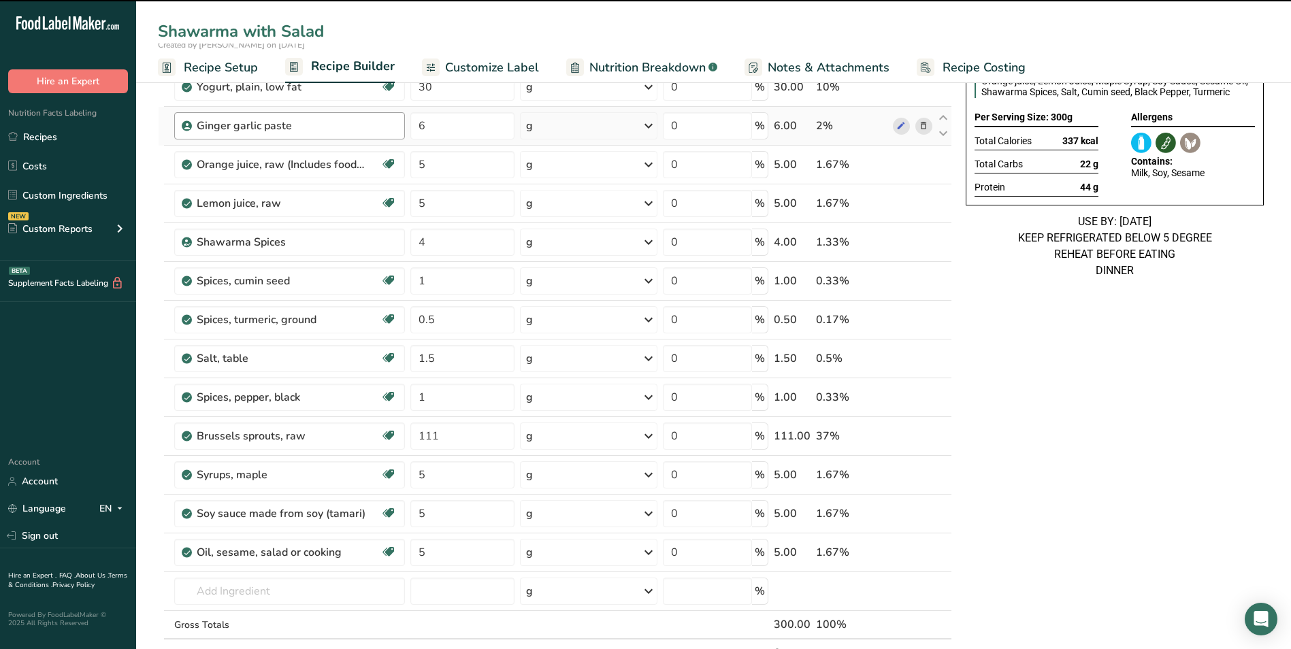
scroll to position [204, 0]
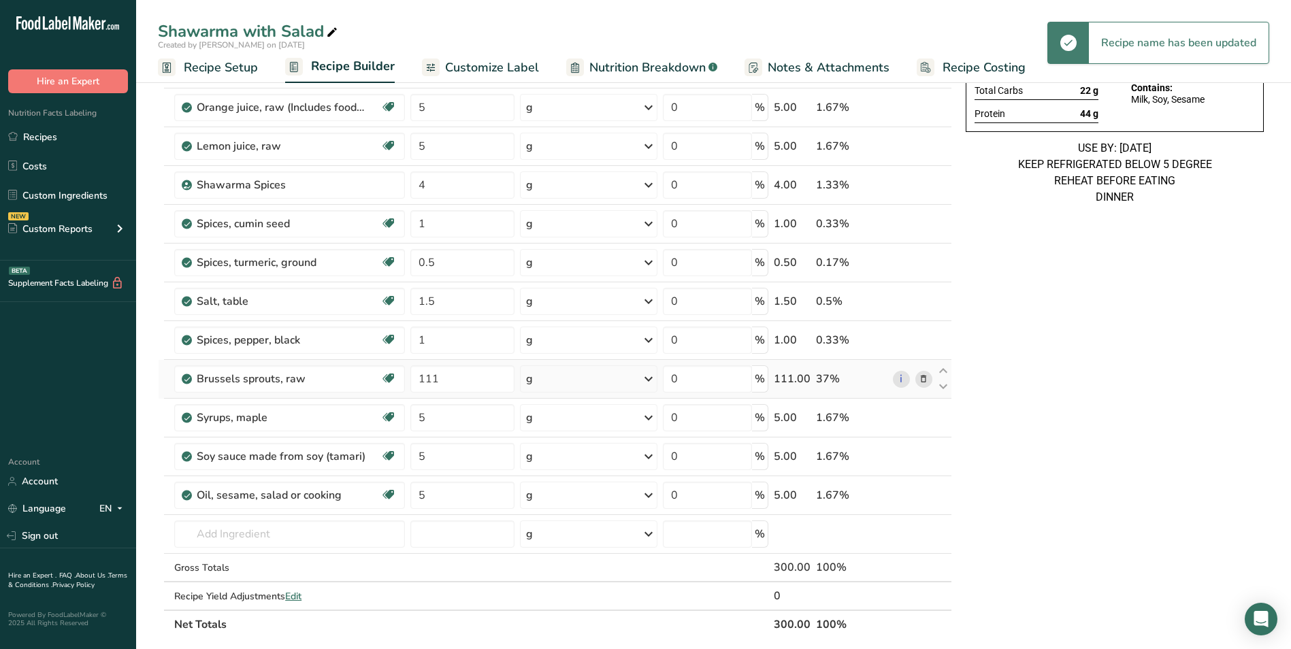
click at [921, 380] on icon at bounding box center [923, 379] width 10 height 14
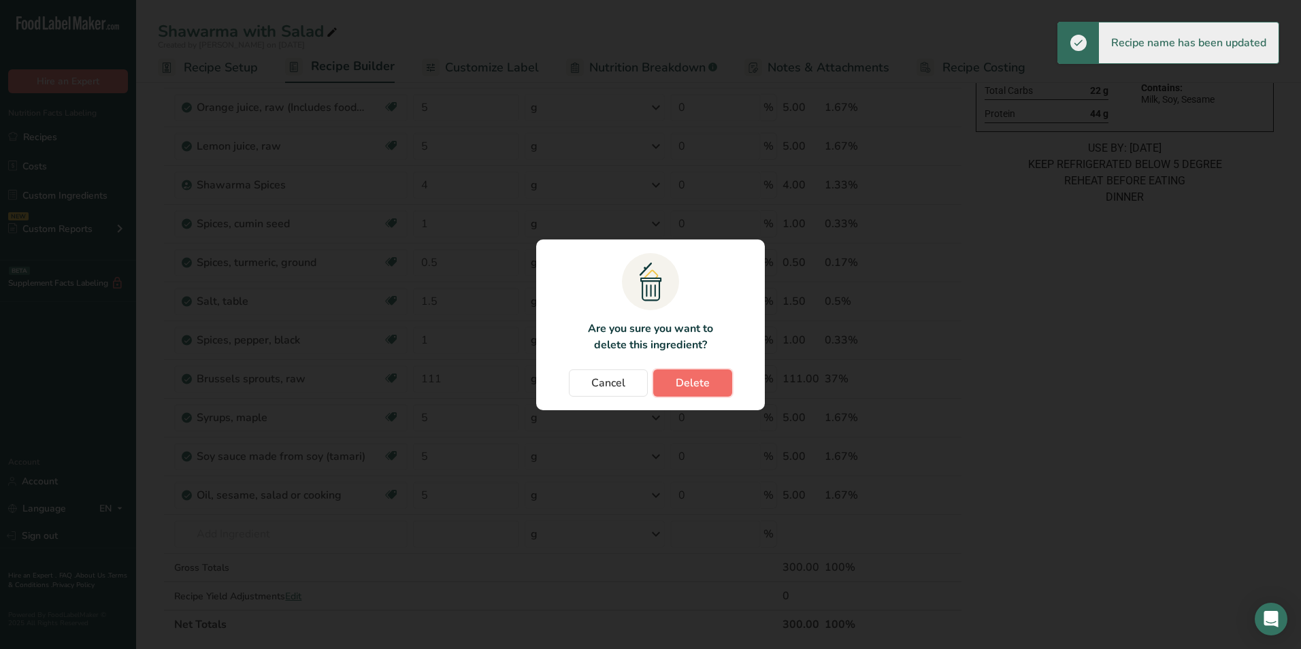
click at [714, 382] on button "Delete" at bounding box center [692, 382] width 79 height 27
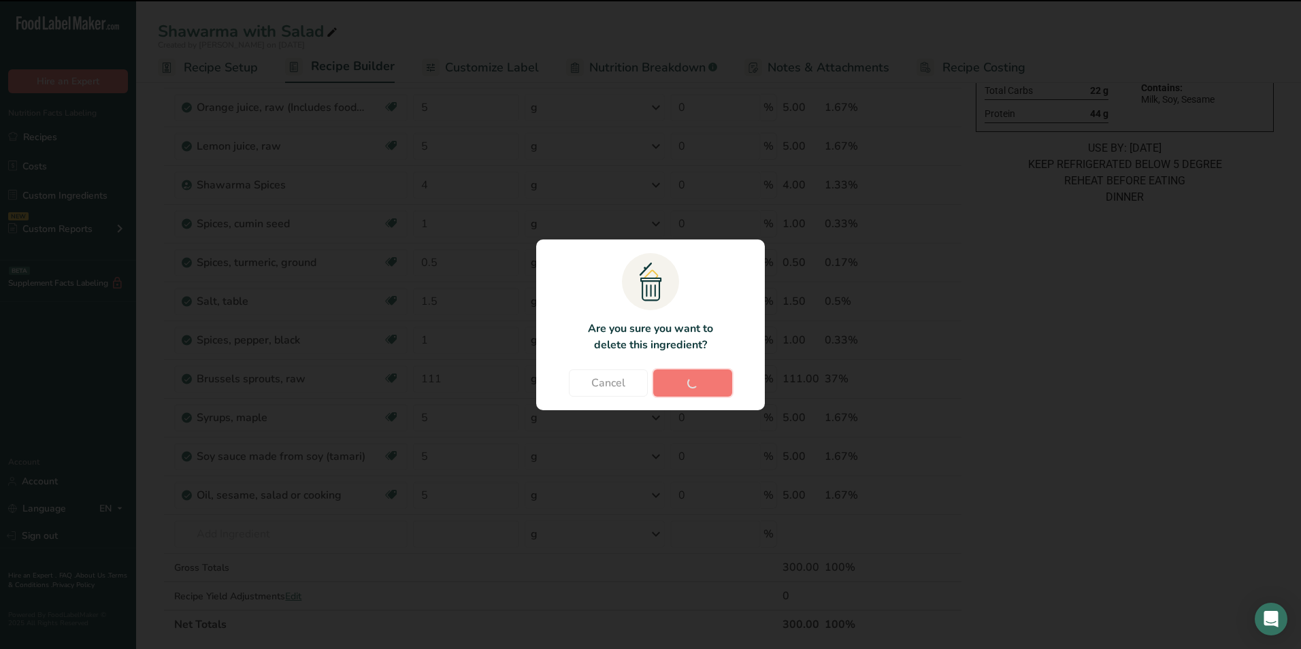
type input "5"
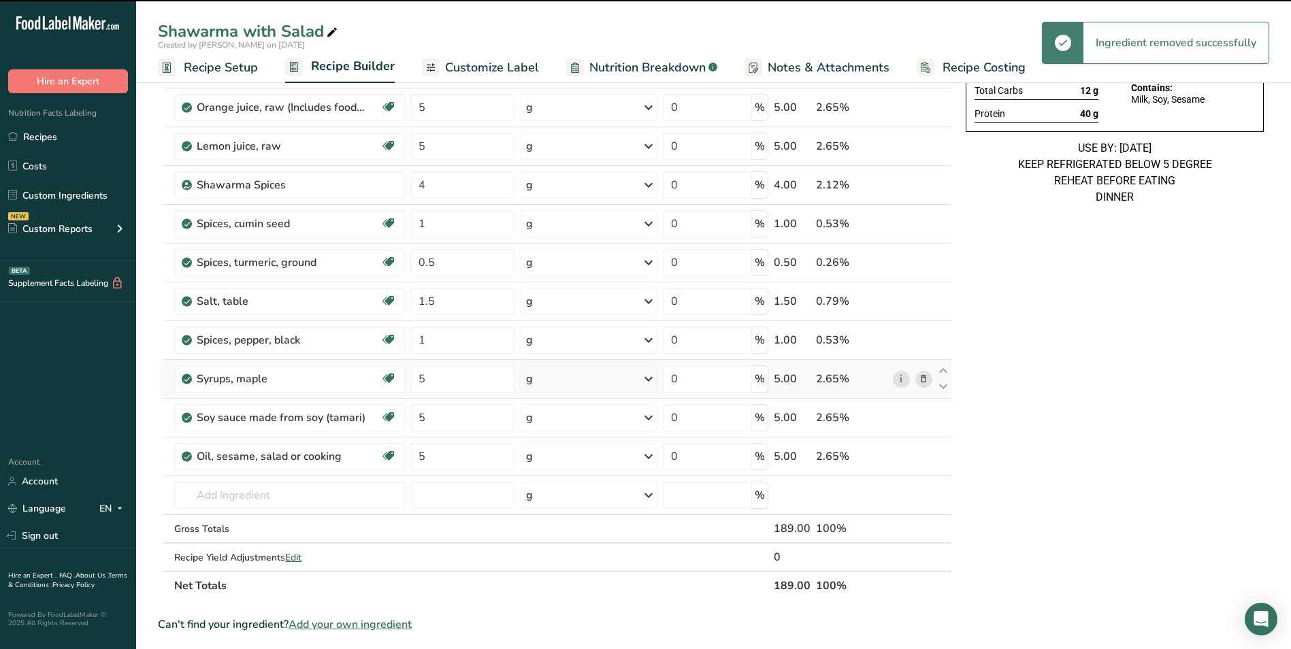
click at [923, 382] on icon at bounding box center [923, 379] width 10 height 14
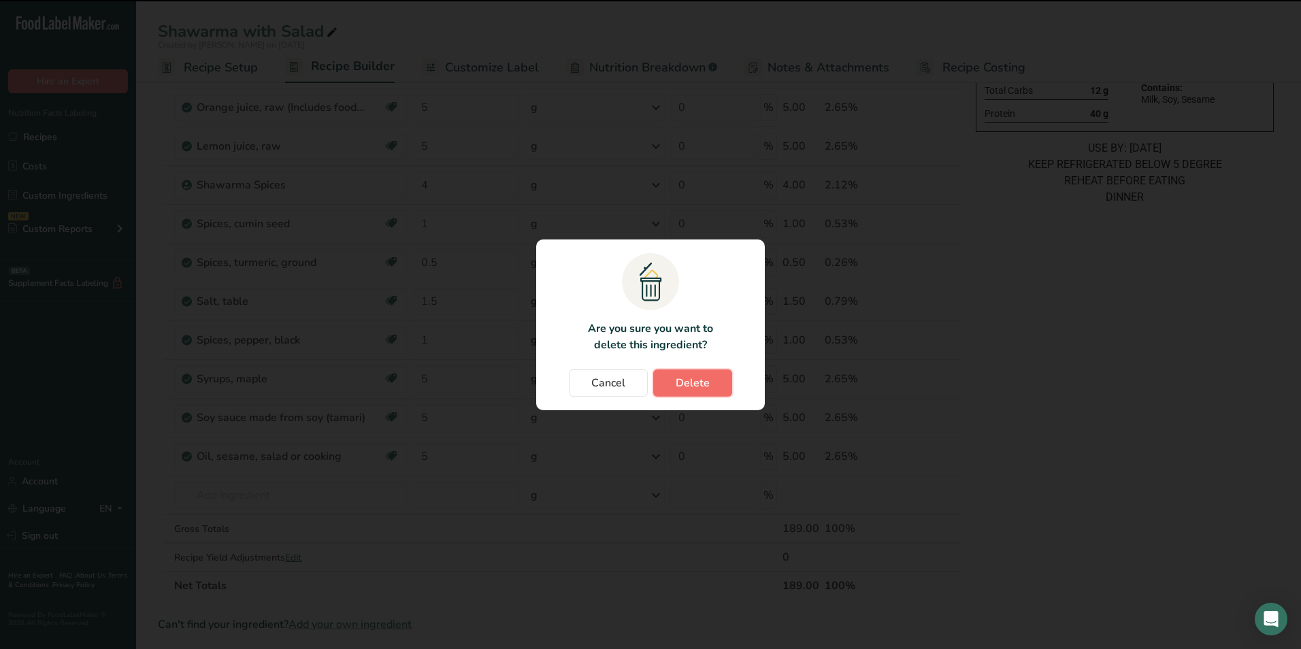
click at [710, 380] on button "Delete" at bounding box center [692, 382] width 79 height 27
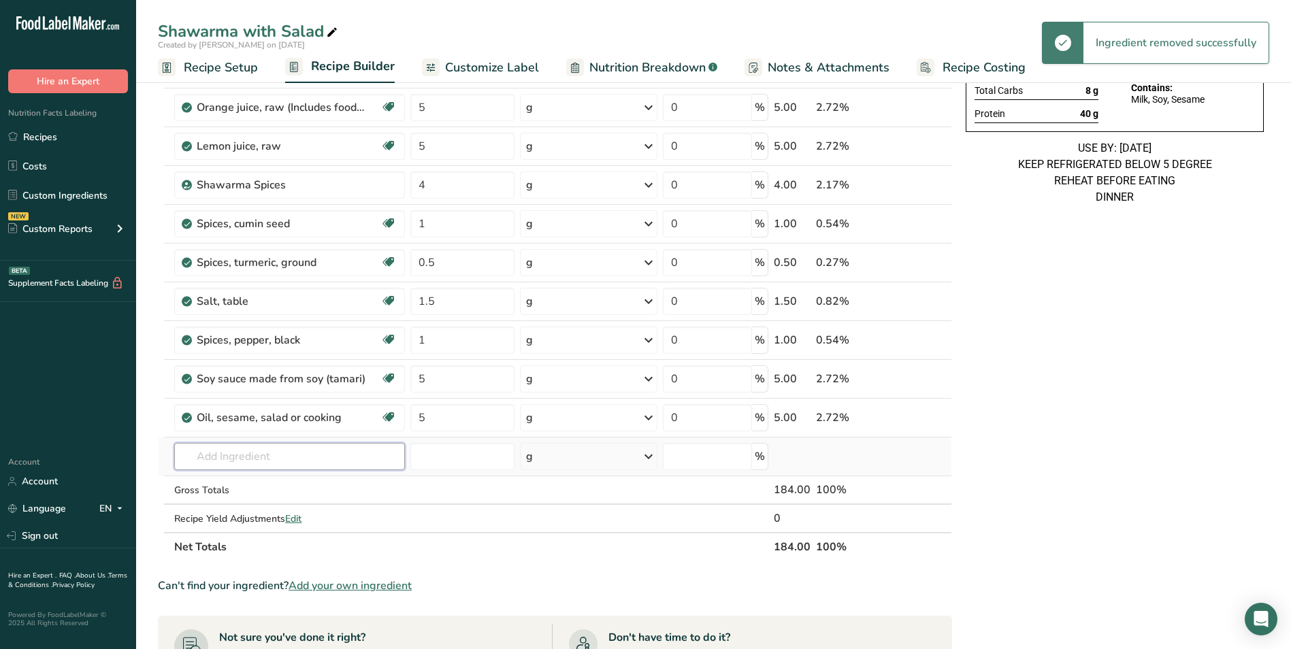
click at [236, 456] on input "text" at bounding box center [289, 456] width 231 height 27
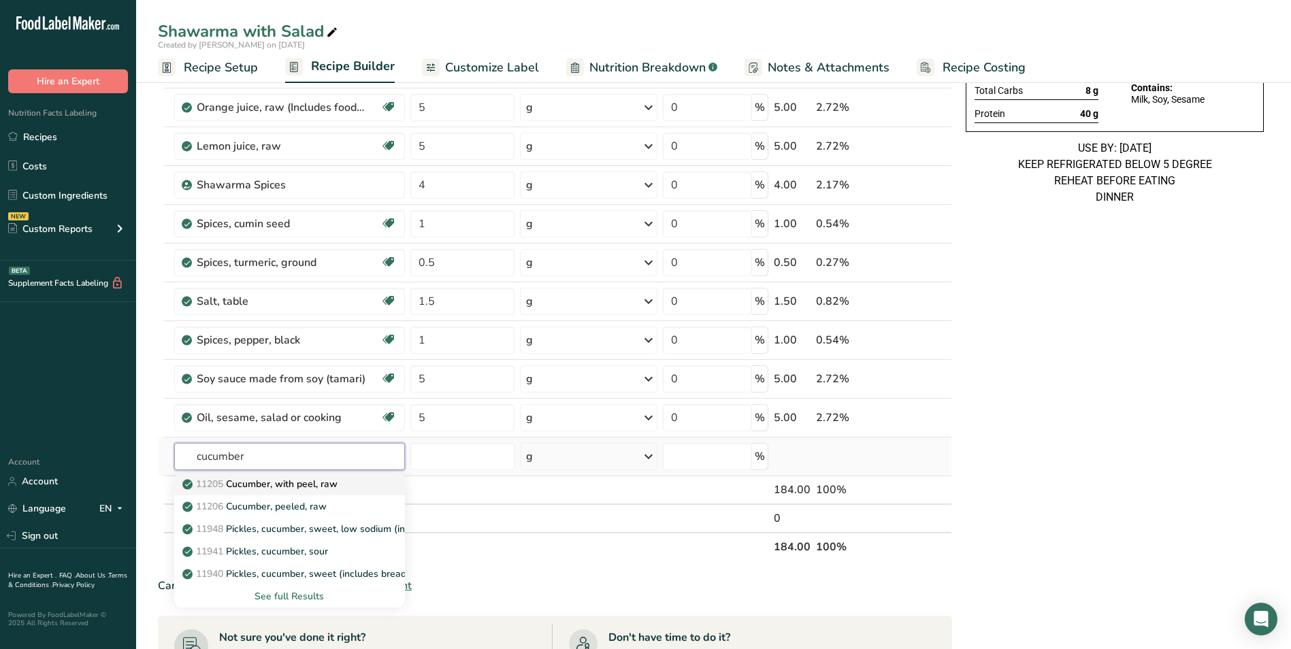
type input "cucumber"
click at [282, 491] on p "11205 Cucumber, with peel, raw" at bounding box center [261, 484] width 152 height 14
type input "Cucumber, with peel, raw"
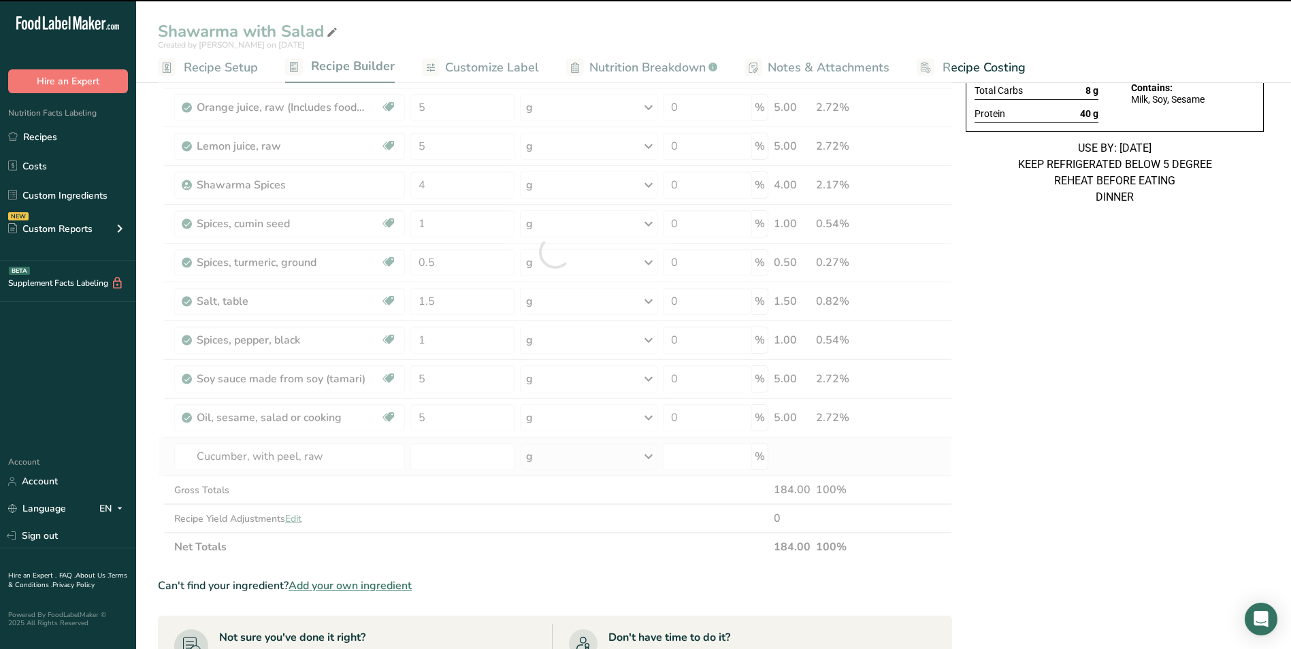
type input "0"
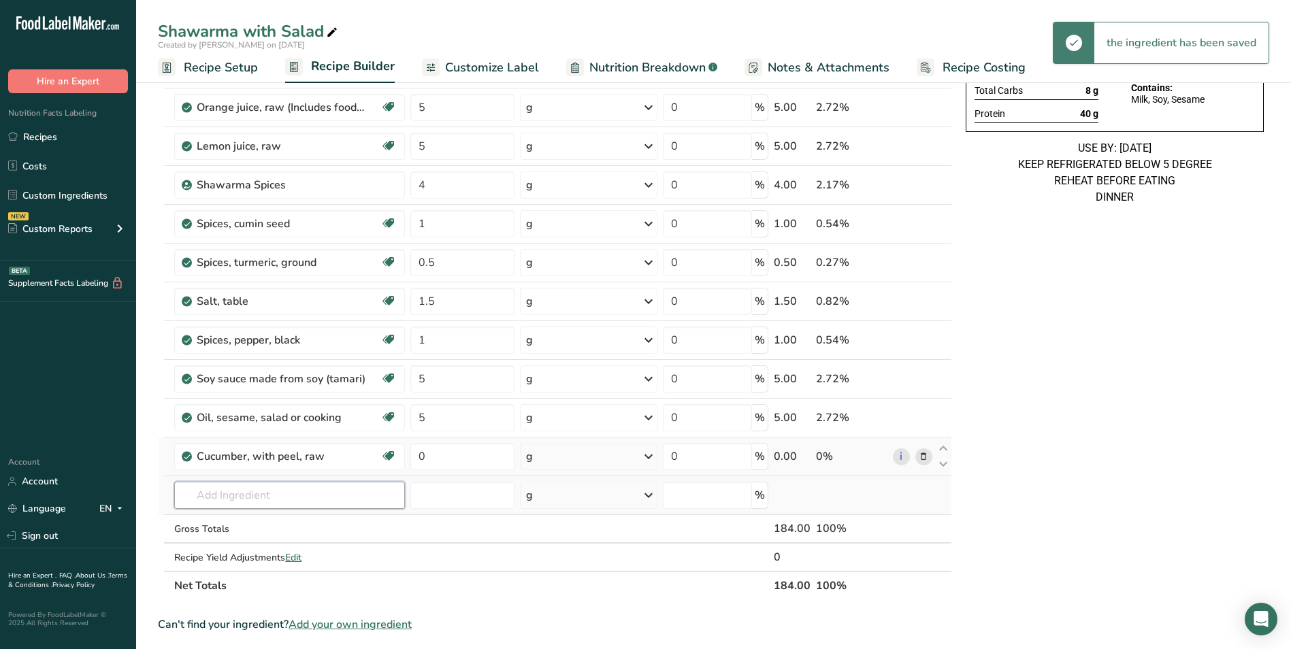
click at [271, 493] on input "text" at bounding box center [289, 495] width 231 height 27
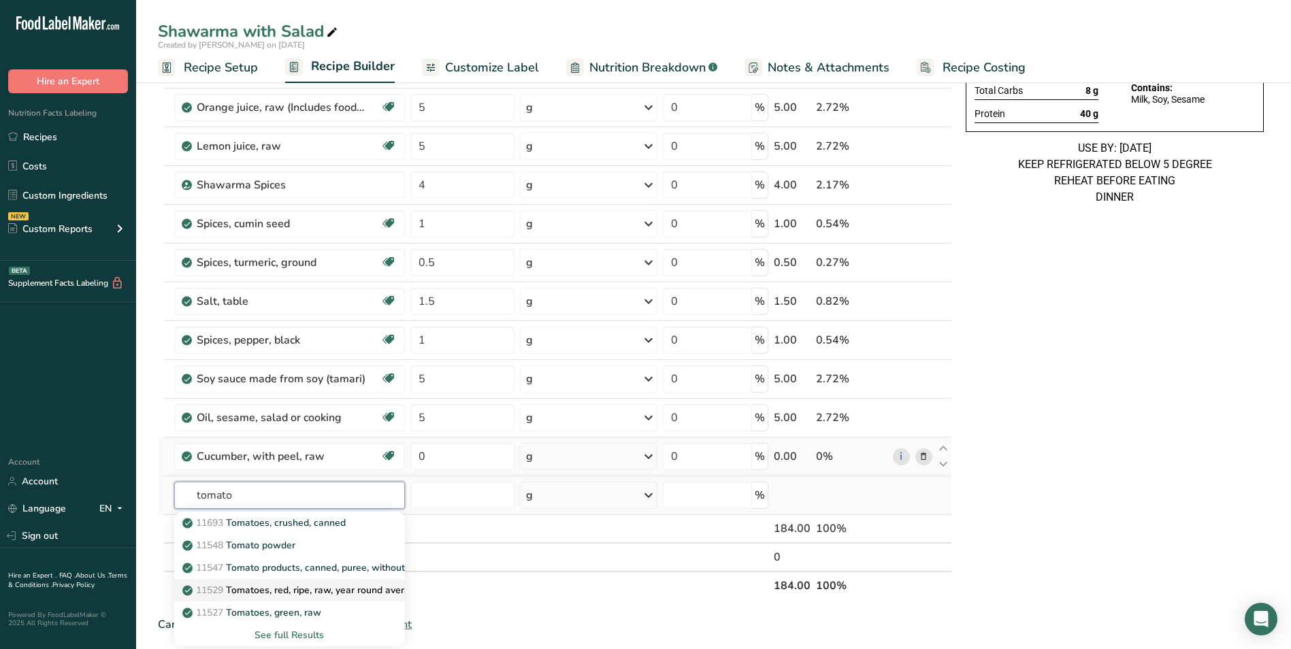
type input "tomato"
click at [309, 593] on p "11529 Tomatoes, red, ripe, raw, year round average" at bounding box center [302, 590] width 235 height 14
type input "Tomatoes, red, ripe, raw, year round average"
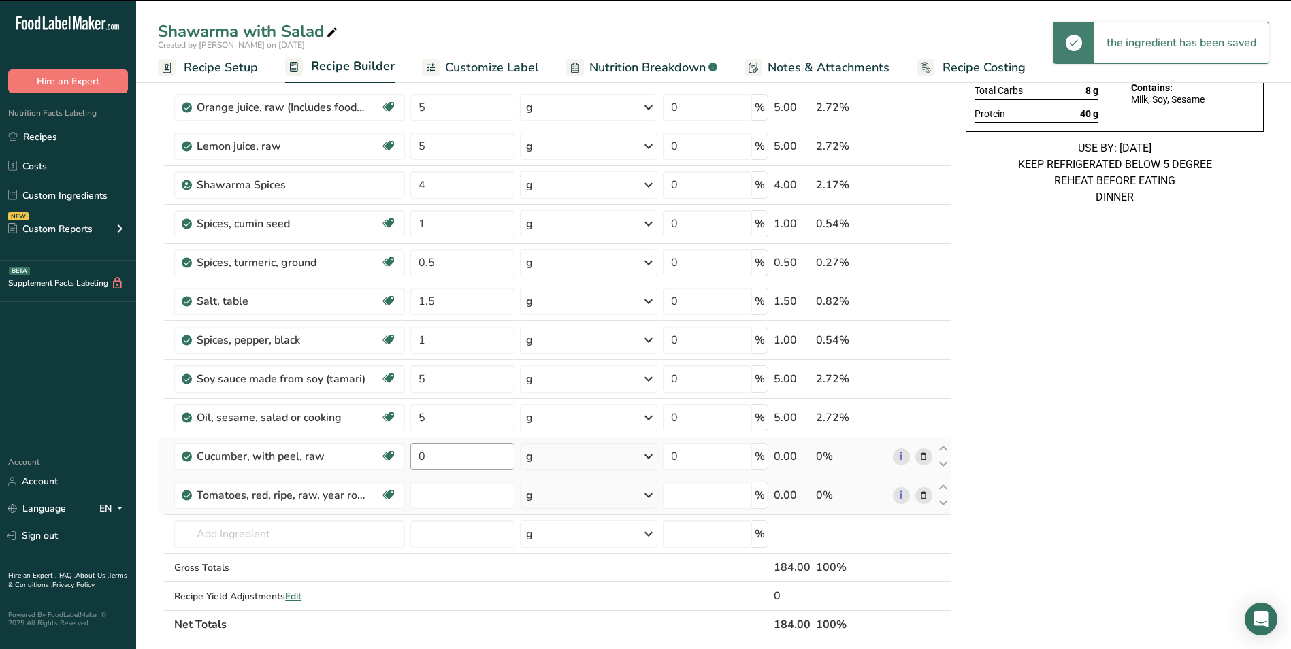
type input "0"
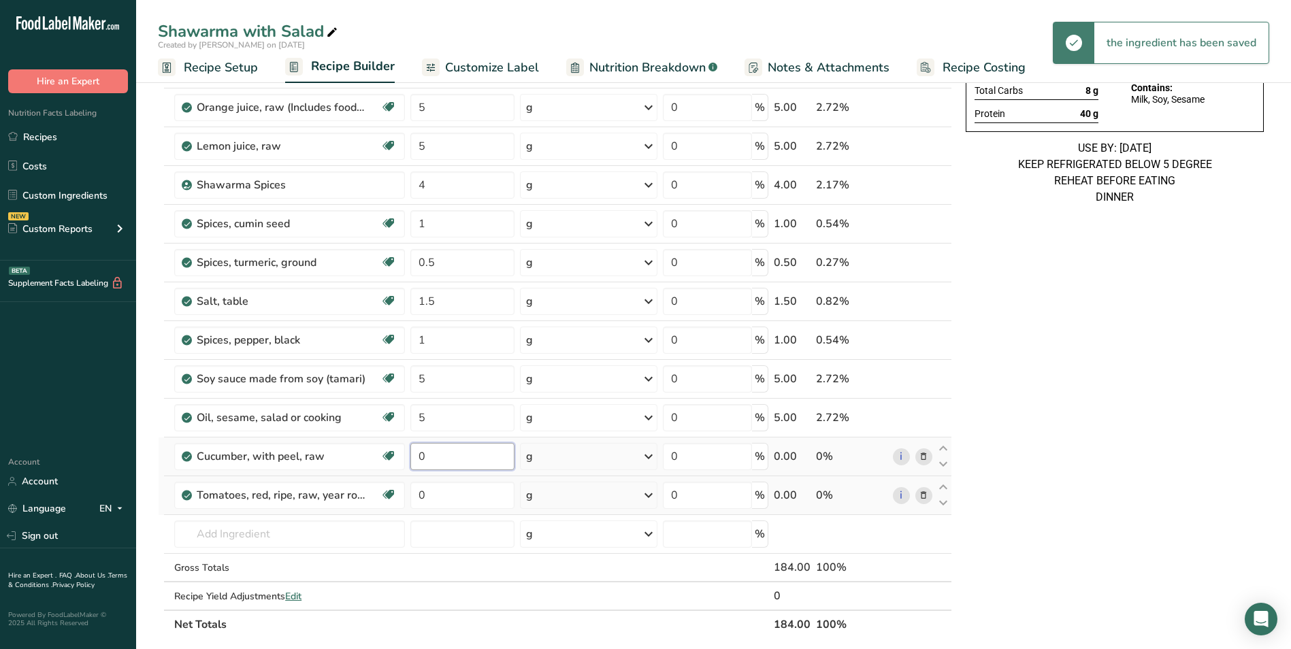
click at [420, 452] on input "0" at bounding box center [462, 456] width 105 height 27
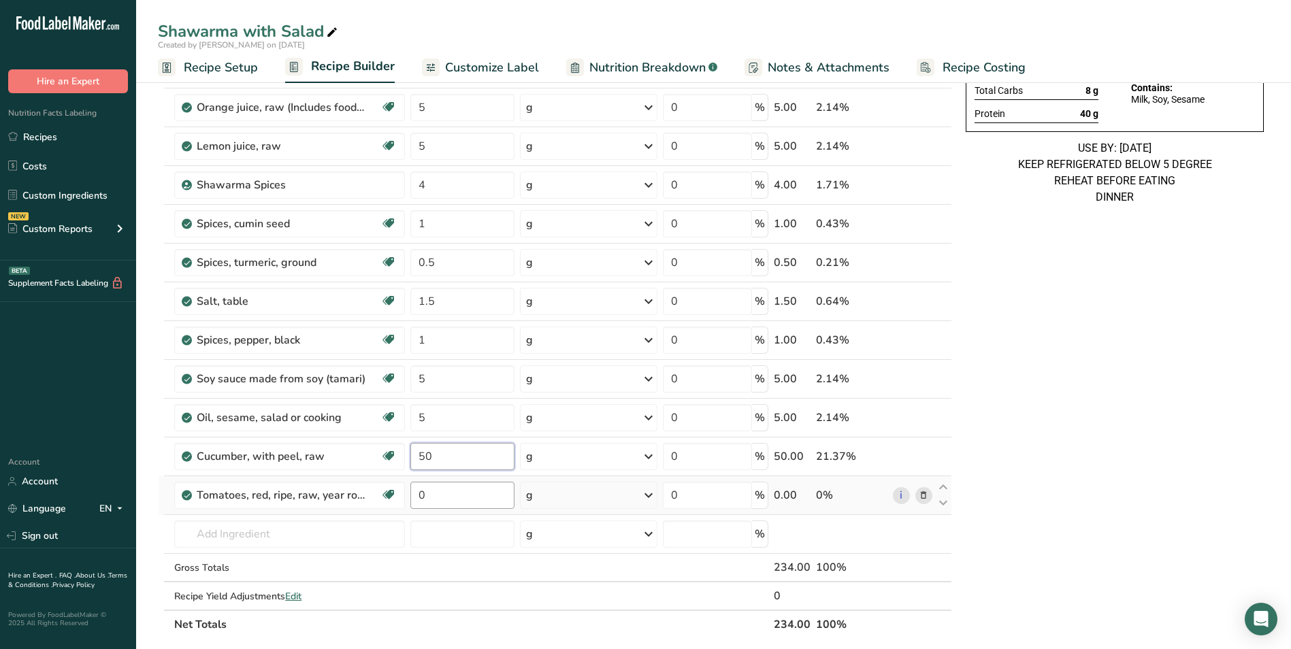
type input "50"
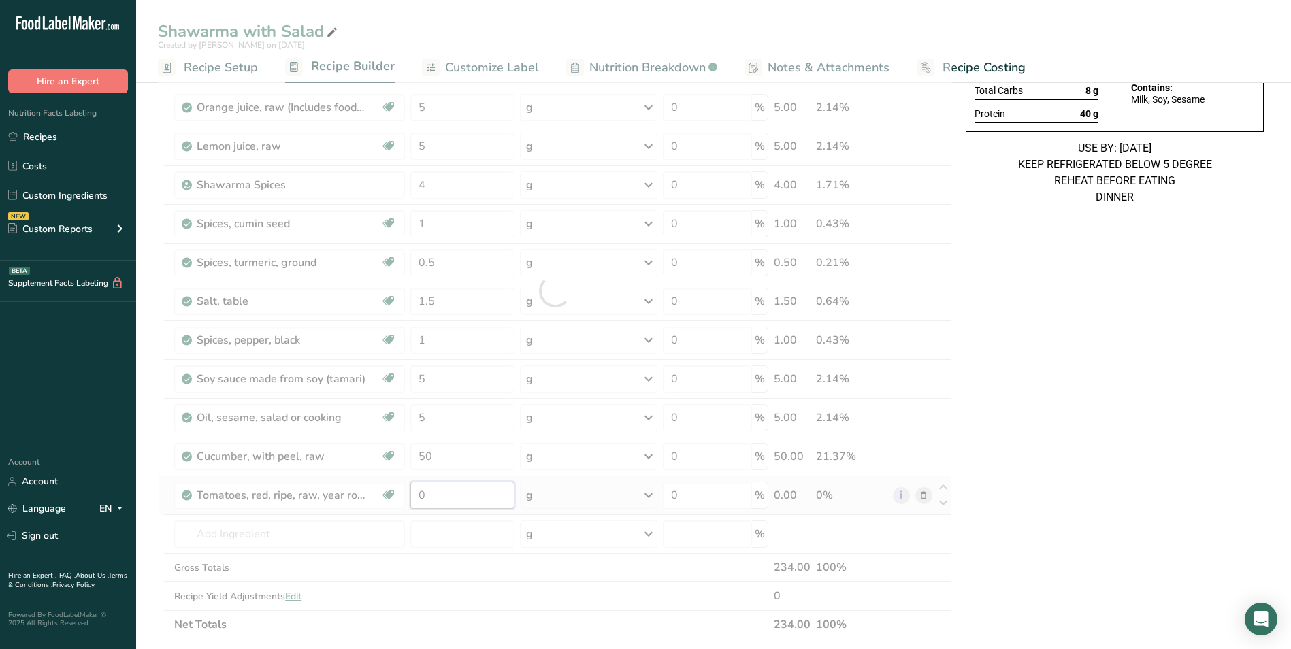
click at [415, 496] on div "Ingredient * Amount * Unit * Waste * .a-a{fill:#347362;}.b-a{fill:#fff;} Grams …" at bounding box center [555, 291] width 794 height 696
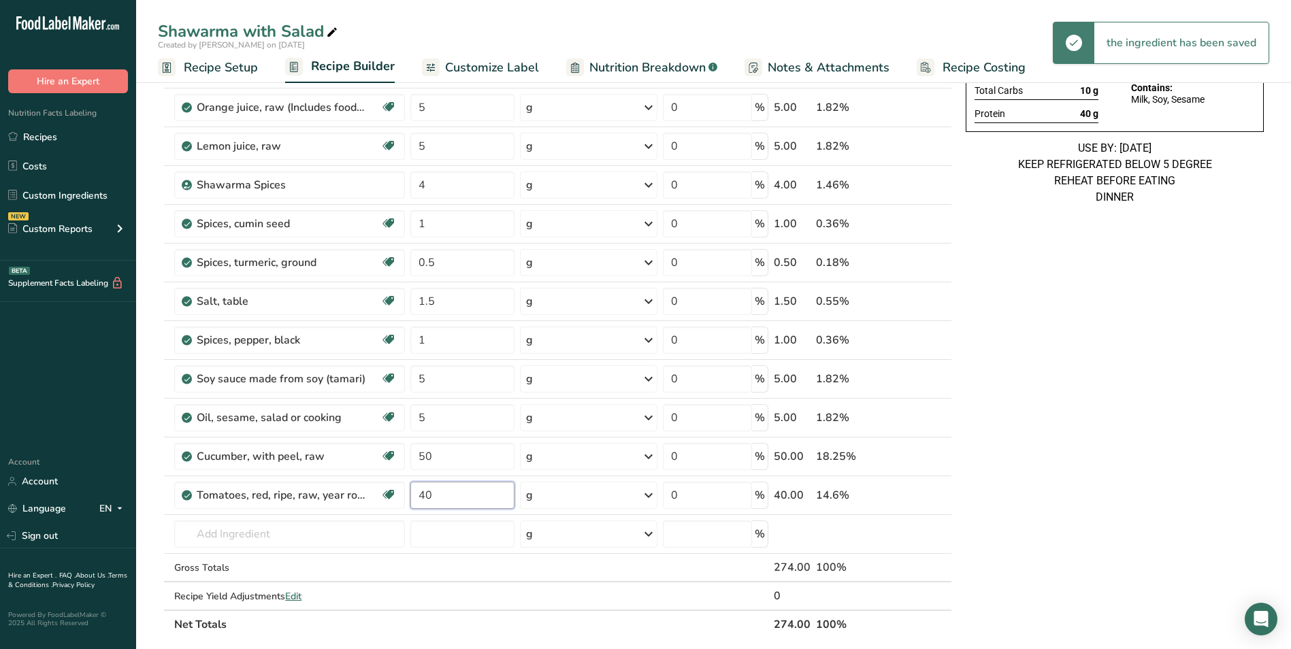
type input "40"
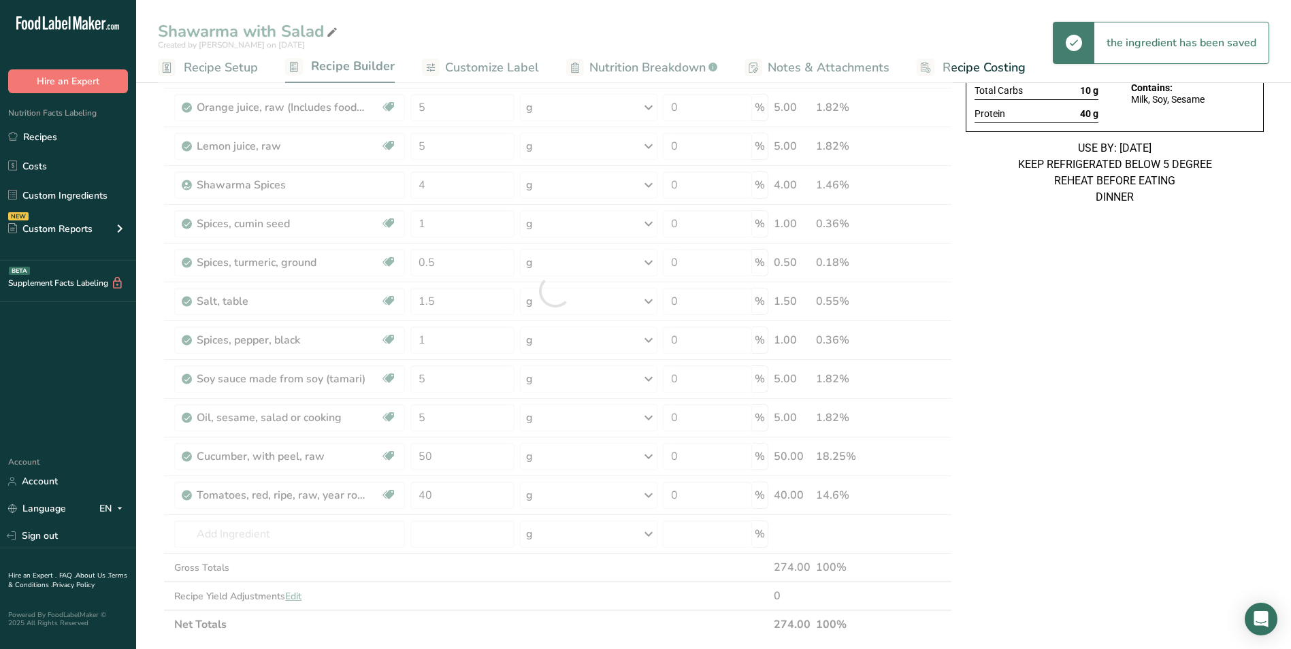
click at [1126, 440] on div "Shawarma with Salad Ingredients: Chicken Breast, Cucumber, Yogurt, Ginger garli…" at bounding box center [1114, 504] width 309 height 1232
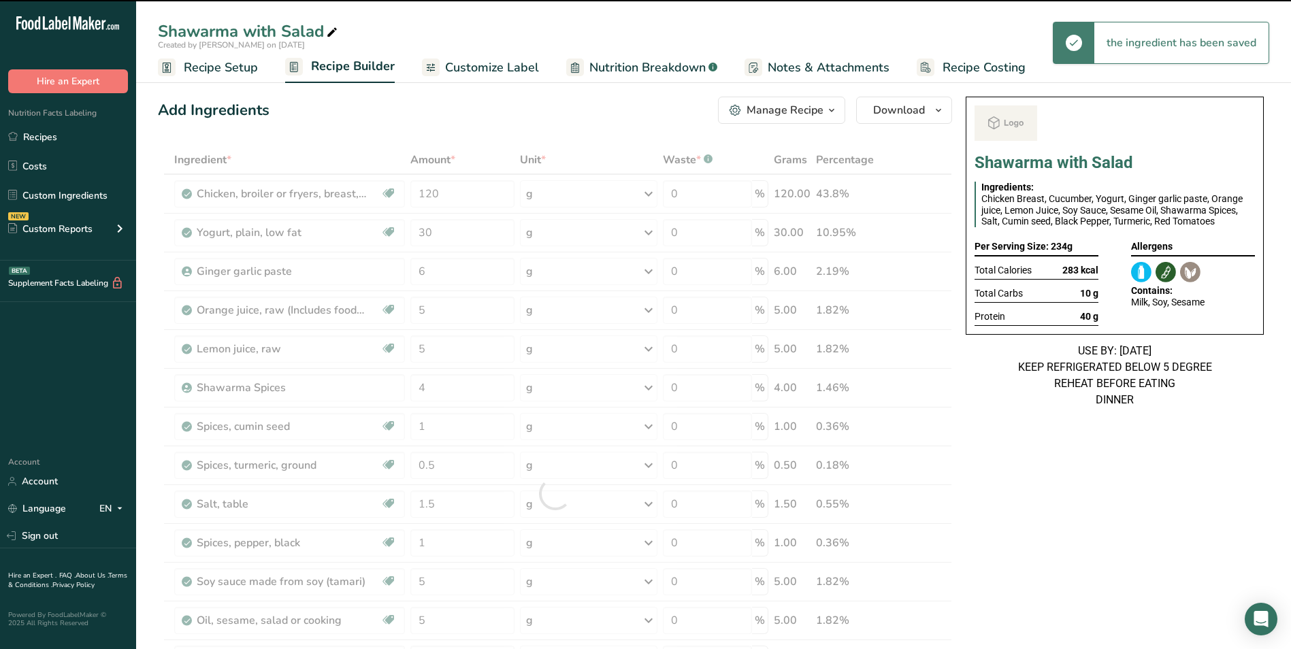
scroll to position [0, 0]
click at [333, 29] on icon at bounding box center [332, 32] width 12 height 19
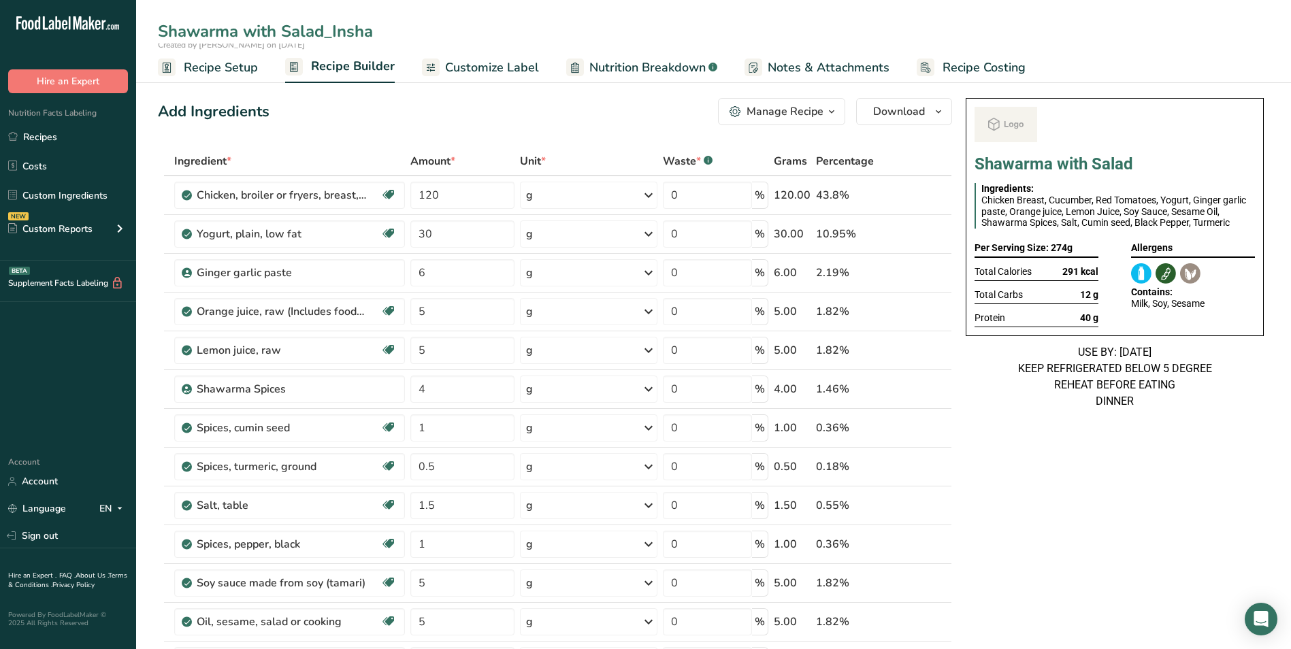
type input "Shawarma with Salad_Insha"
click at [382, 113] on div "Add Ingredients Manage Recipe Delete Recipe Duplicate Recipe Scale Recipe Save …" at bounding box center [555, 111] width 794 height 27
click at [516, 56] on link "Customize Label" at bounding box center [480, 67] width 117 height 31
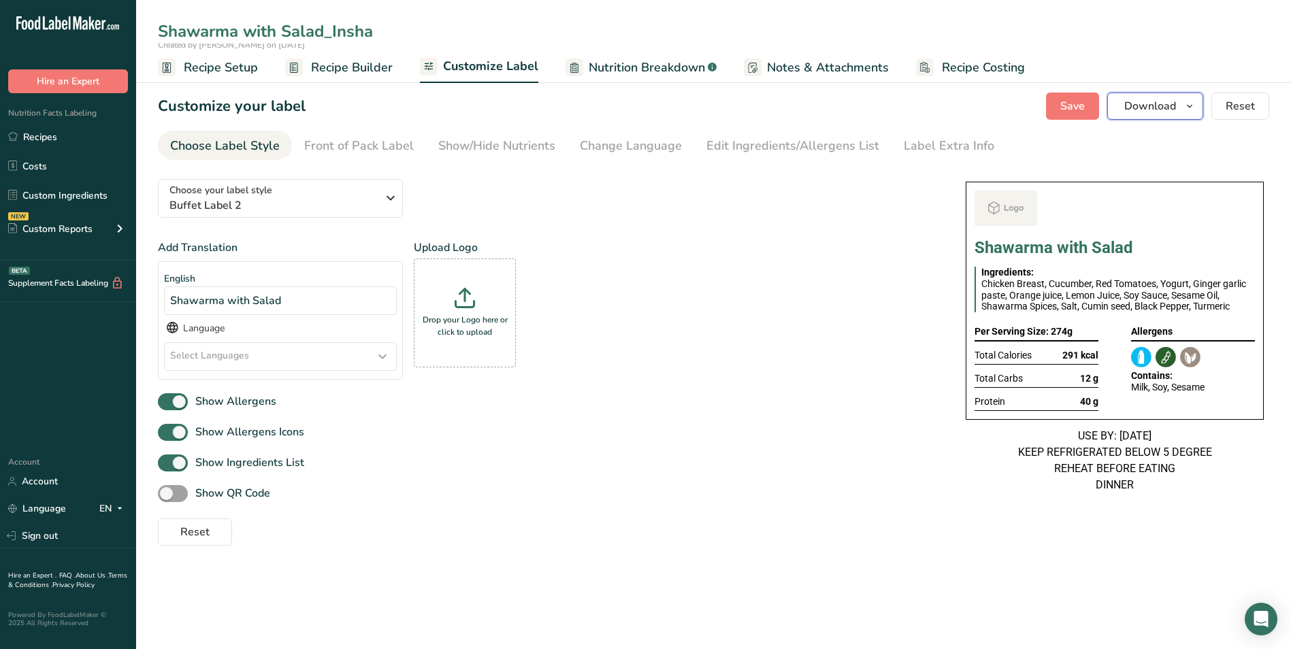
click at [1174, 102] on span "Download" at bounding box center [1150, 106] width 52 height 16
click at [0, 0] on span "Download" at bounding box center [0, 0] width 0 height 0
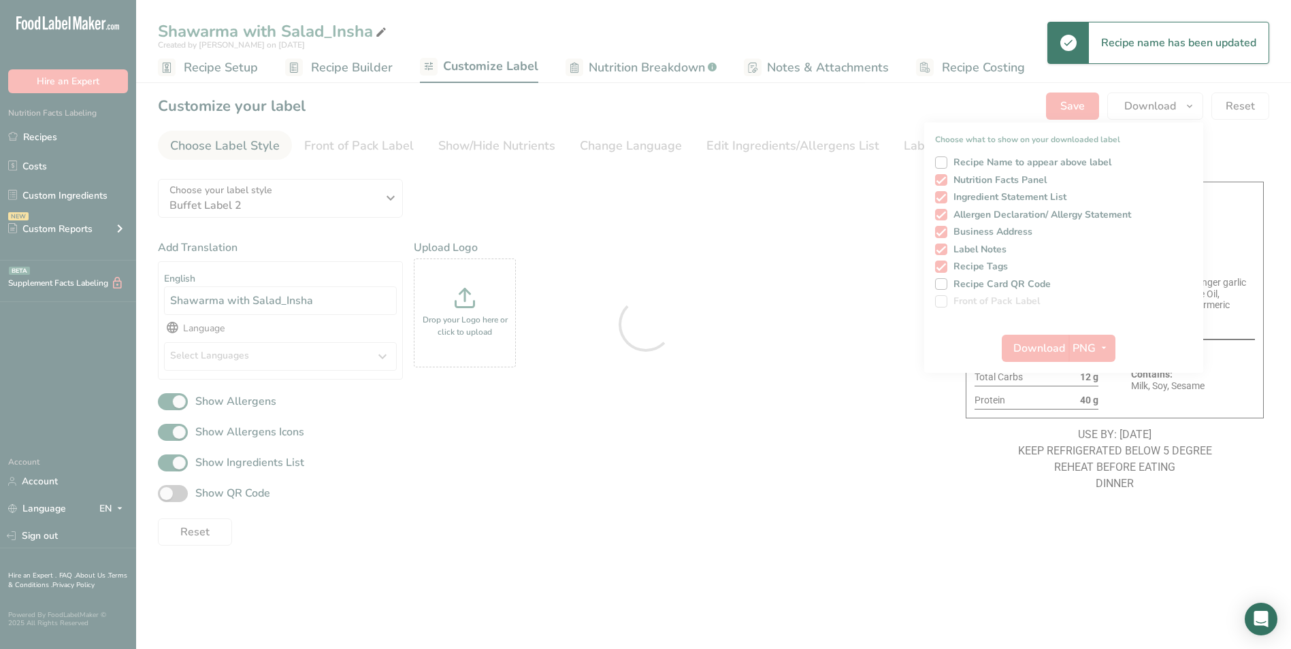
click at [31, 130] on div at bounding box center [645, 324] width 1291 height 649
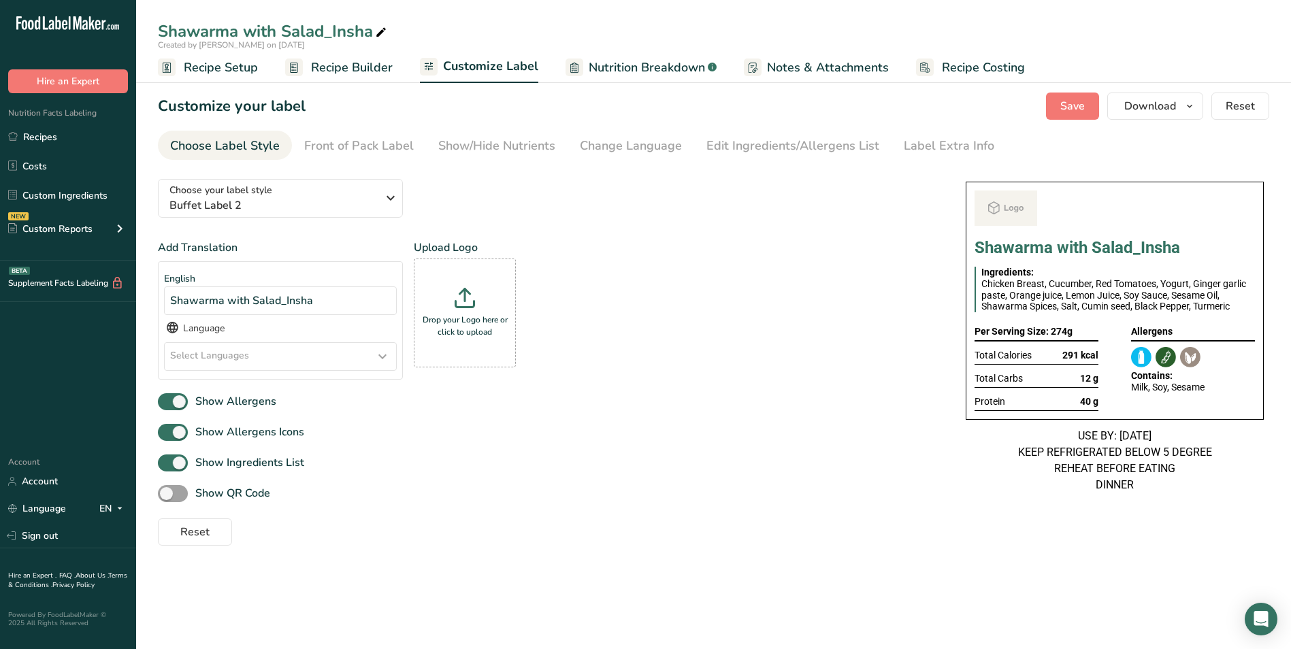
click at [43, 139] on link "Recipes" at bounding box center [68, 137] width 136 height 26
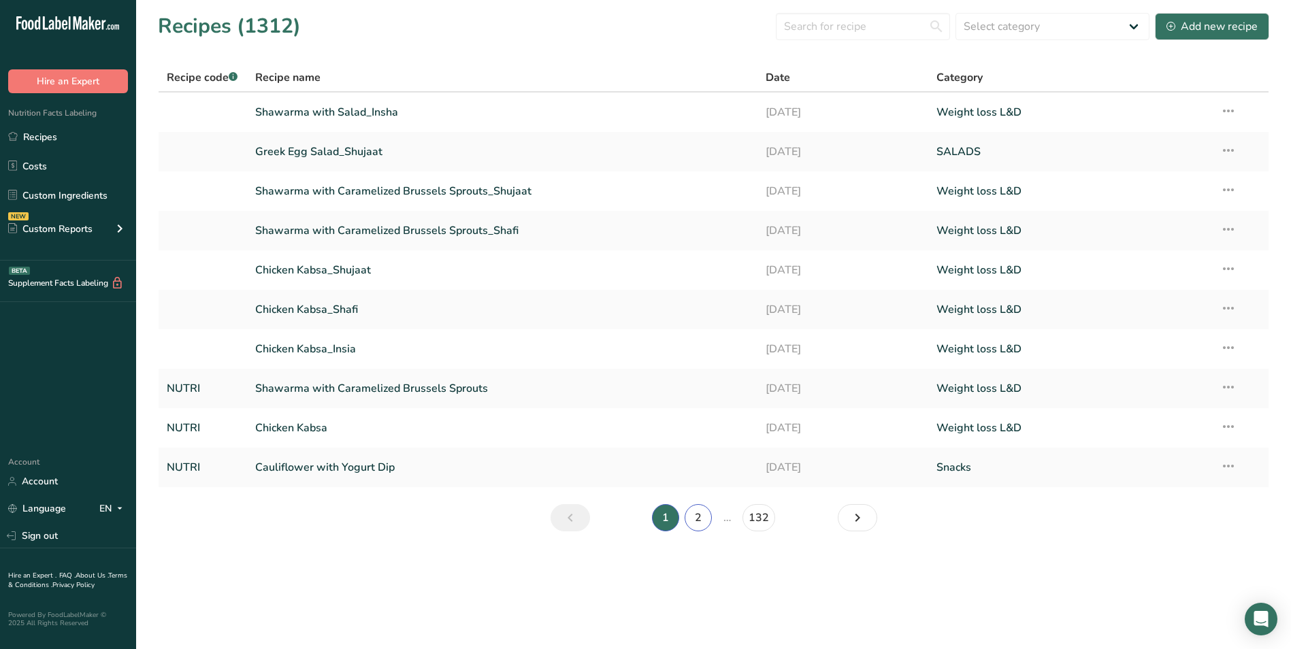
click at [705, 519] on link "2" at bounding box center [697, 517] width 27 height 27
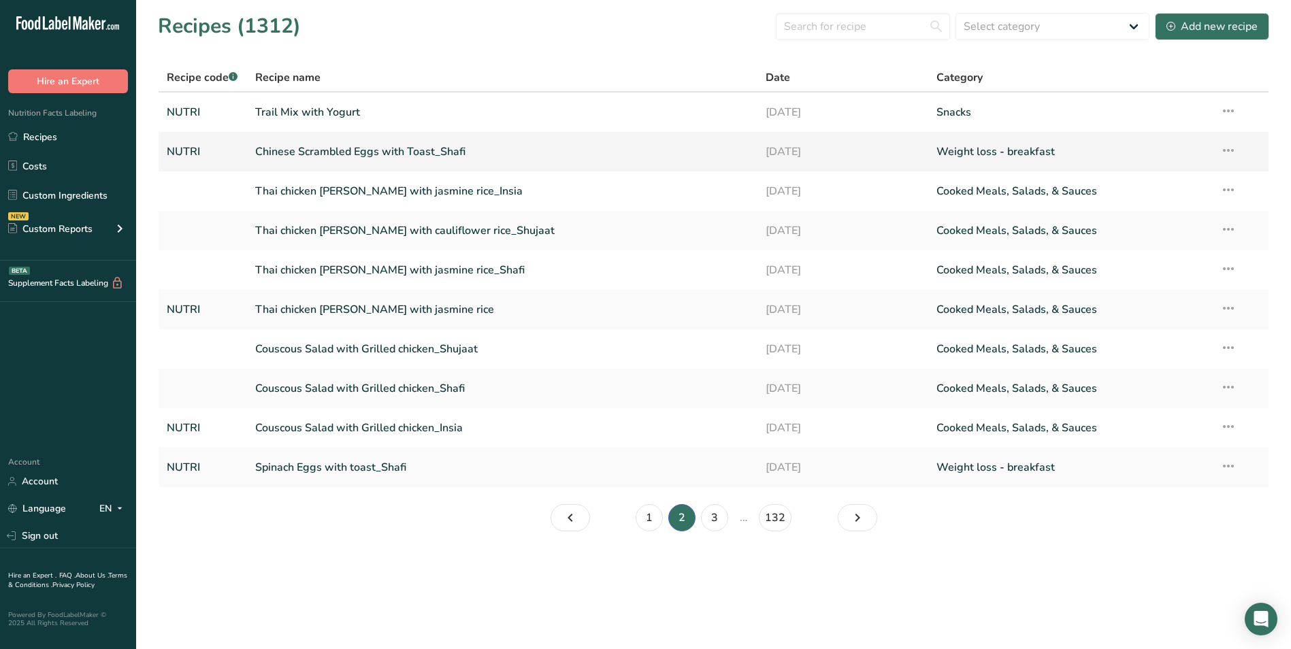
click at [337, 156] on link "Chinese Scrambled Eggs with Toast_Shafi" at bounding box center [502, 151] width 495 height 29
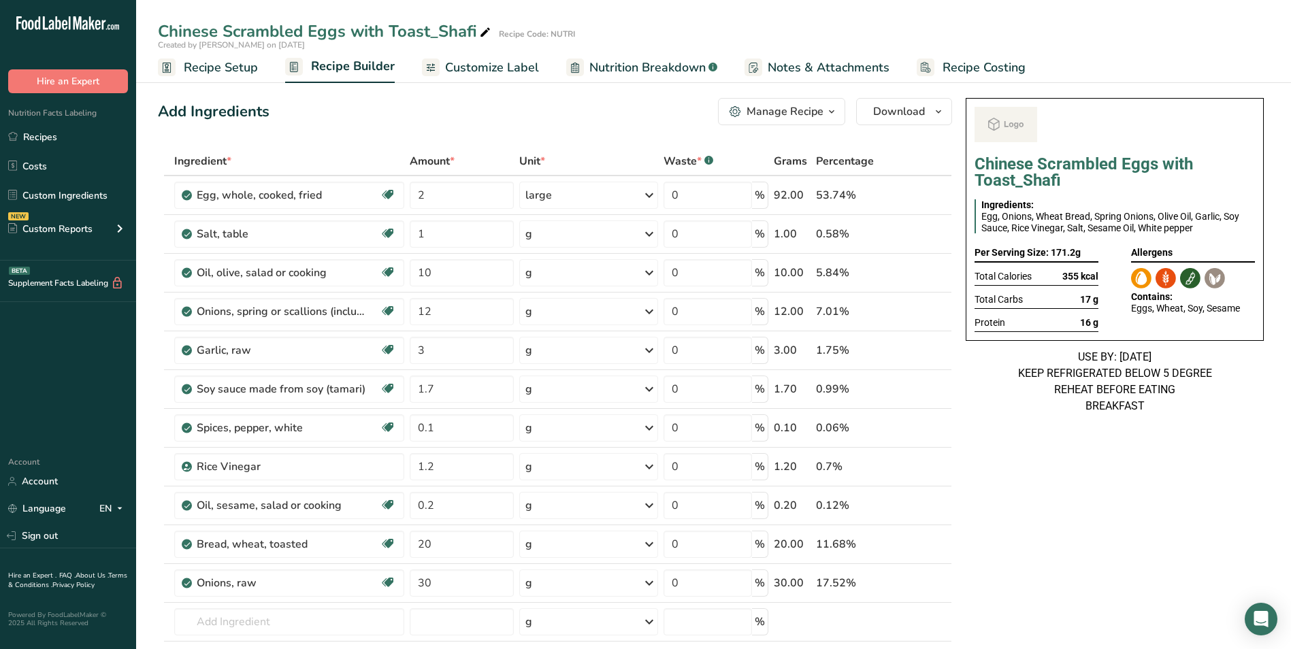
click at [386, 37] on div "Chinese Scrambled Eggs with Toast_Shafi" at bounding box center [325, 31] width 335 height 24
click at [382, 27] on input "Chinese Scrambled Eggs with Toast_Shafi" at bounding box center [672, 31] width 1029 height 24
click at [401, 33] on input "Chinese Scrambled Eggs with Tomato Toast_Shafi" at bounding box center [672, 31] width 1029 height 24
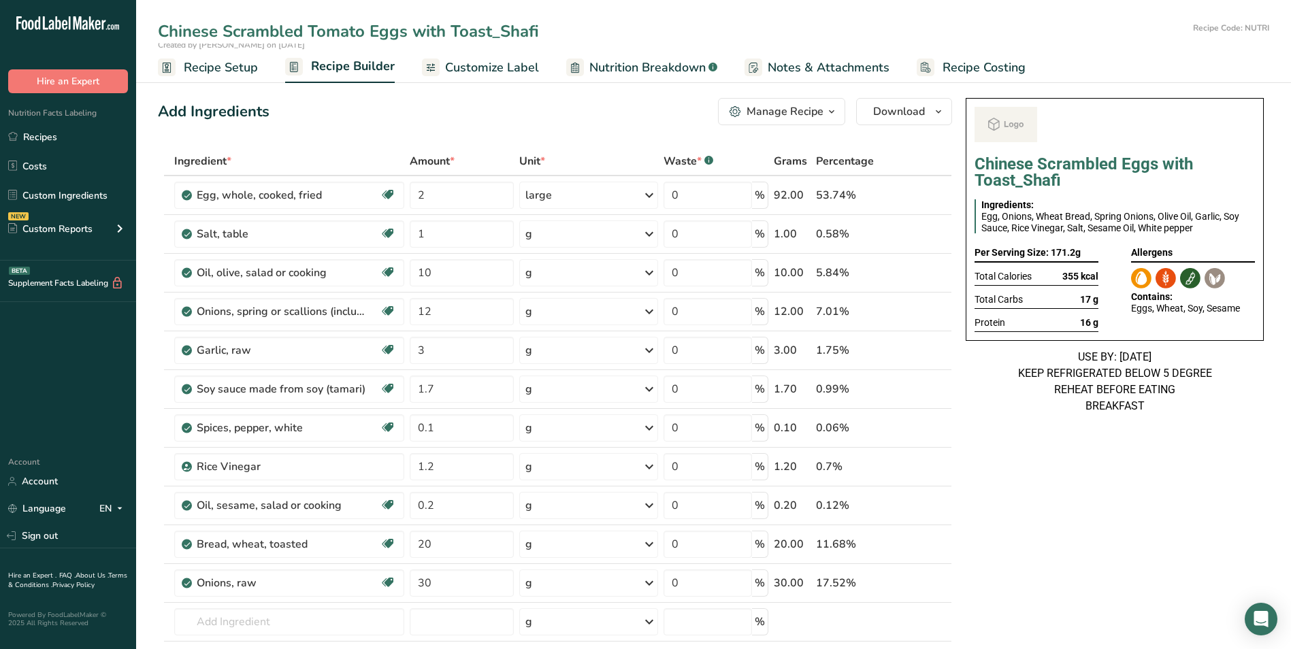
type input "Chinese Scrambled Tomato Eggs with Toast_Shafi"
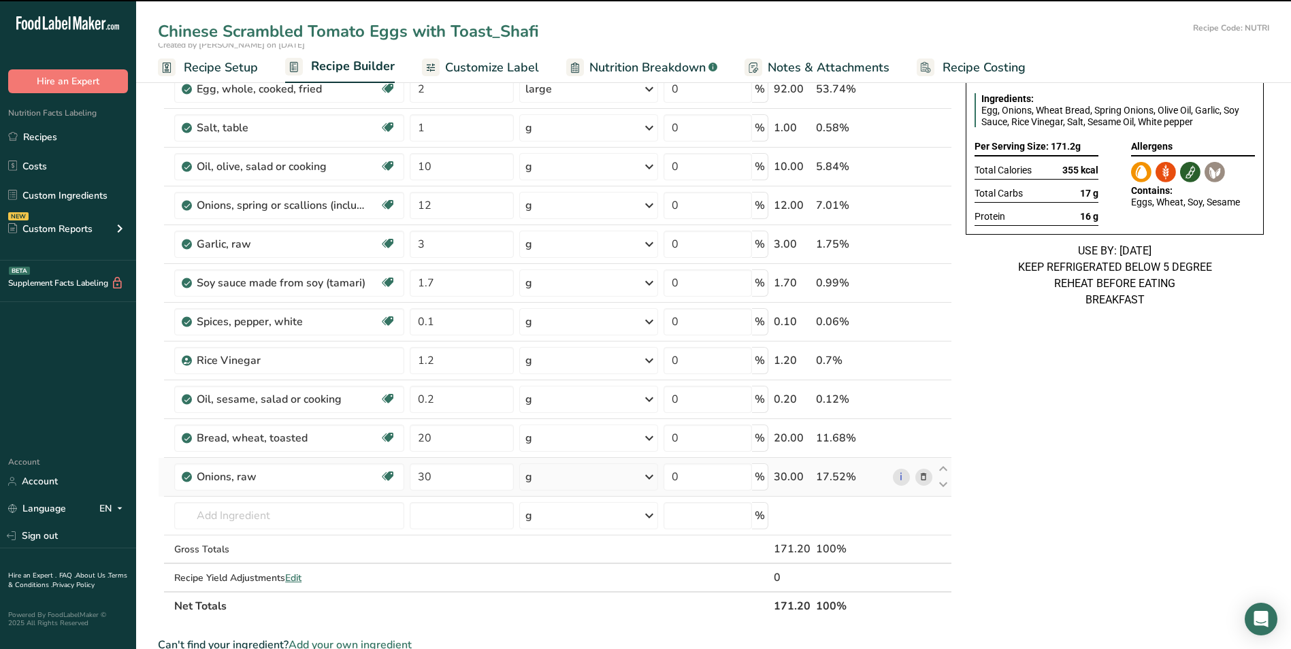
scroll to position [136, 0]
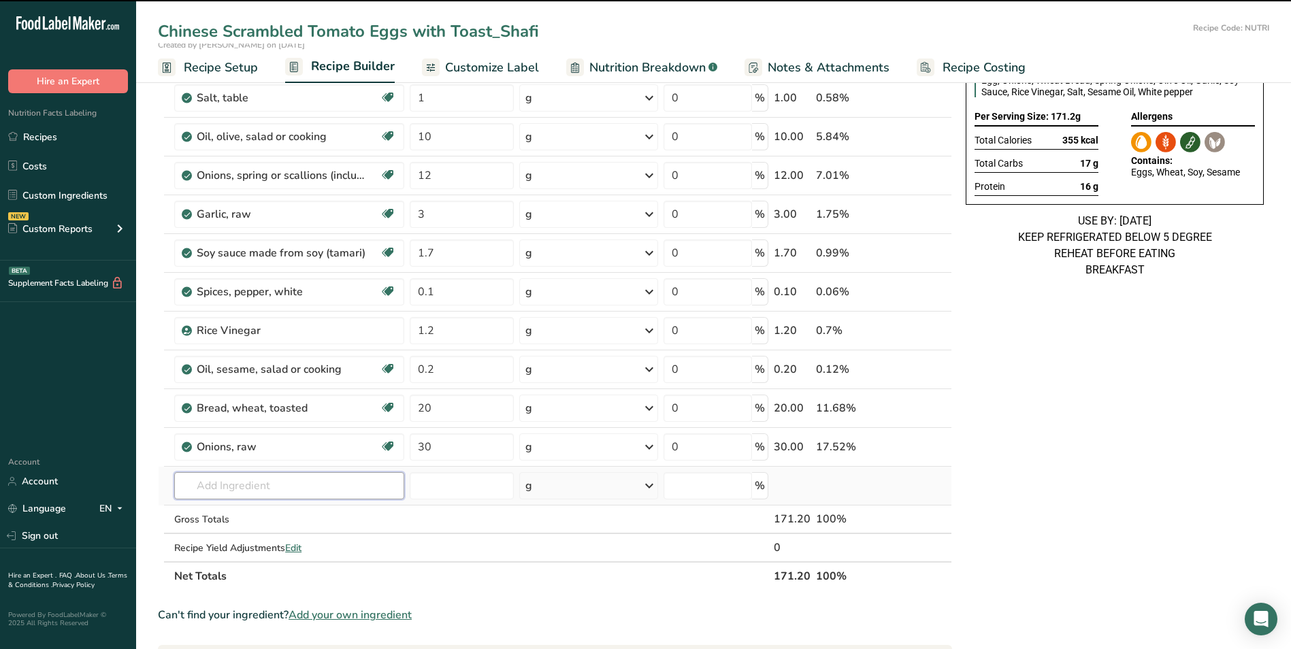
click at [237, 479] on input "text" at bounding box center [289, 485] width 230 height 27
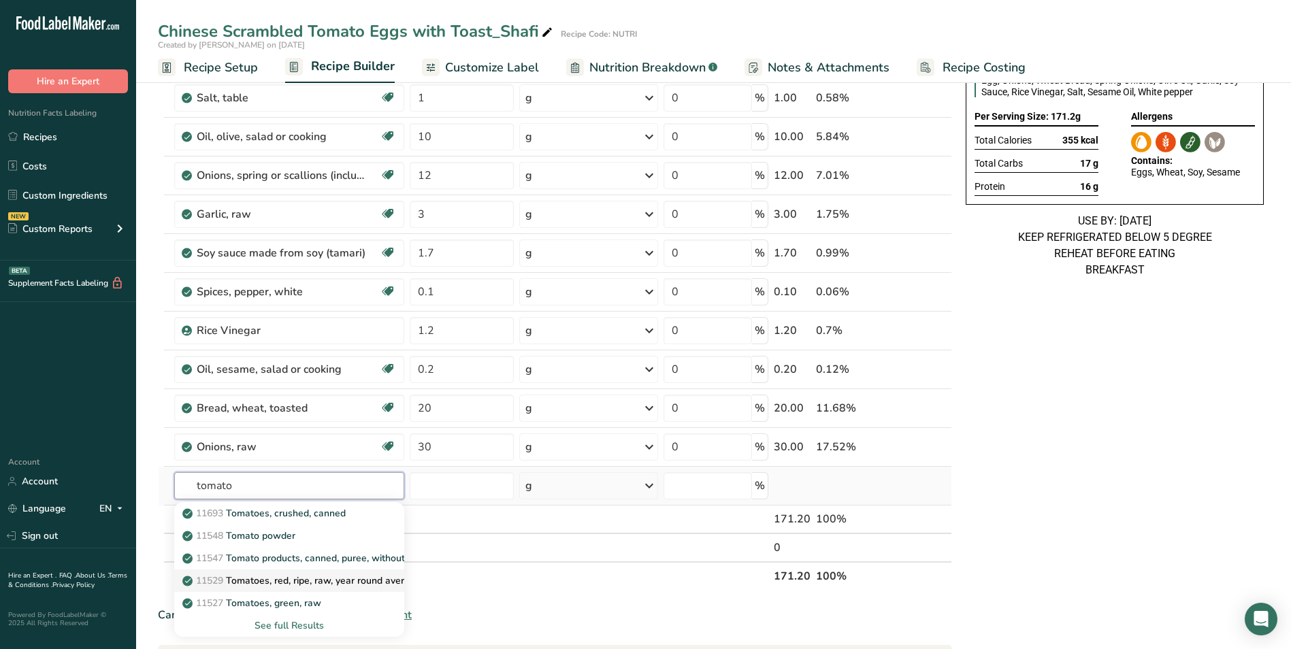
type input "tomato"
click at [291, 586] on p "11529 Tomatoes, red, ripe, raw, year round average" at bounding box center [302, 581] width 235 height 14
type input "Tomatoes, red, ripe, raw, year round average"
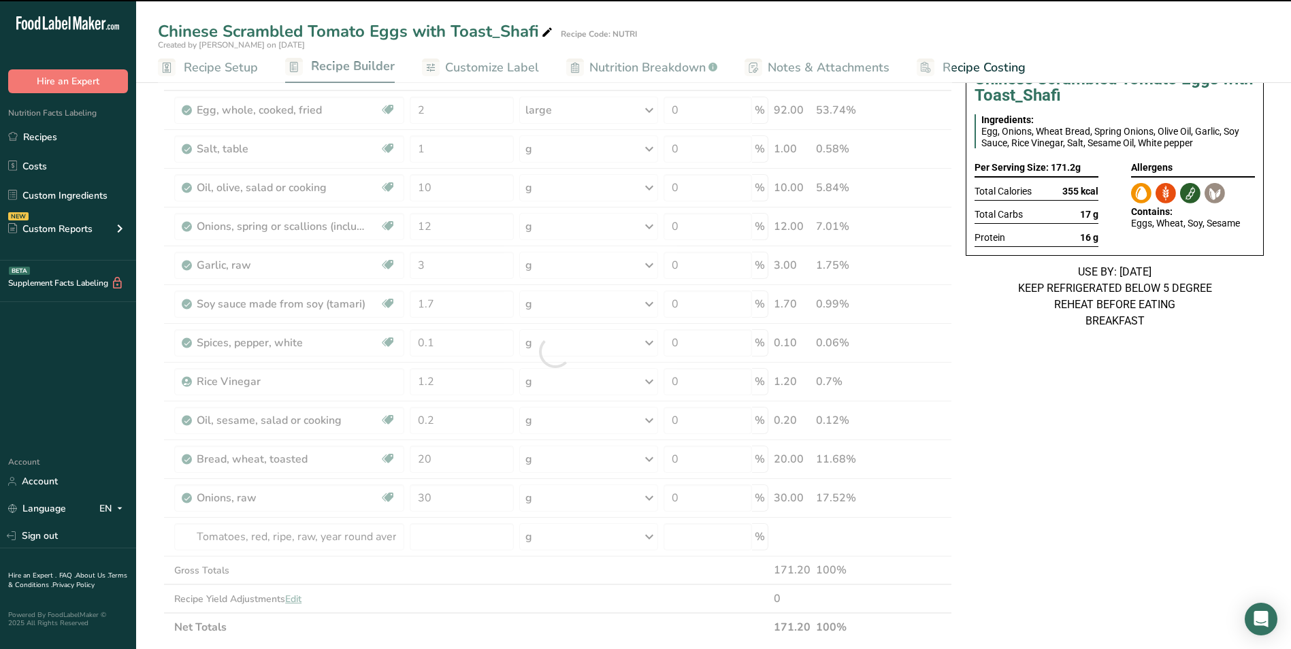
scroll to position [0, 0]
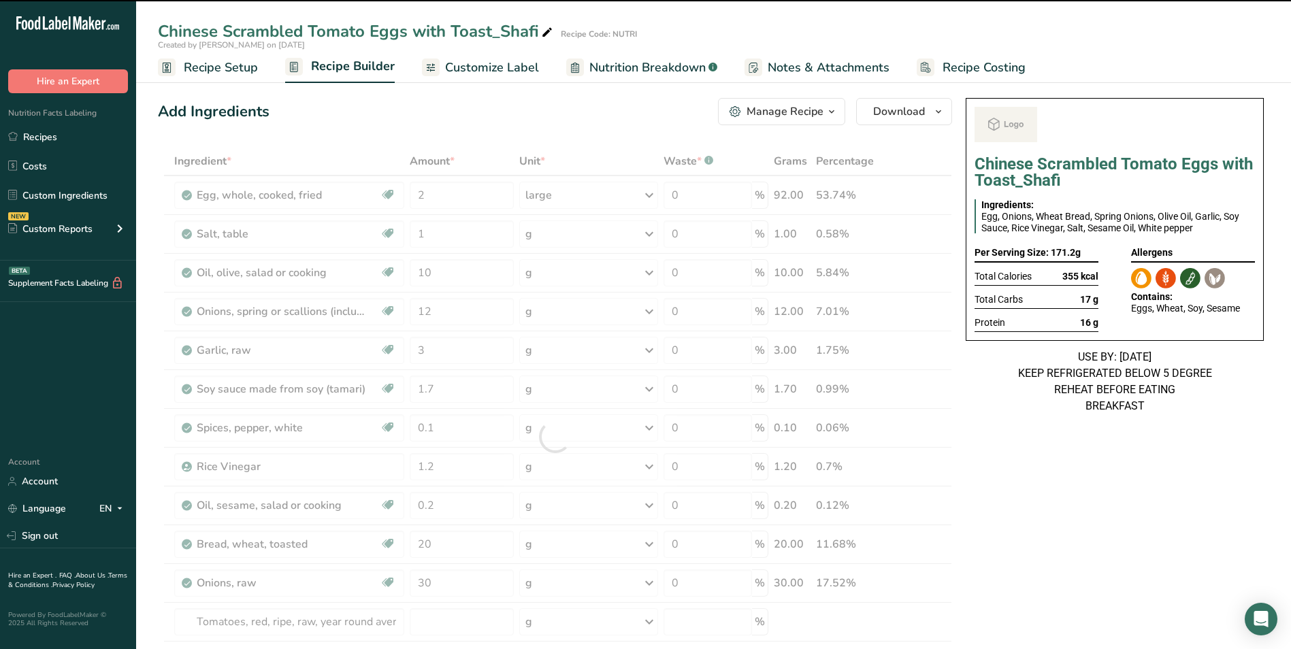
type input "0"
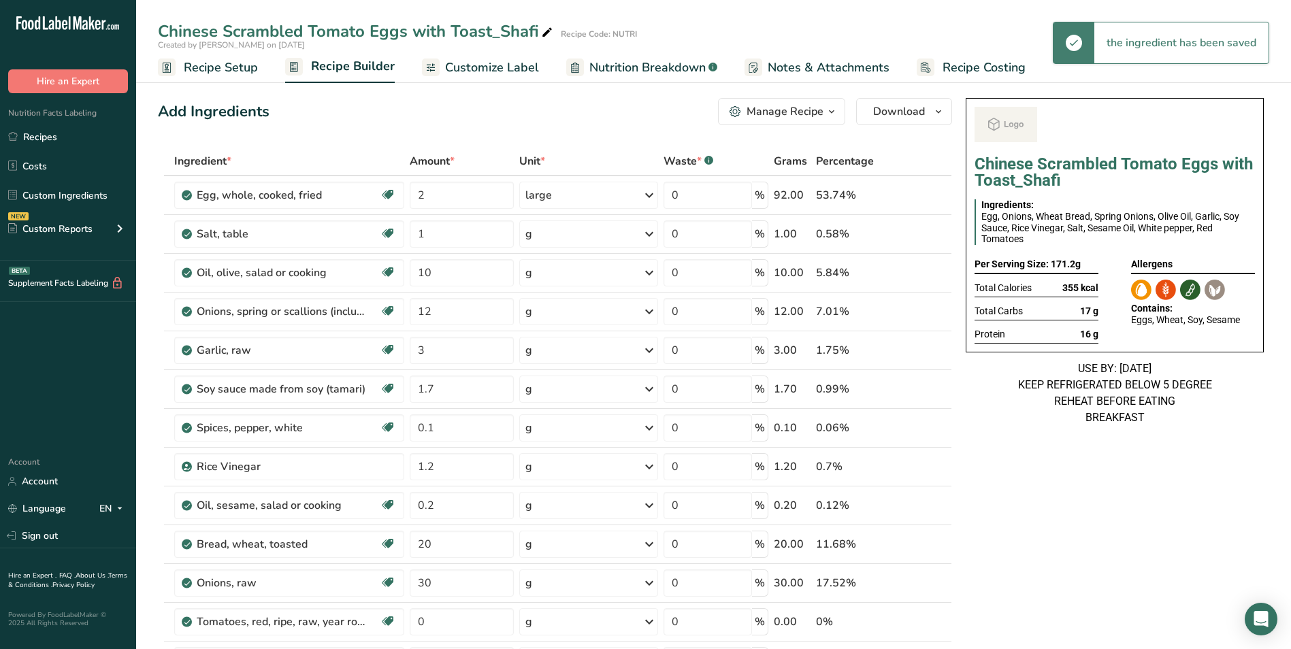
click at [543, 37] on icon at bounding box center [547, 32] width 12 height 19
type input "Chinese Scrambled Tomato Eggs with Toast"
click at [523, 112] on div "Add Ingredients Manage Recipe Delete Recipe Duplicate Recipe Scale Recipe Save …" at bounding box center [555, 111] width 794 height 27
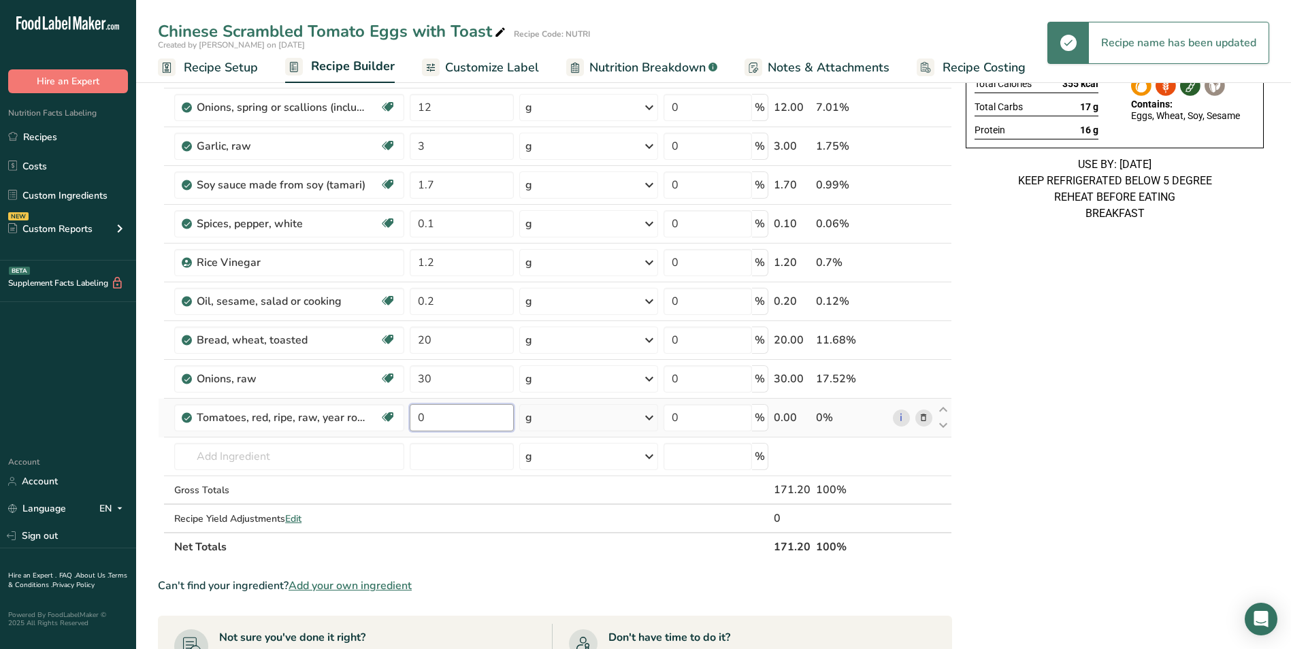
click at [418, 422] on input "0" at bounding box center [462, 417] width 104 height 27
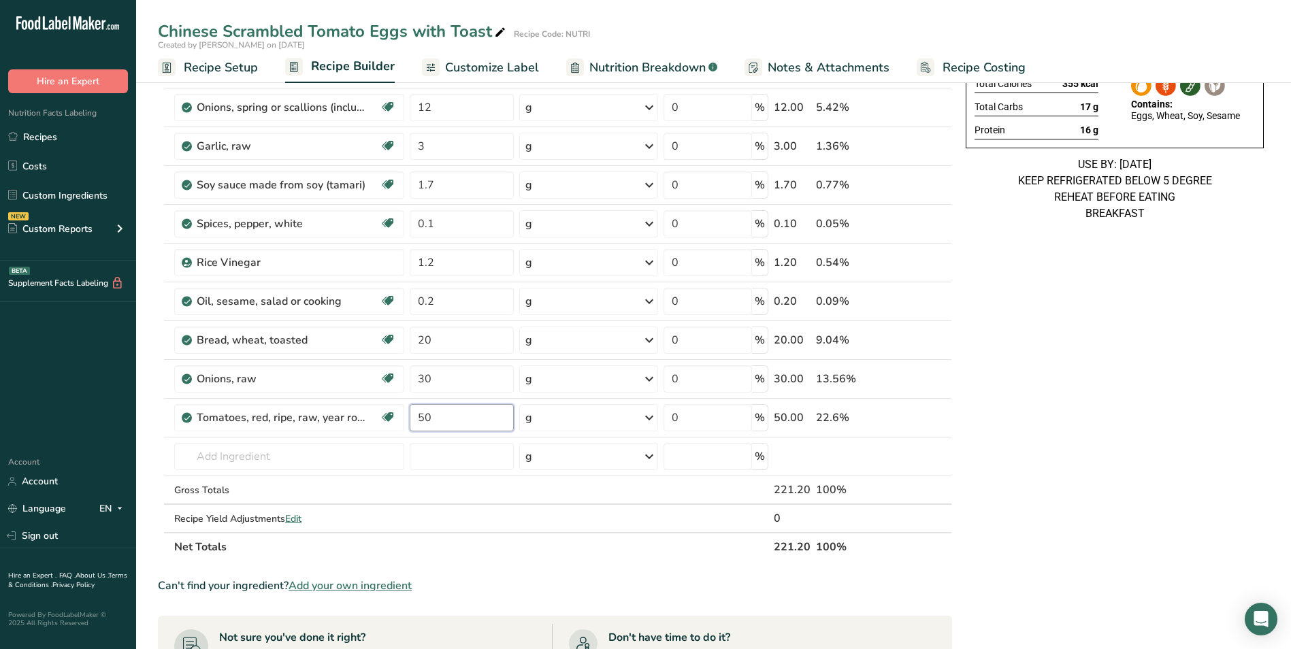
type input "50"
click at [1127, 274] on div "Chinese Scrambled Tomato Eggs with Toast Ingredients: Egg, Onions, Wheat Bread,…" at bounding box center [1114, 479] width 309 height 1183
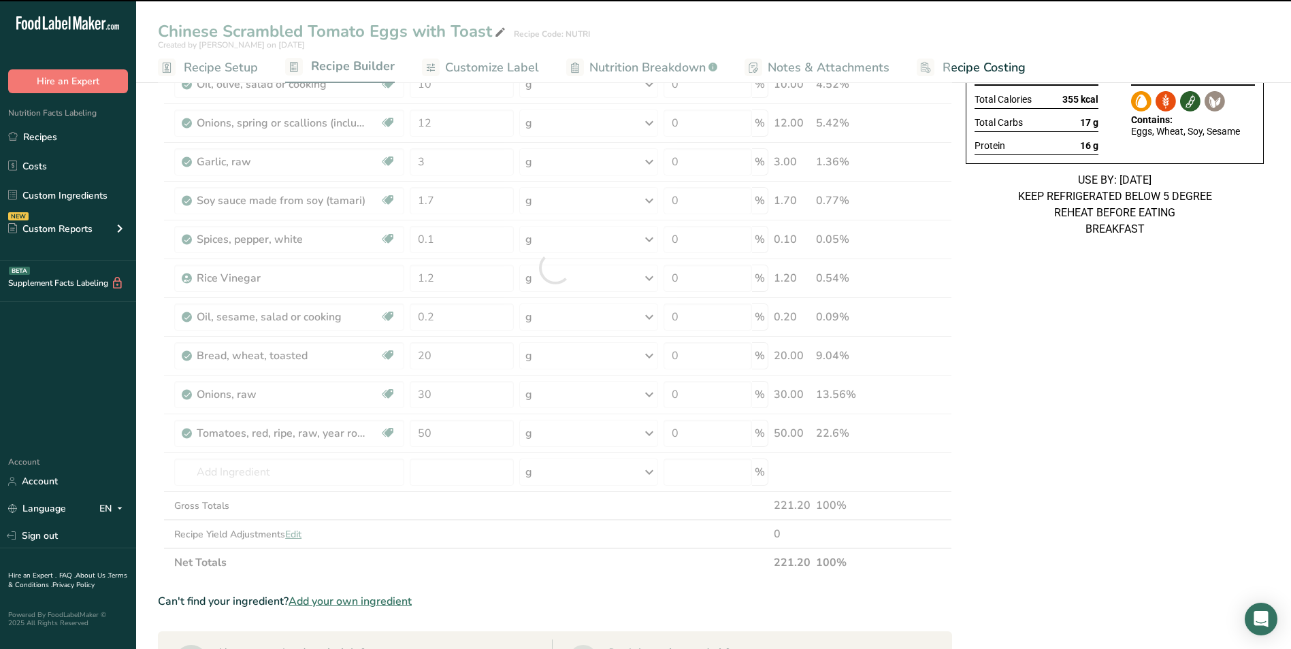
scroll to position [0, 0]
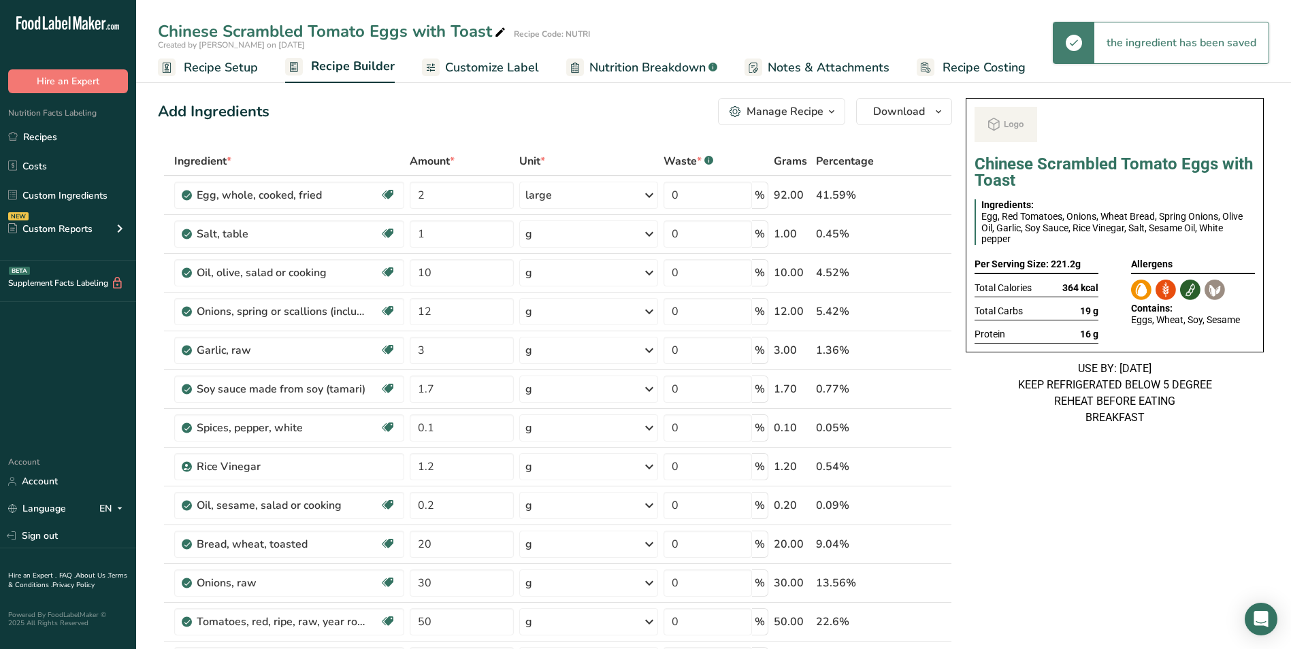
click at [503, 72] on span "Customize Label" at bounding box center [492, 68] width 94 height 18
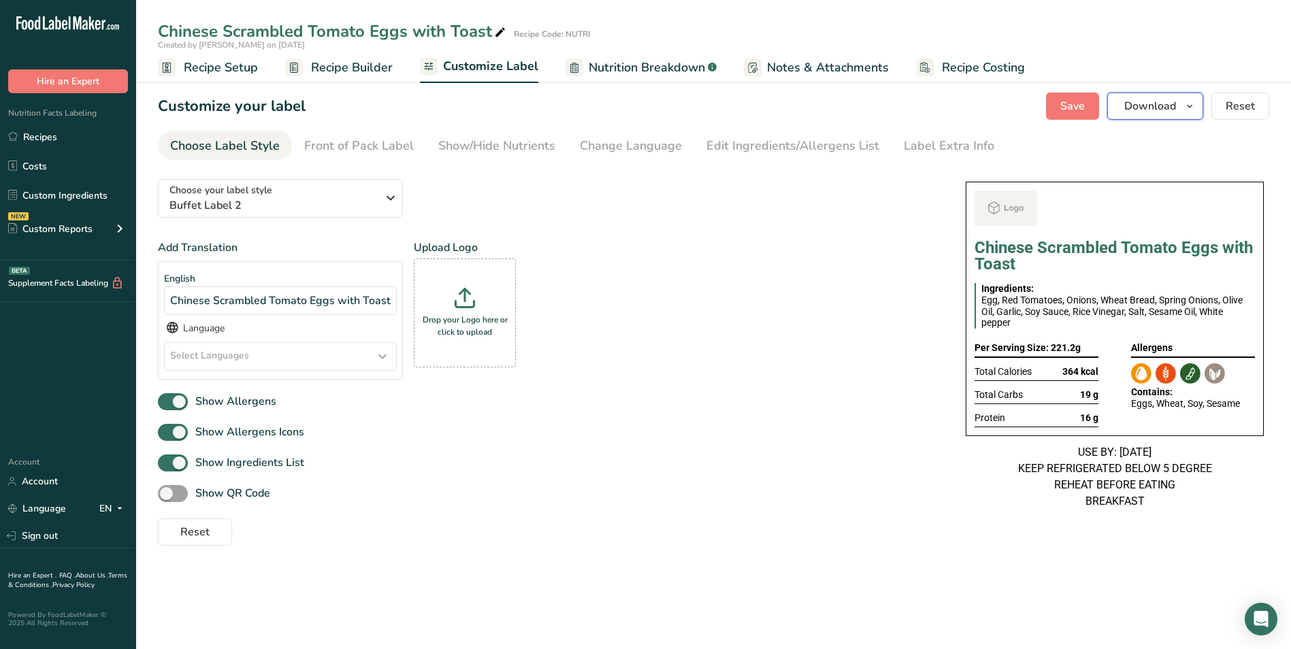
click at [1127, 108] on span "Download" at bounding box center [1150, 106] width 52 height 16
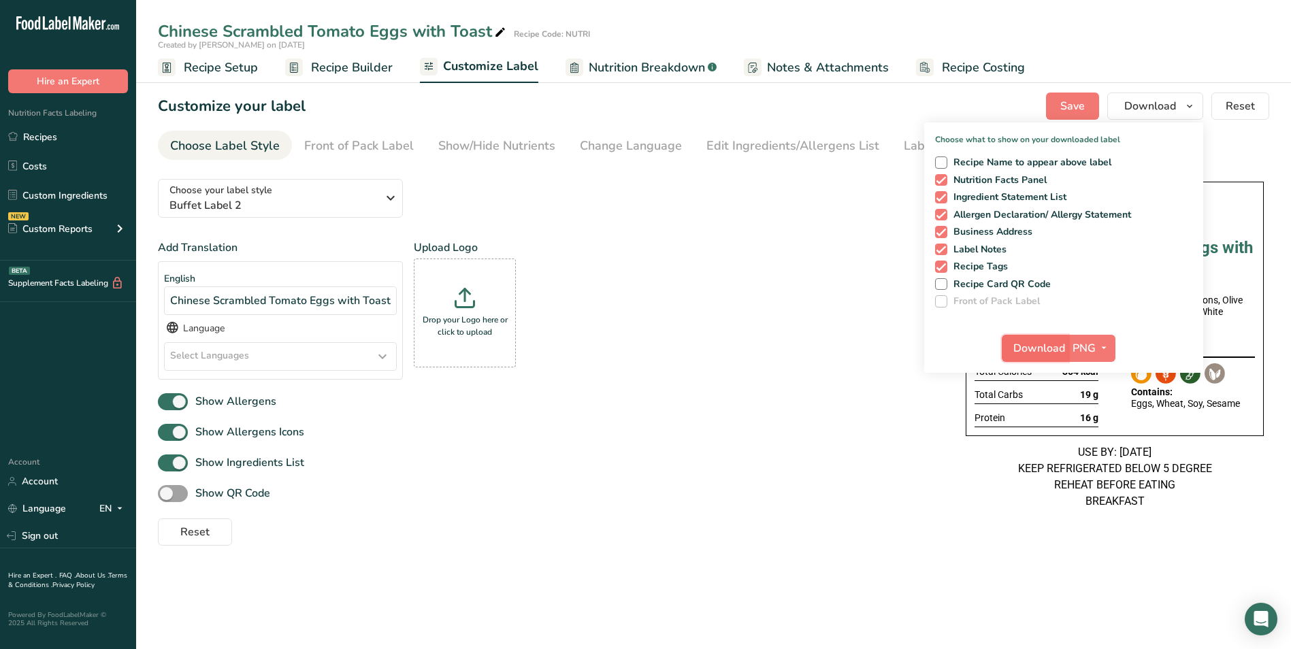
click at [1050, 339] on button "Download" at bounding box center [1035, 348] width 67 height 27
click at [330, 69] on span "Recipe Builder" at bounding box center [352, 68] width 82 height 18
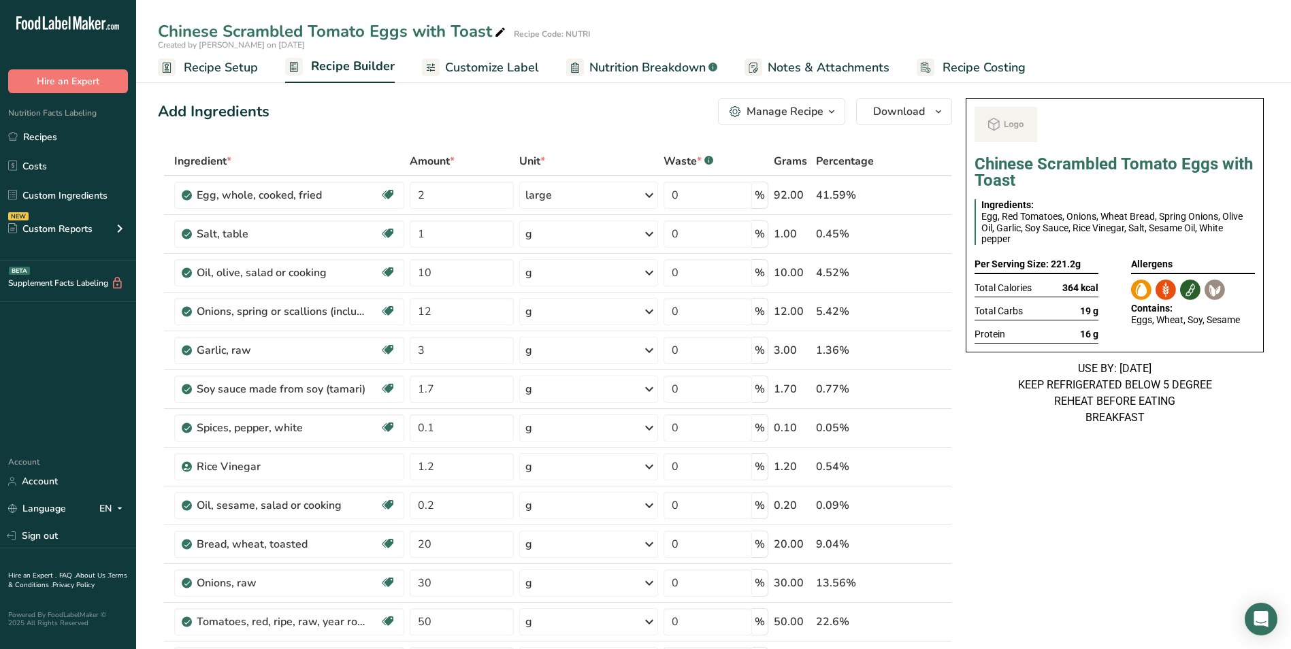
click at [823, 115] on div "Manage Recipe" at bounding box center [784, 111] width 77 height 16
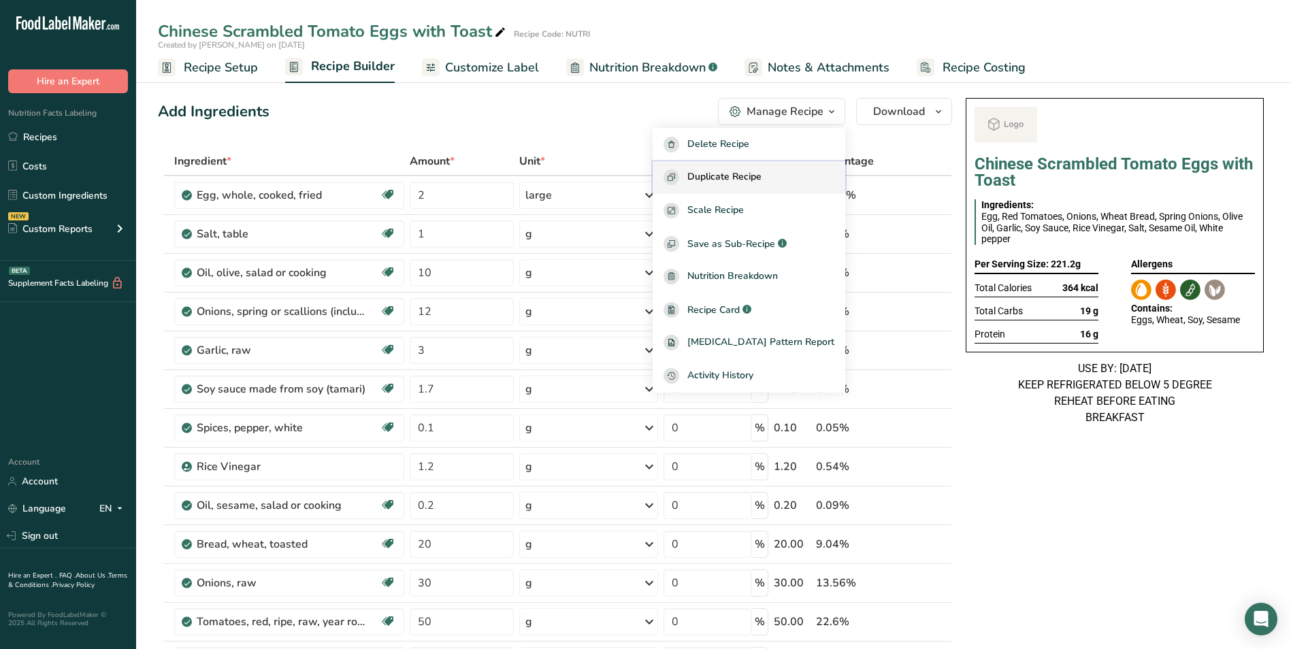
click at [784, 167] on button "Duplicate Recipe" at bounding box center [748, 177] width 193 height 33
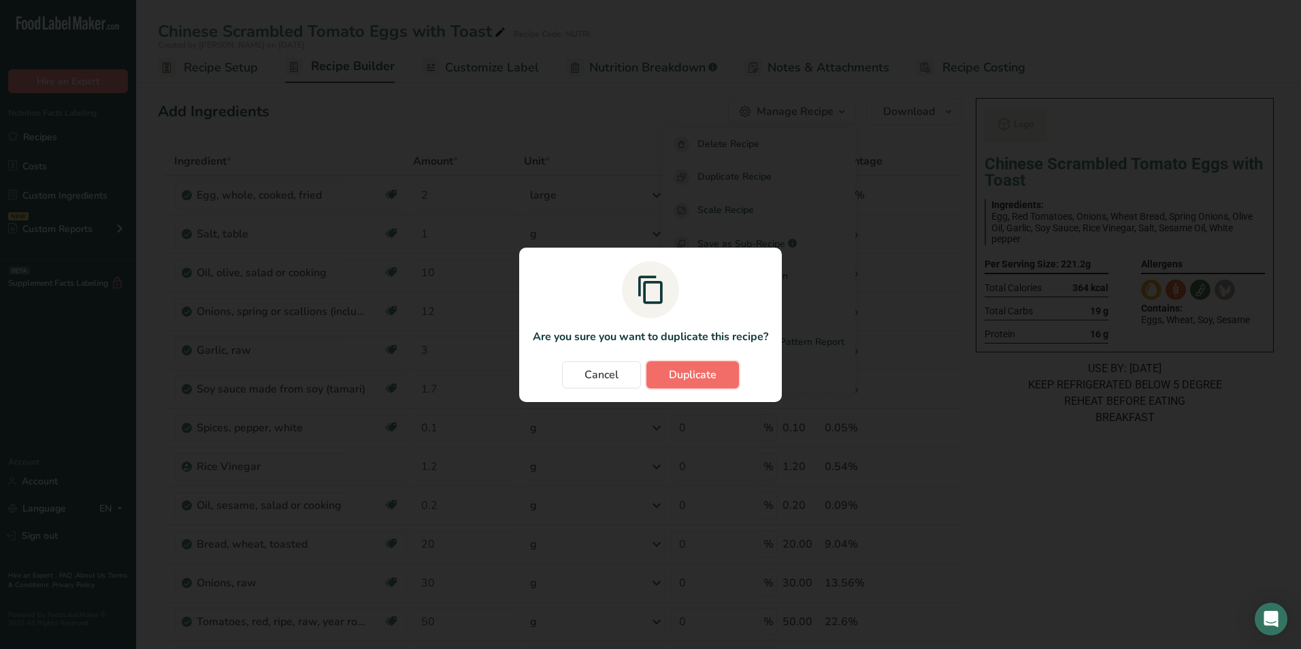
click at [719, 380] on button "Duplicate" at bounding box center [692, 374] width 93 height 27
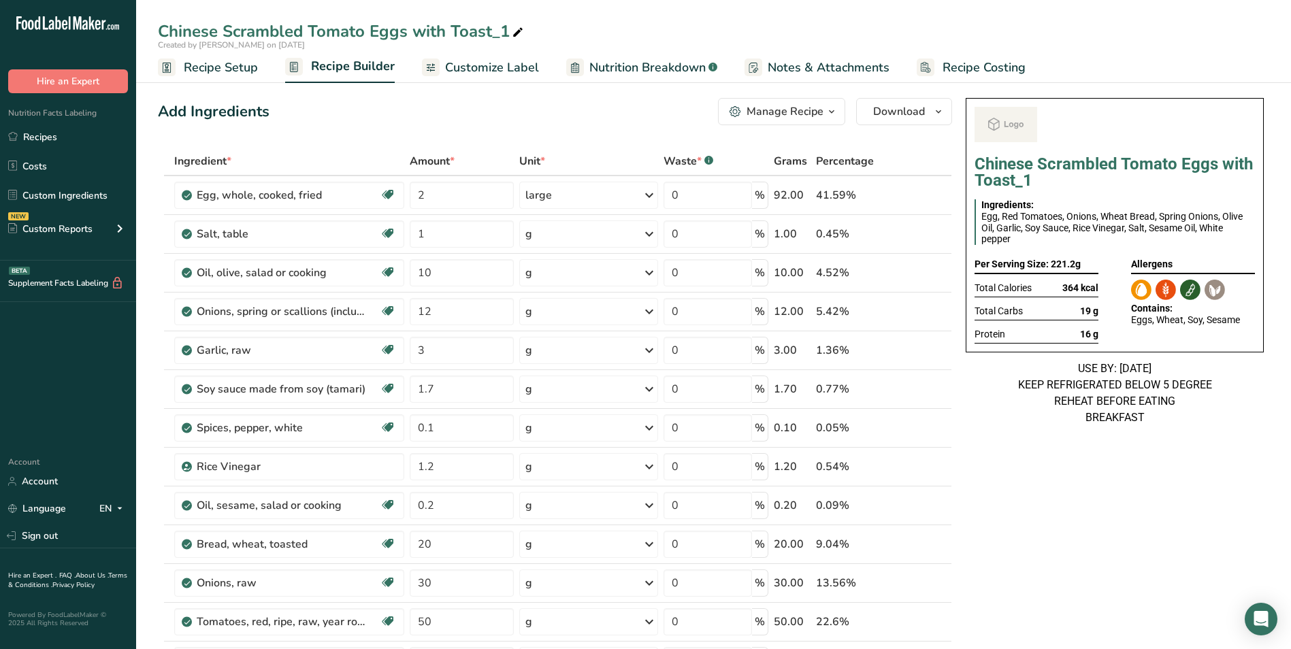
click at [514, 31] on icon at bounding box center [518, 32] width 12 height 19
click at [346, 29] on input "Chinese Scrambled Tomato Eggs with Toast_Shafi" at bounding box center [713, 31] width 1111 height 24
type input "Chinese Scrambled Eggs with Toast_Shafi"
click at [380, 112] on div "Add Ingredients Manage Recipe Delete Recipe Duplicate Recipe Scale Recipe Save …" at bounding box center [555, 111] width 794 height 27
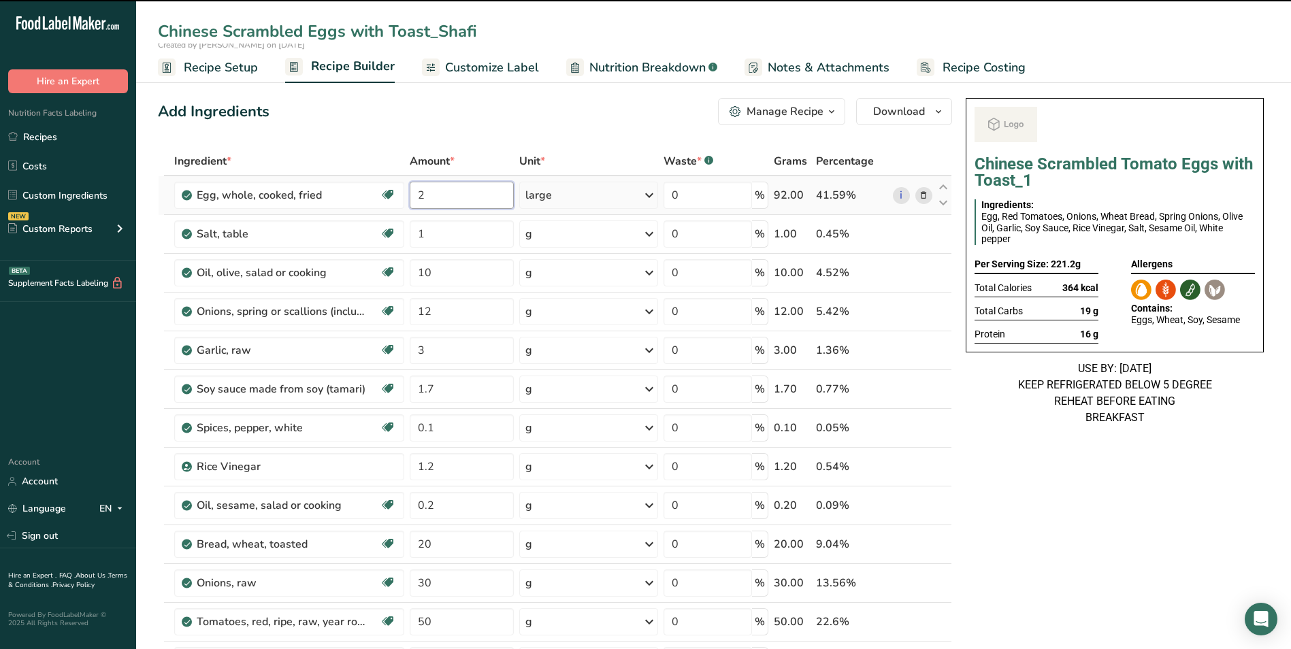
click at [415, 196] on input "2" at bounding box center [462, 195] width 104 height 27
click at [374, 118] on div "Add Ingredients Manage Recipe Delete Recipe Duplicate Recipe Scale Recipe Save …" at bounding box center [555, 111] width 794 height 27
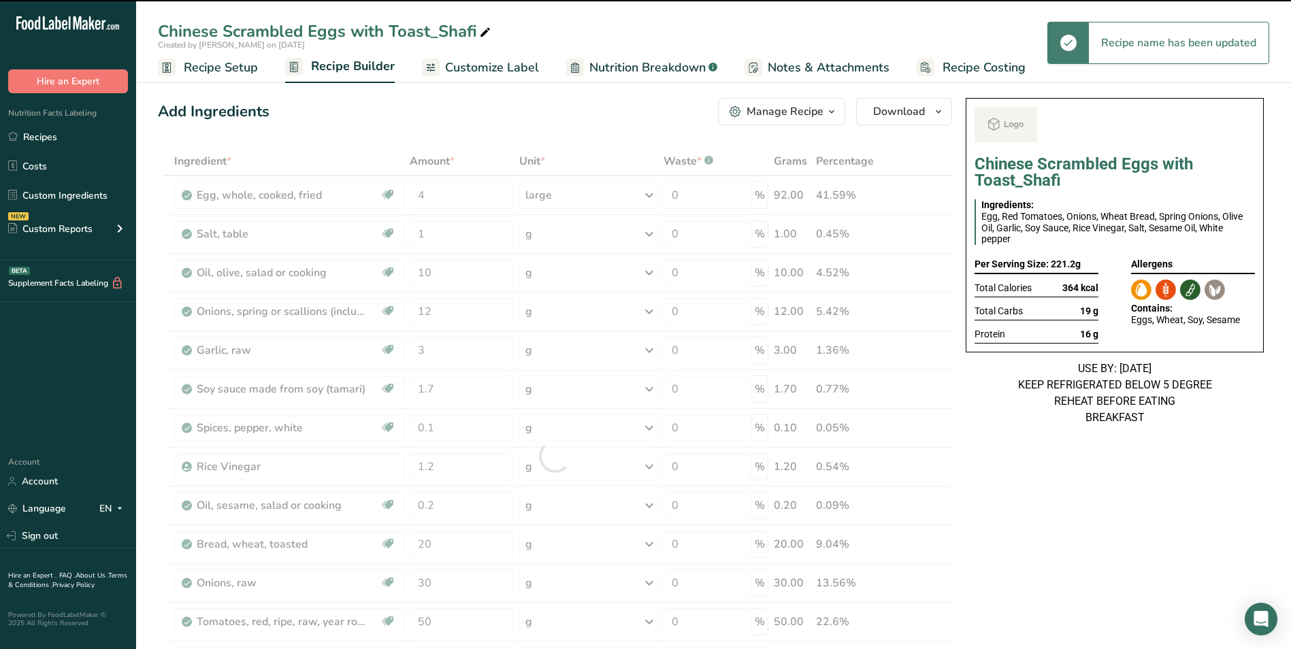
type input "2"
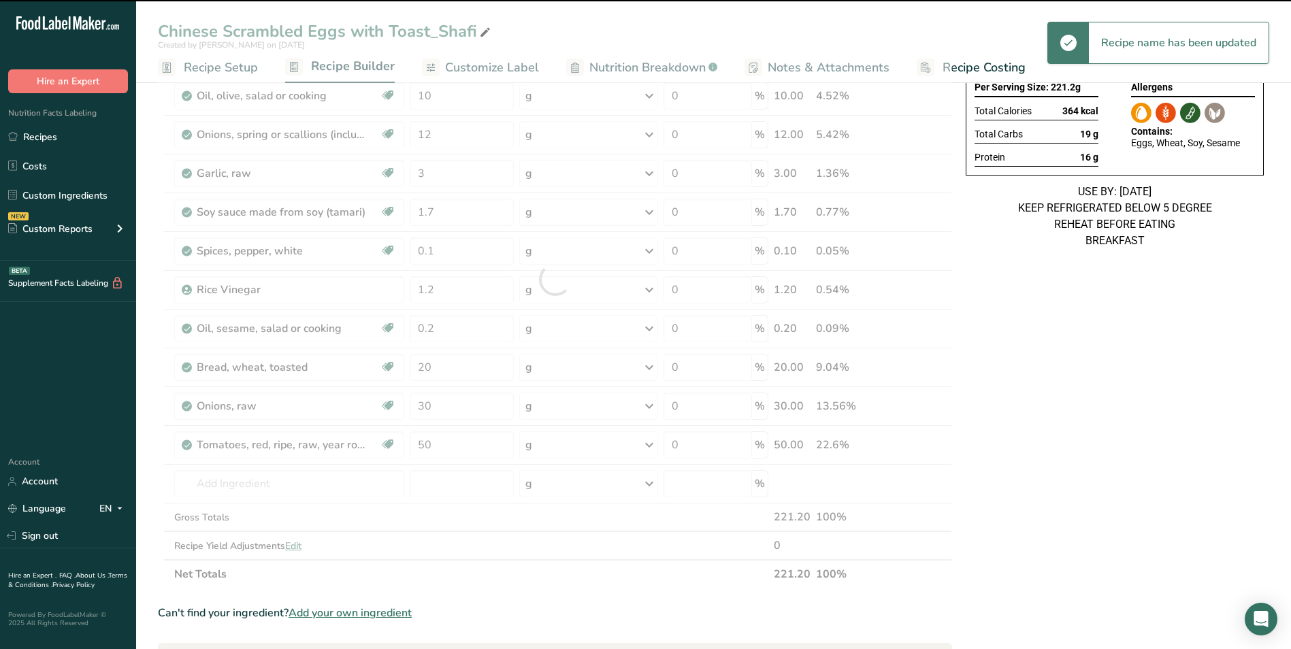
scroll to position [204, 0]
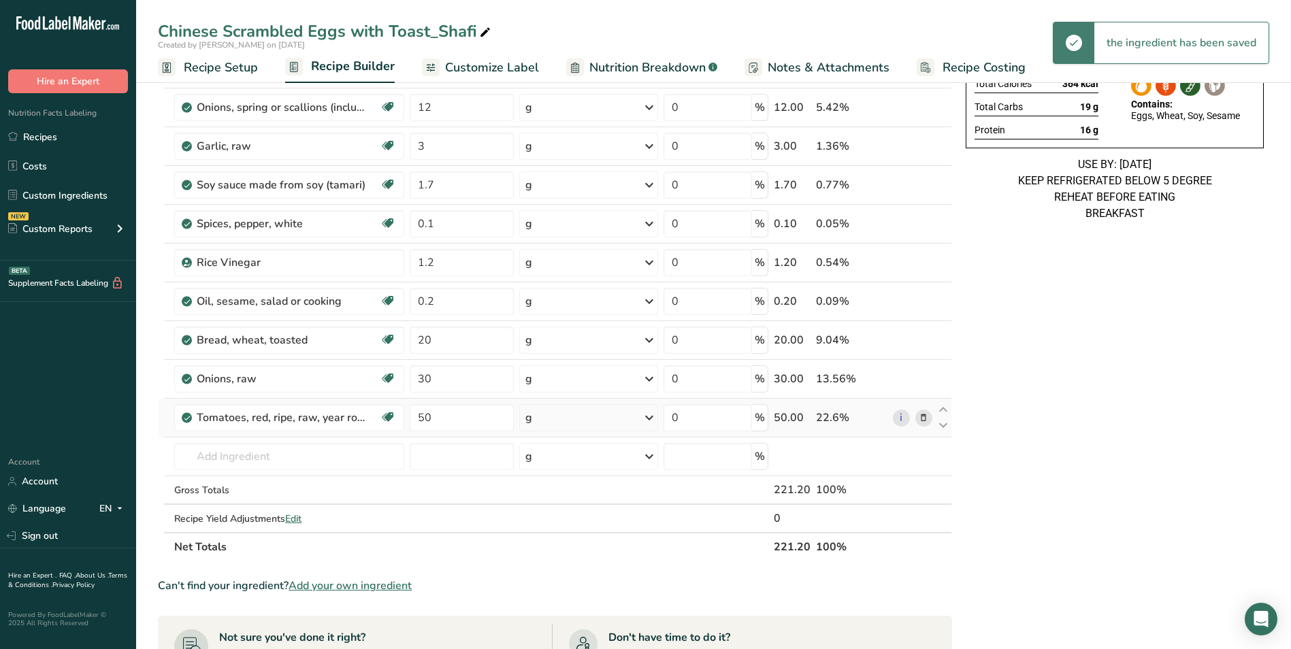
click at [921, 416] on icon at bounding box center [923, 418] width 10 height 14
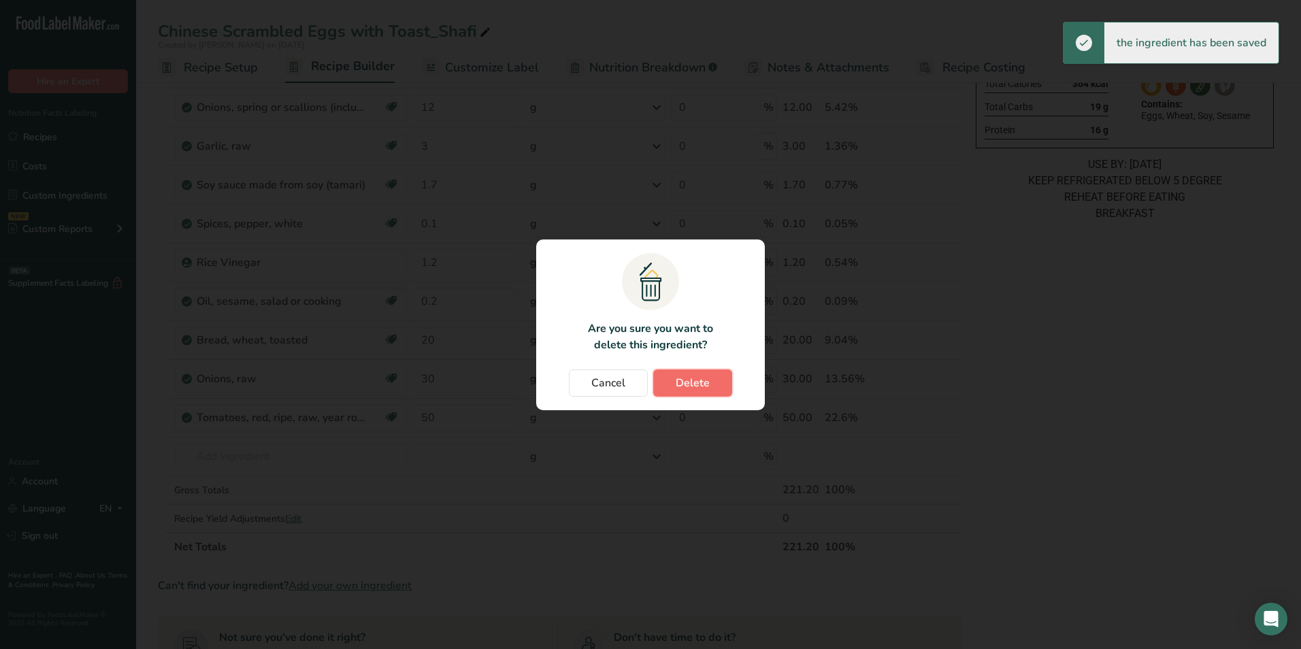
click at [710, 383] on button "Delete" at bounding box center [692, 382] width 79 height 27
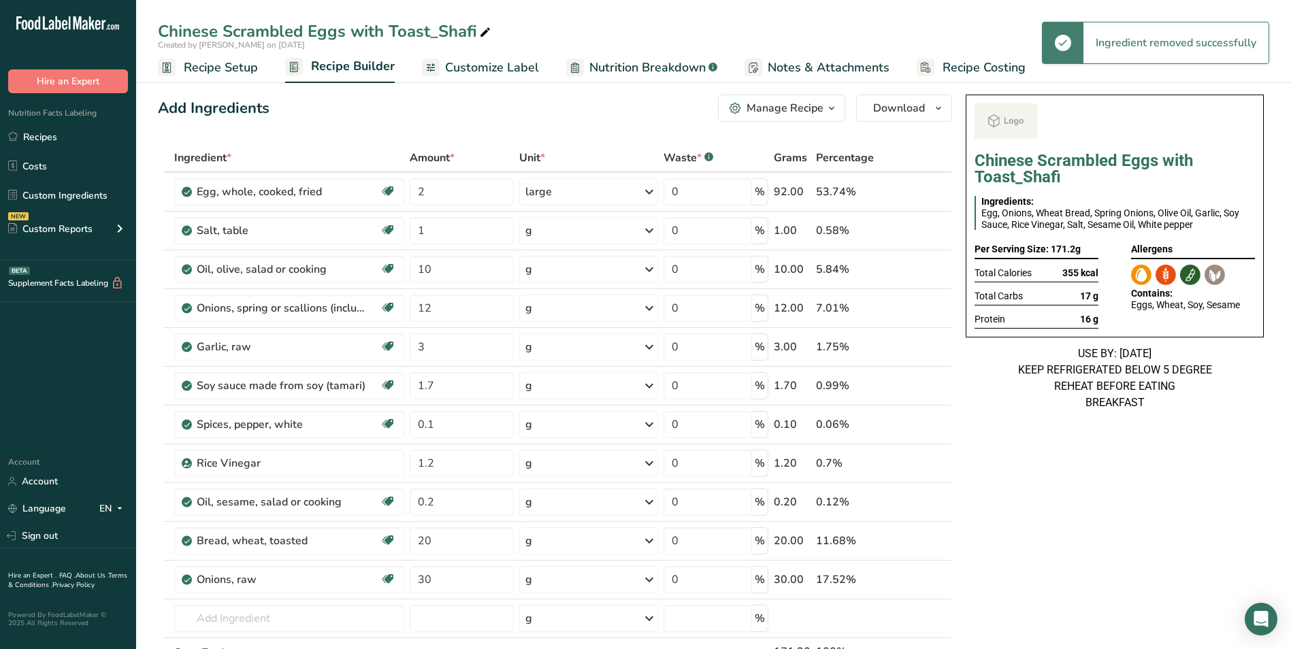
scroll to position [0, 0]
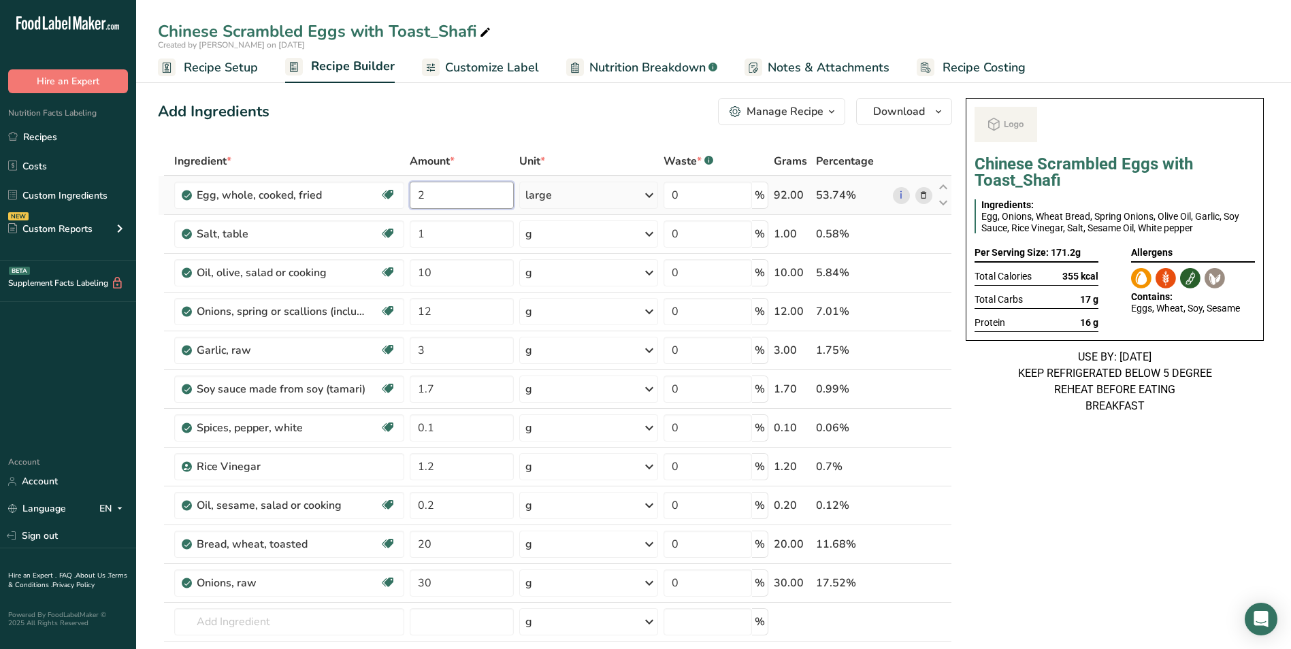
click at [418, 193] on input "2" at bounding box center [462, 195] width 104 height 27
type input "4"
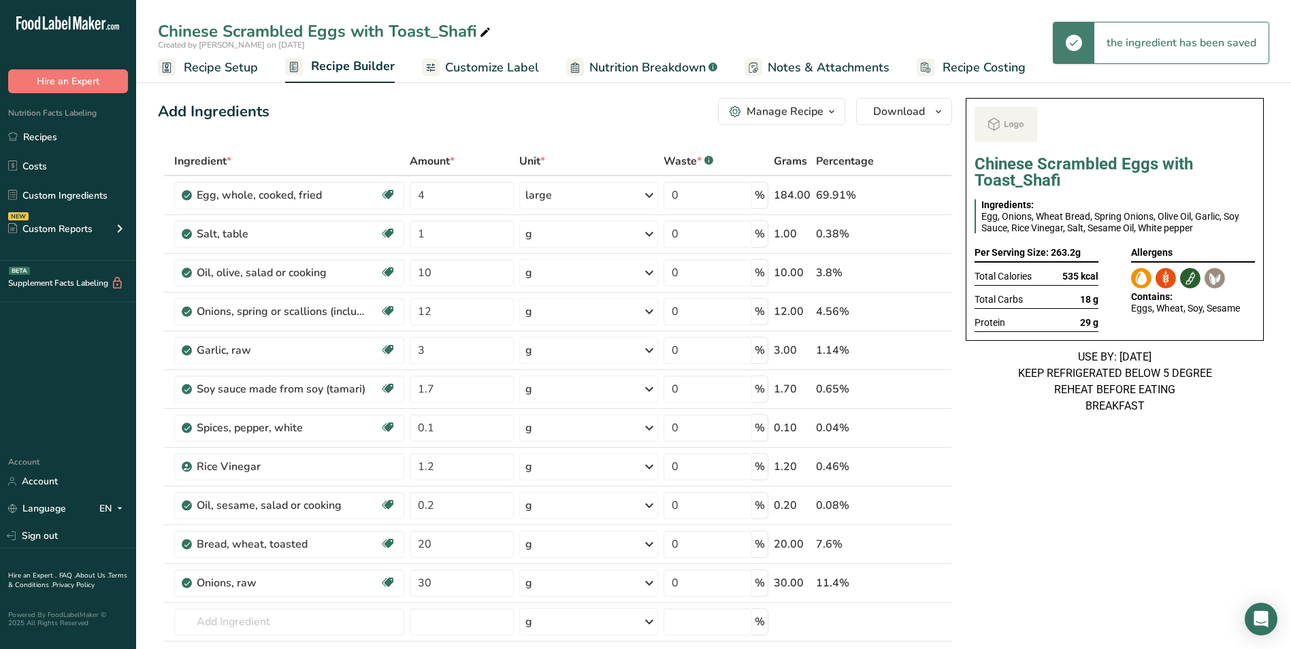
click at [471, 70] on span "Customize Label" at bounding box center [492, 68] width 94 height 18
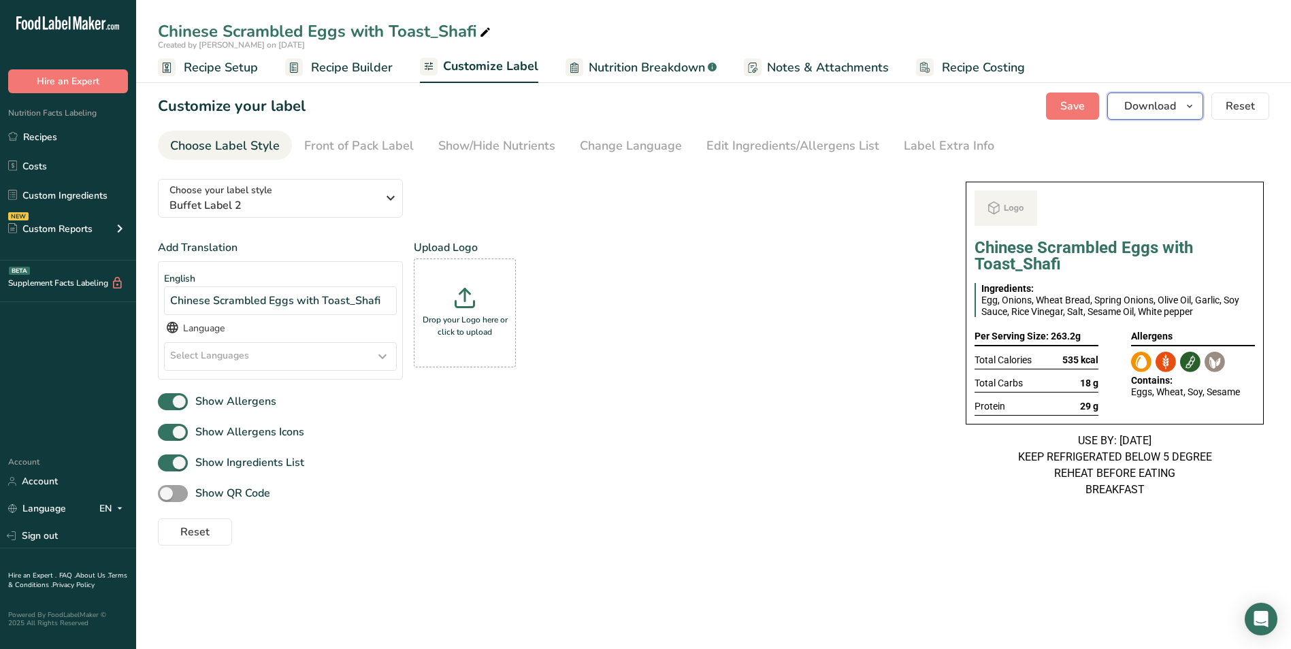
click at [1160, 103] on span "Download" at bounding box center [1150, 106] width 52 height 16
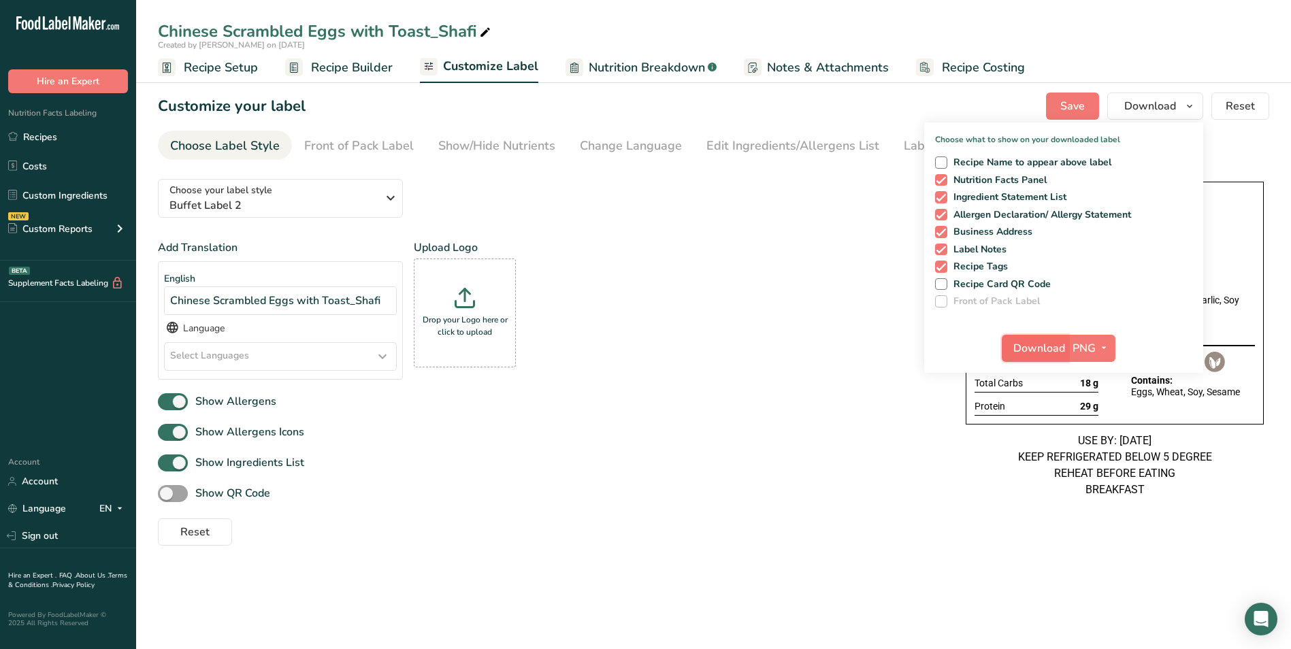
click at [1053, 342] on span "Download" at bounding box center [1039, 348] width 52 height 16
